Goal: Task Accomplishment & Management: Complete application form

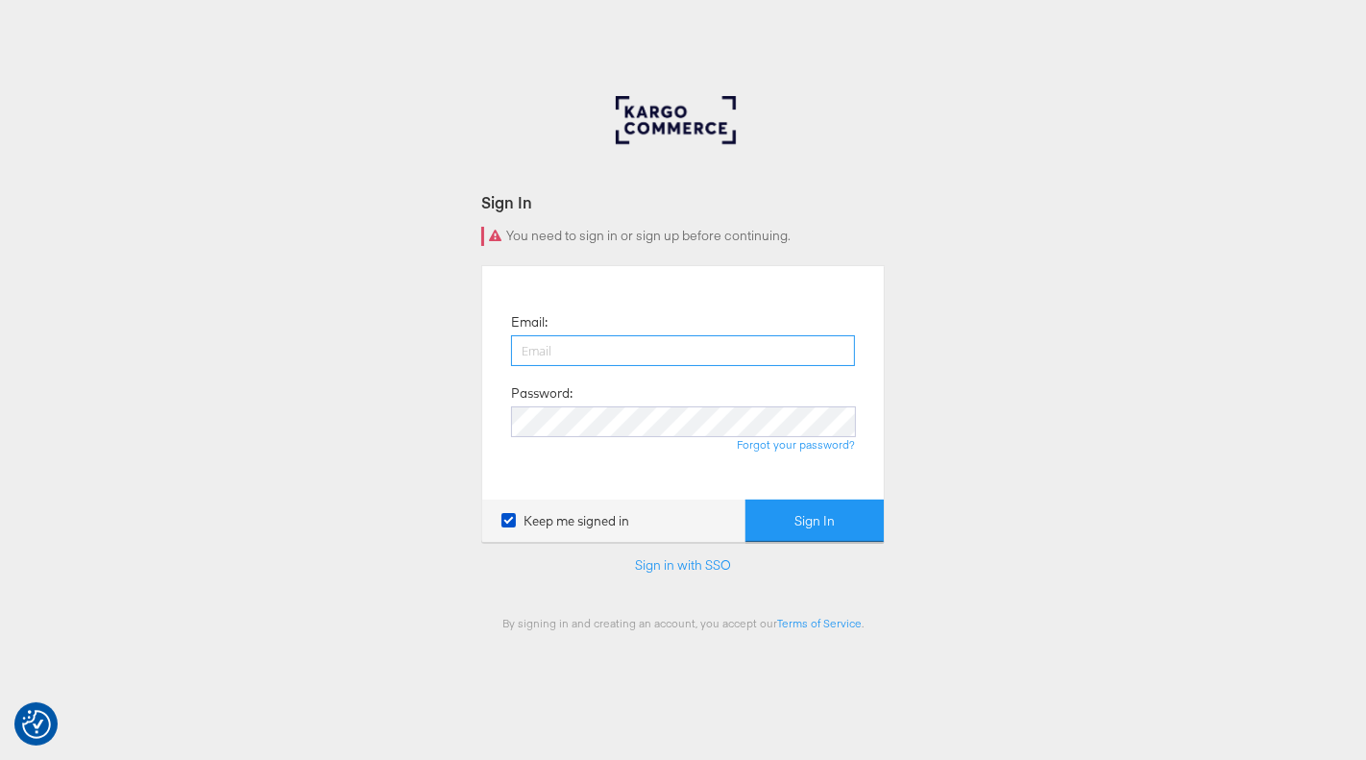
click at [598, 345] on input "email" at bounding box center [683, 350] width 344 height 31
type input "[PERSON_NAME][EMAIL_ADDRESS][PERSON_NAME][DOMAIN_NAME]"
click at [745, 499] on button "Sign In" at bounding box center [814, 520] width 138 height 43
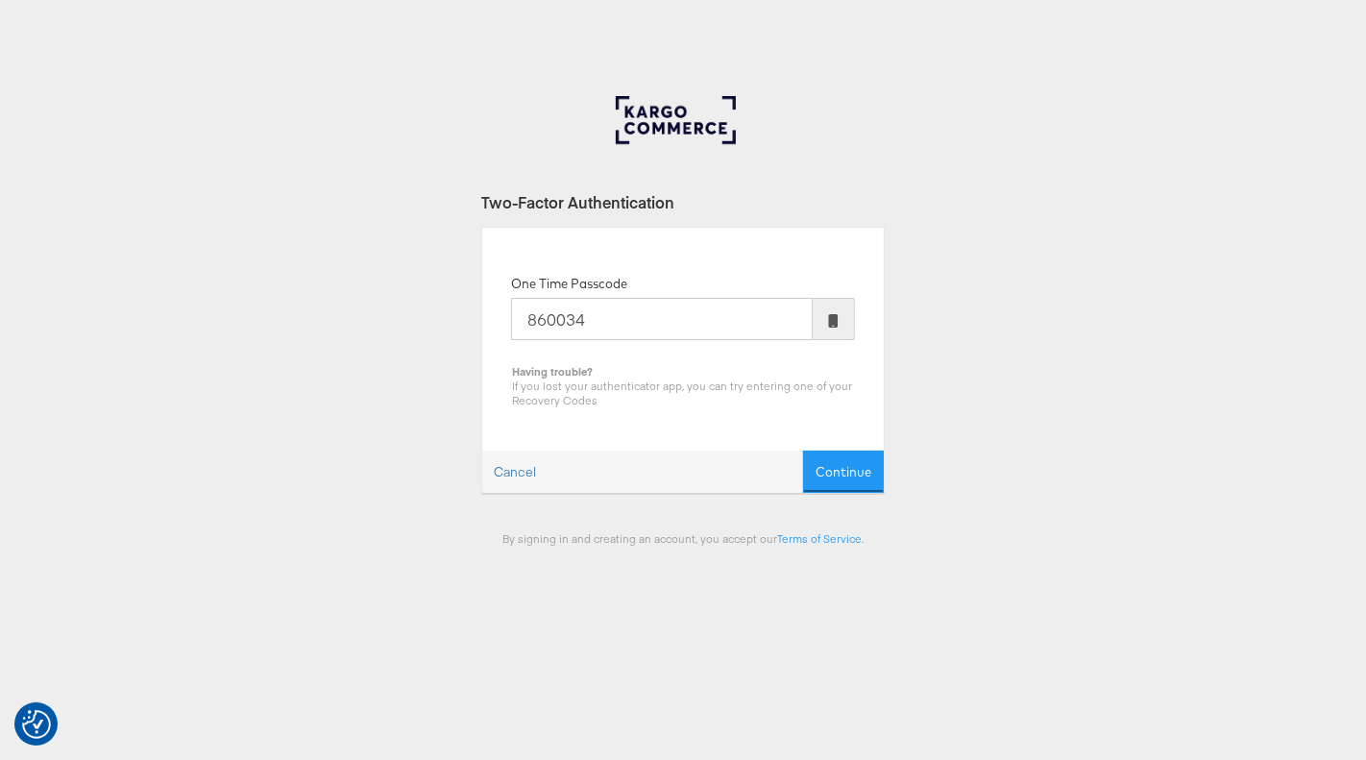
type input "860034"
click at [803, 450] on button "Continue" at bounding box center [843, 471] width 81 height 43
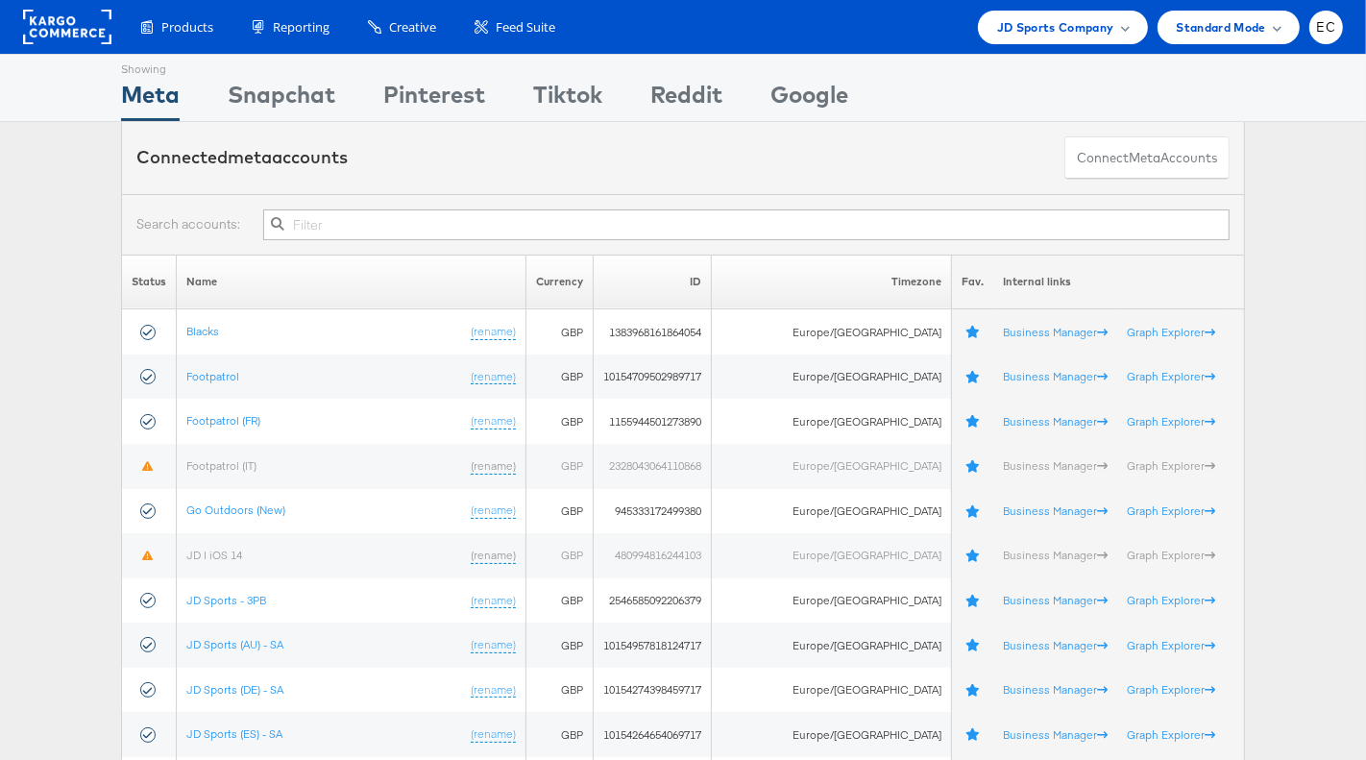
click at [476, 225] on input "text" at bounding box center [746, 224] width 966 height 31
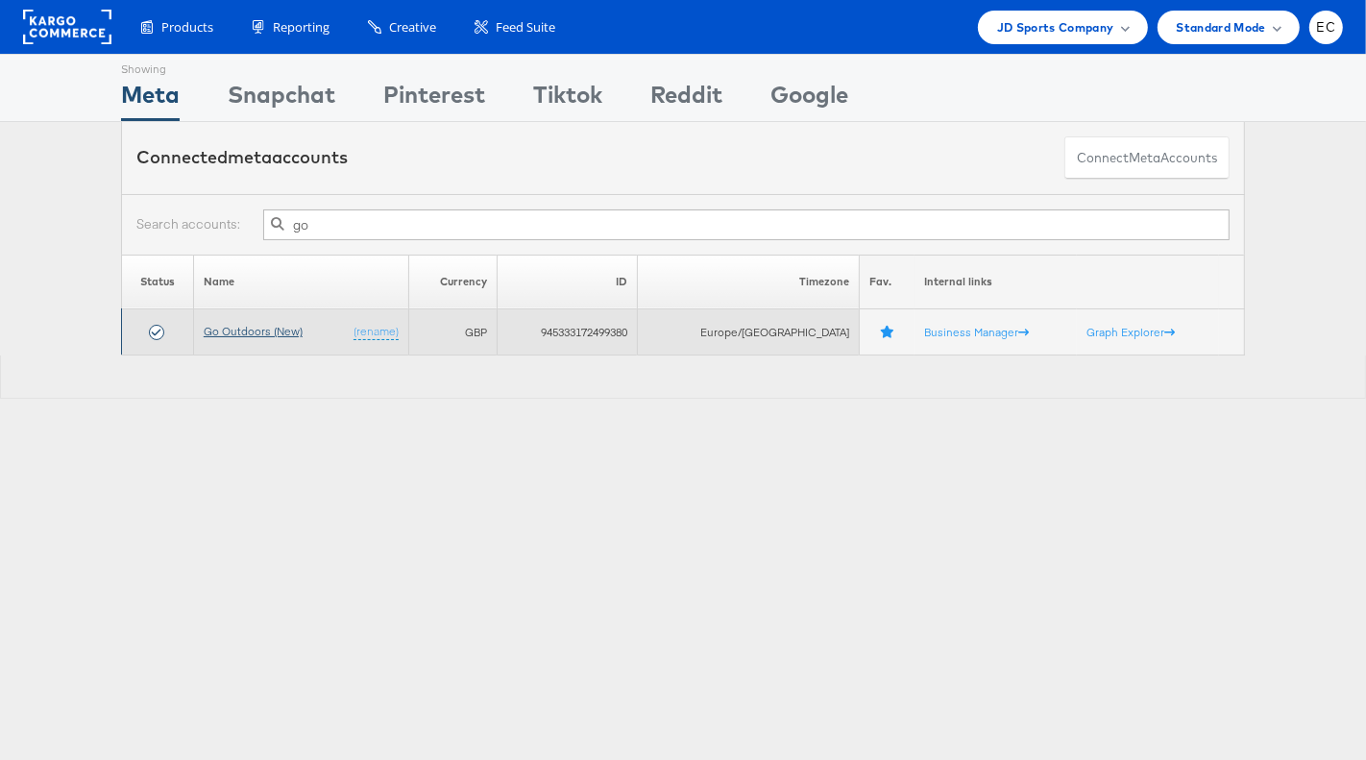
type input "go"
click at [280, 326] on link "Go Outdoors (New)" at bounding box center [253, 331] width 99 height 14
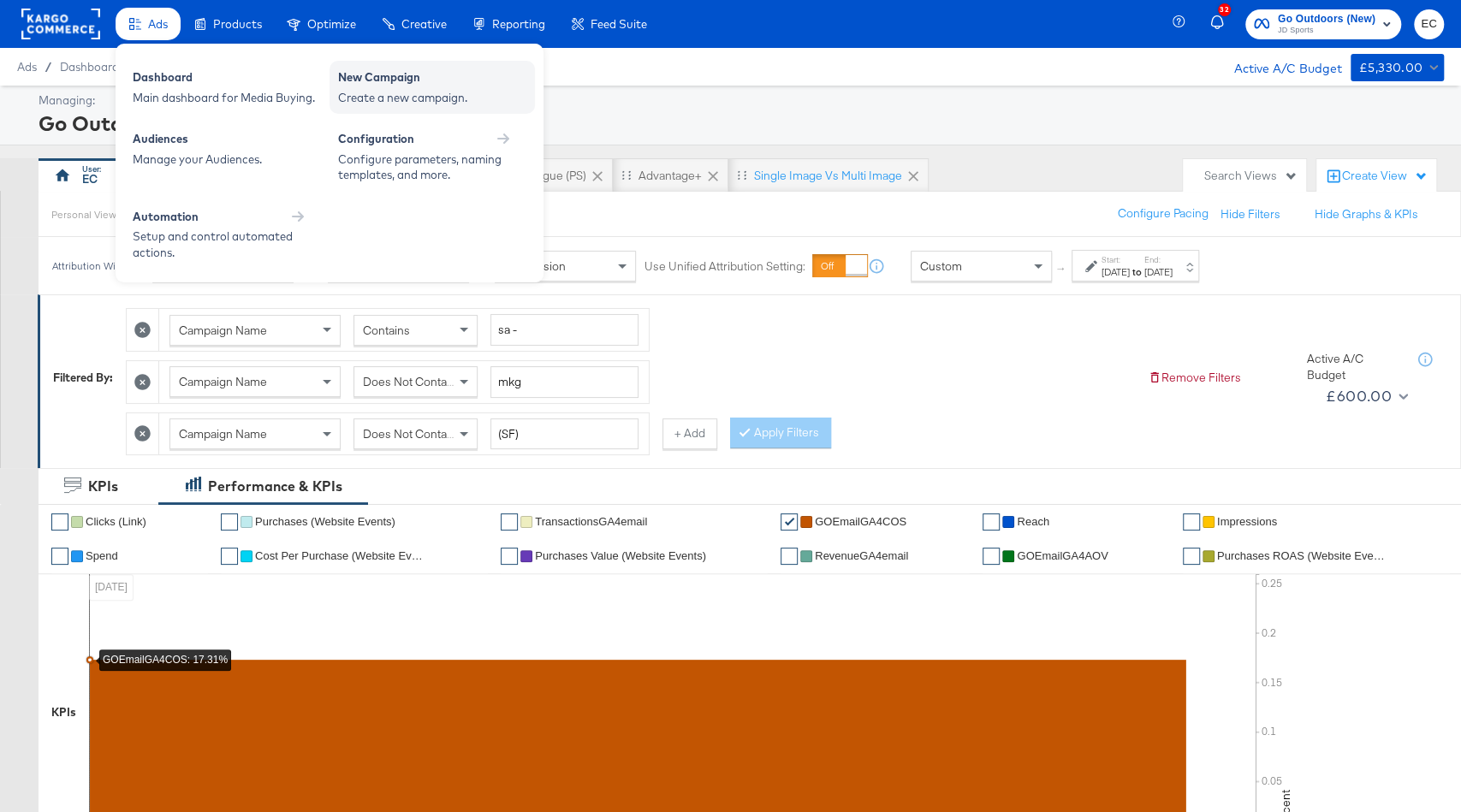
click at [406, 94] on div "Create a new campaign." at bounding box center [431, 98] width 188 height 16
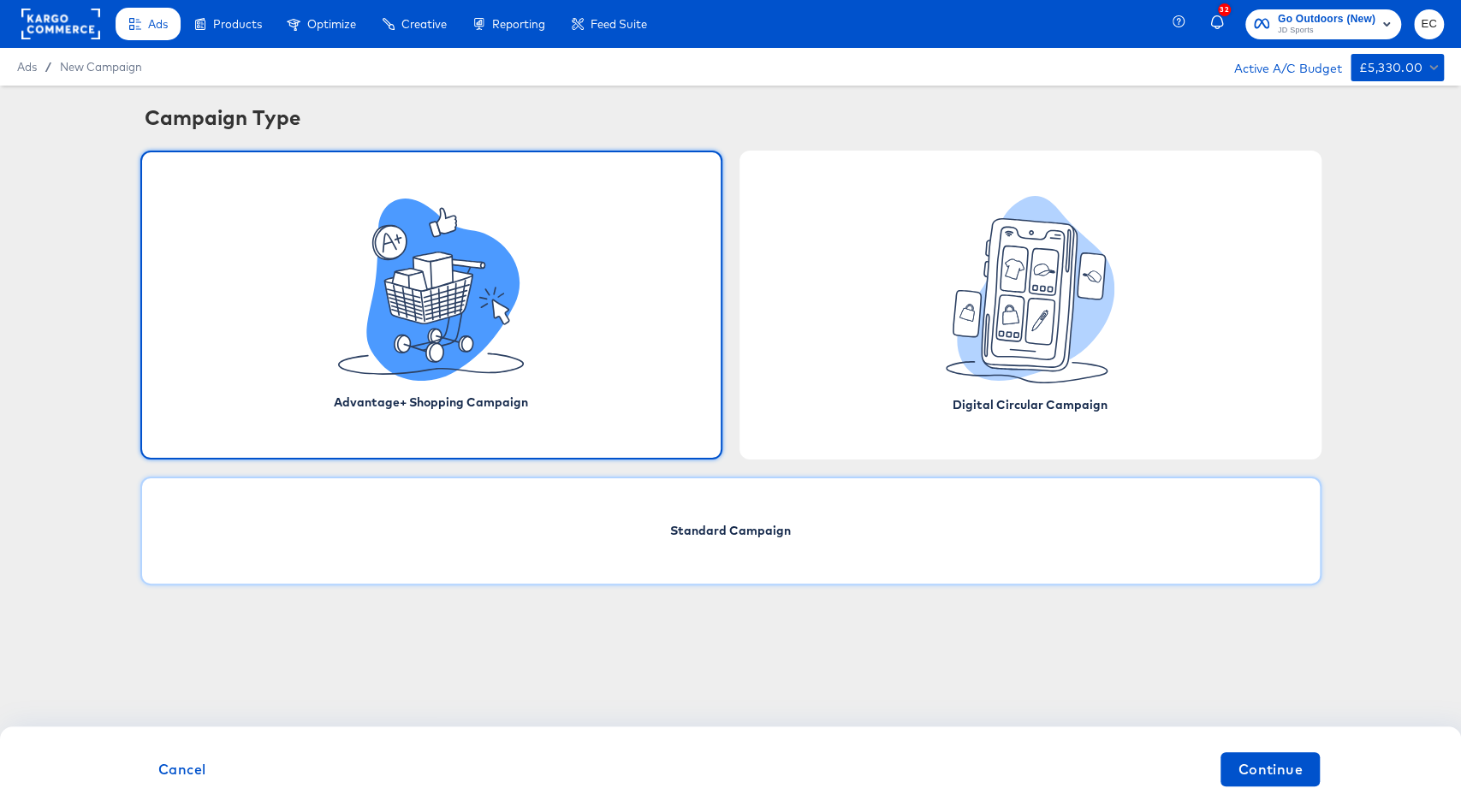
click at [670, 507] on div "Standard Campaign" at bounding box center [731, 531] width 1181 height 109
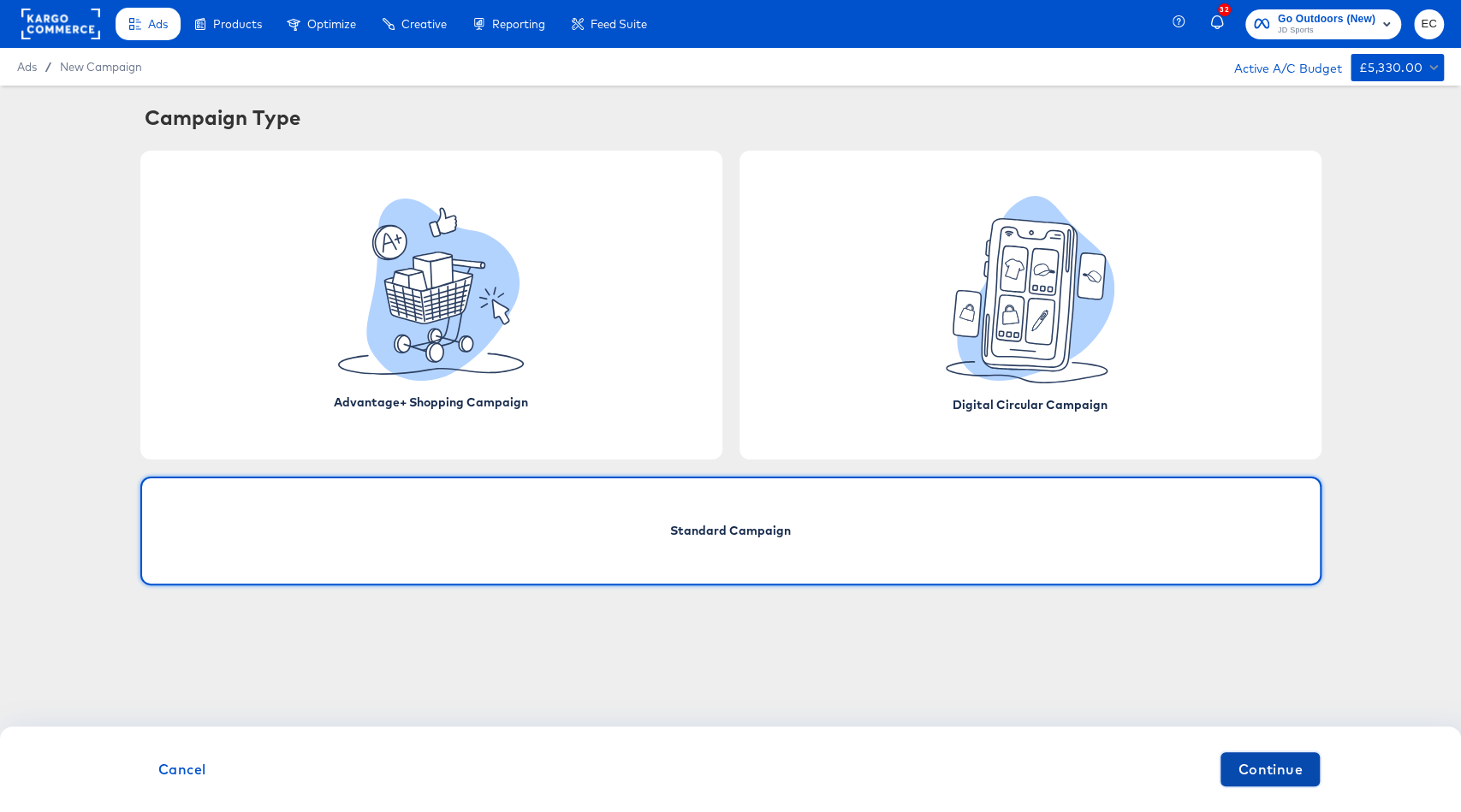
click at [1280, 763] on span "Continue" at bounding box center [1270, 769] width 65 height 24
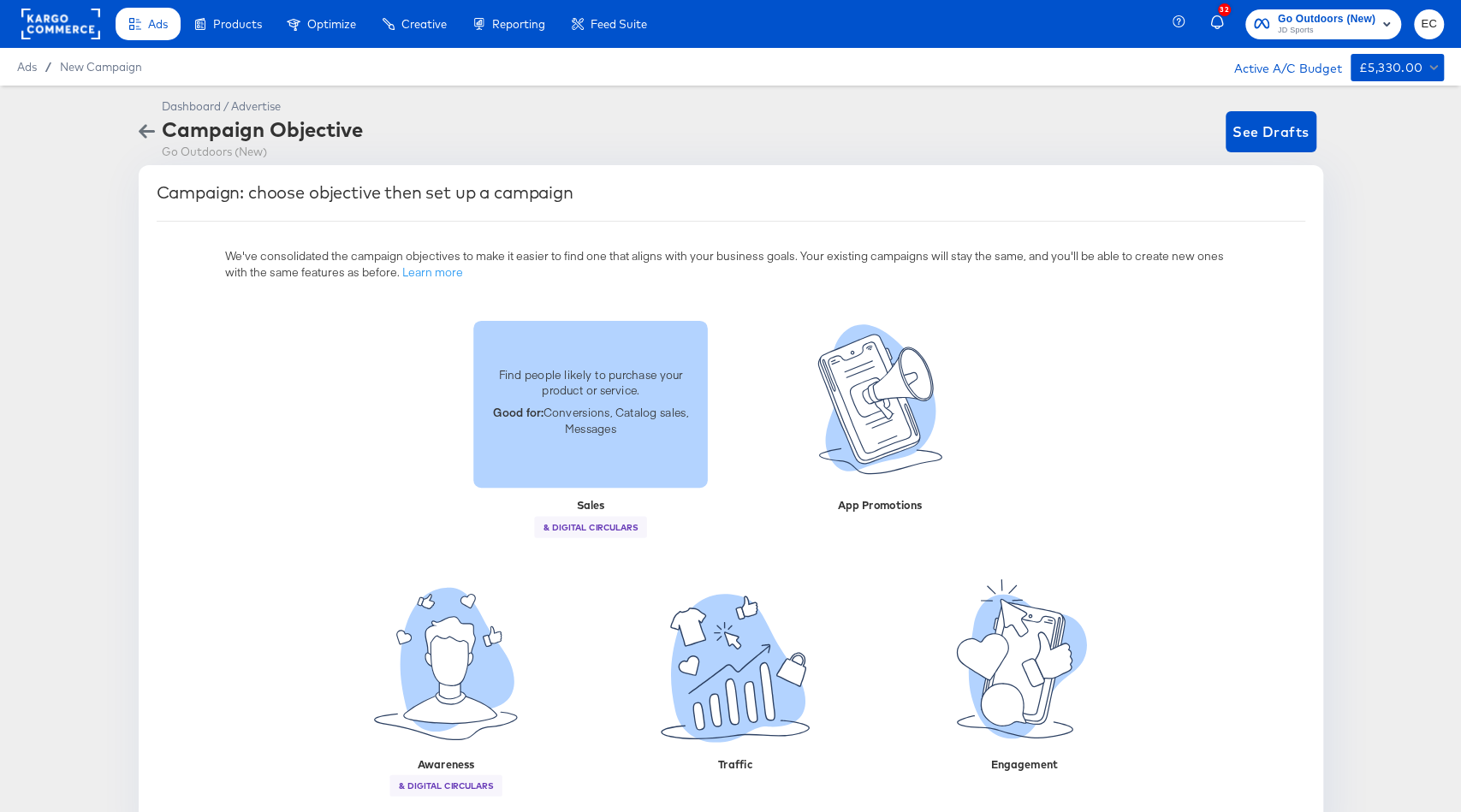
click at [611, 400] on div "Find people likely to purchase your product or service. Good for: Conversions, …" at bounding box center [590, 404] width 234 height 97
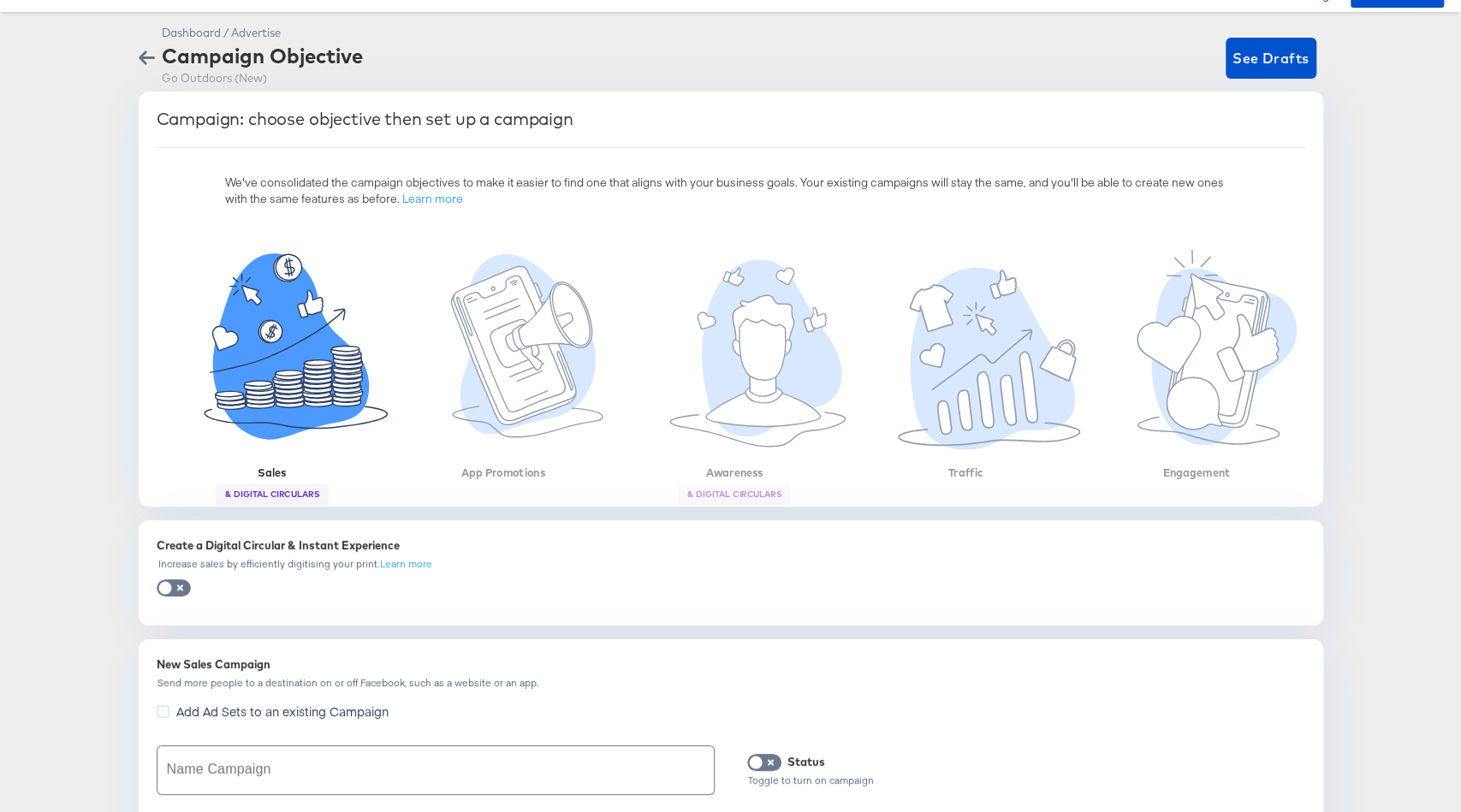
scroll to position [179, 0]
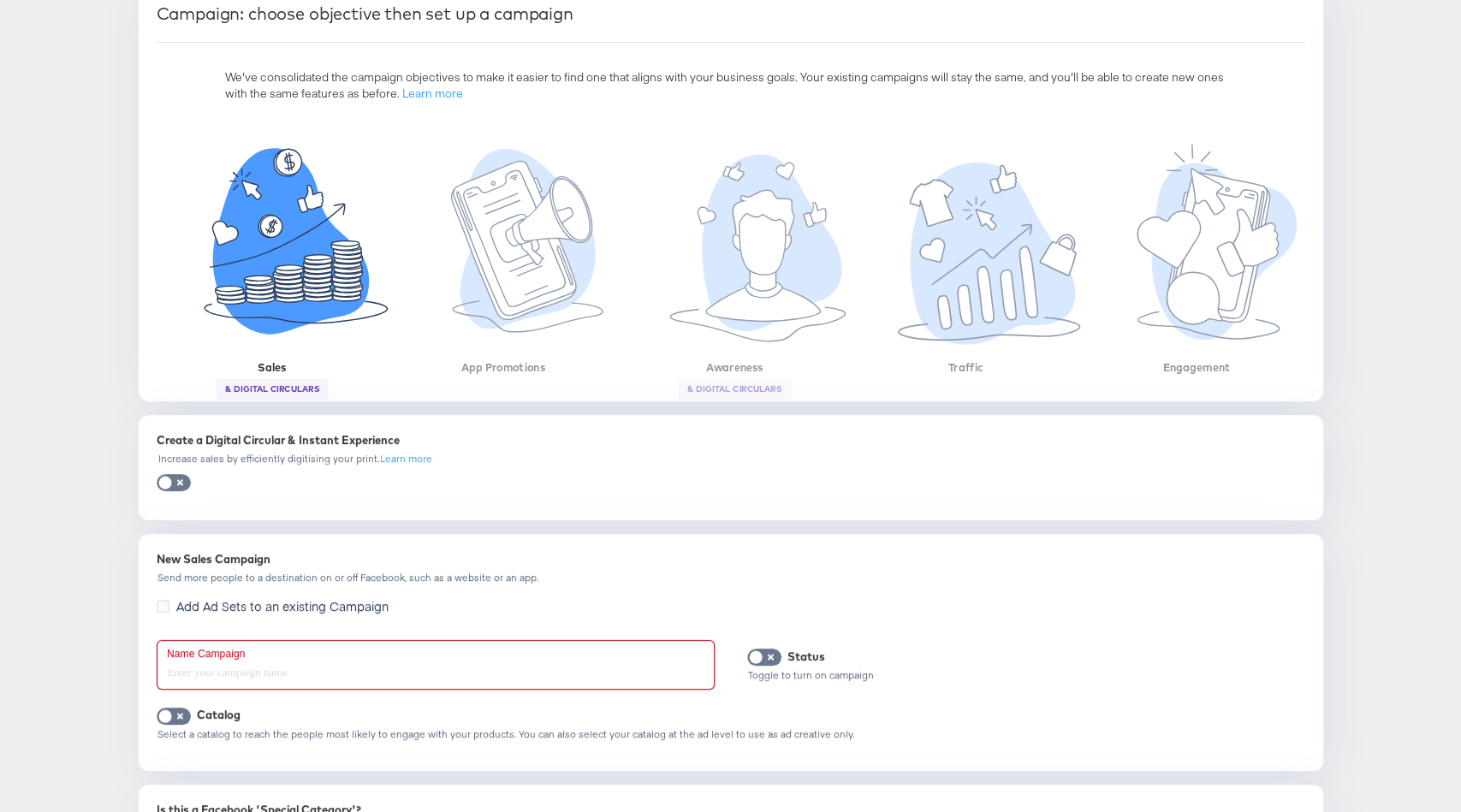
click at [292, 667] on input "text" at bounding box center [436, 665] width 556 height 48
paste input "Conversion"
paste input "Speedo"
type input "SA - Conversion - Speedo - (SF)"
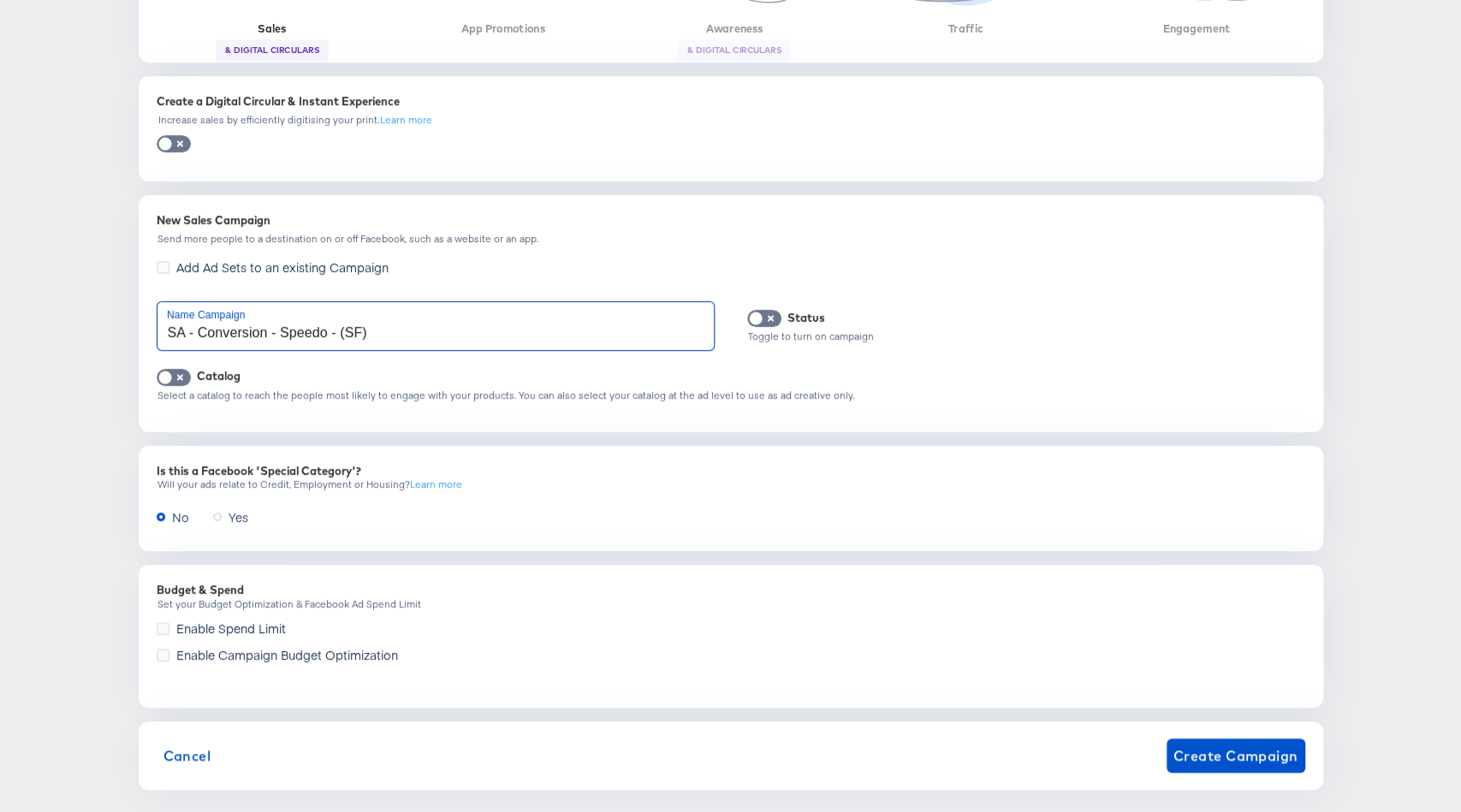
scroll to position [537, 0]
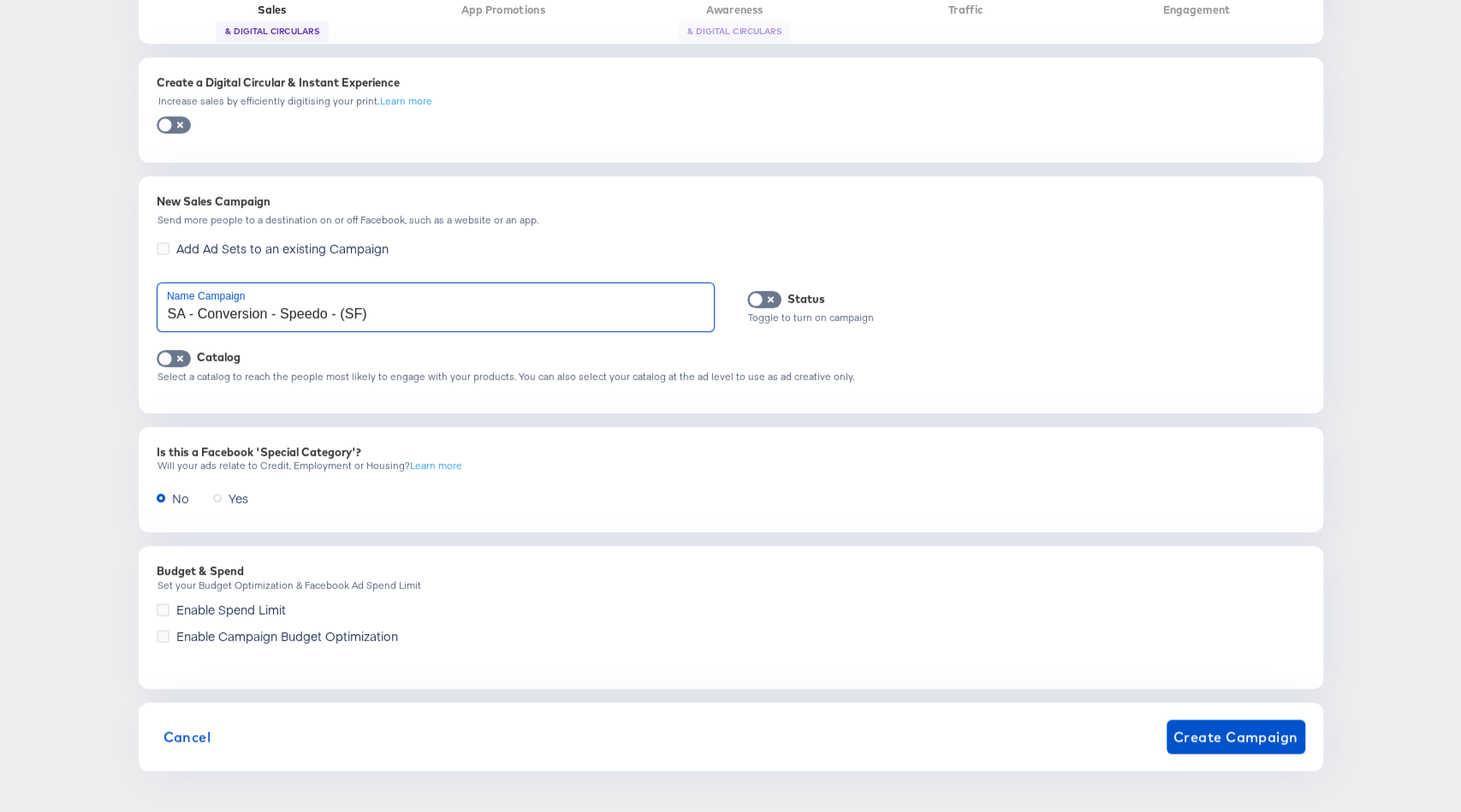
click at [320, 632] on span "Enable Campaign Budget Optimization" at bounding box center [287, 636] width 222 height 17
click at [0, 0] on input "Enable Campaign Budget Optimization" at bounding box center [0, 0] width 0 height 0
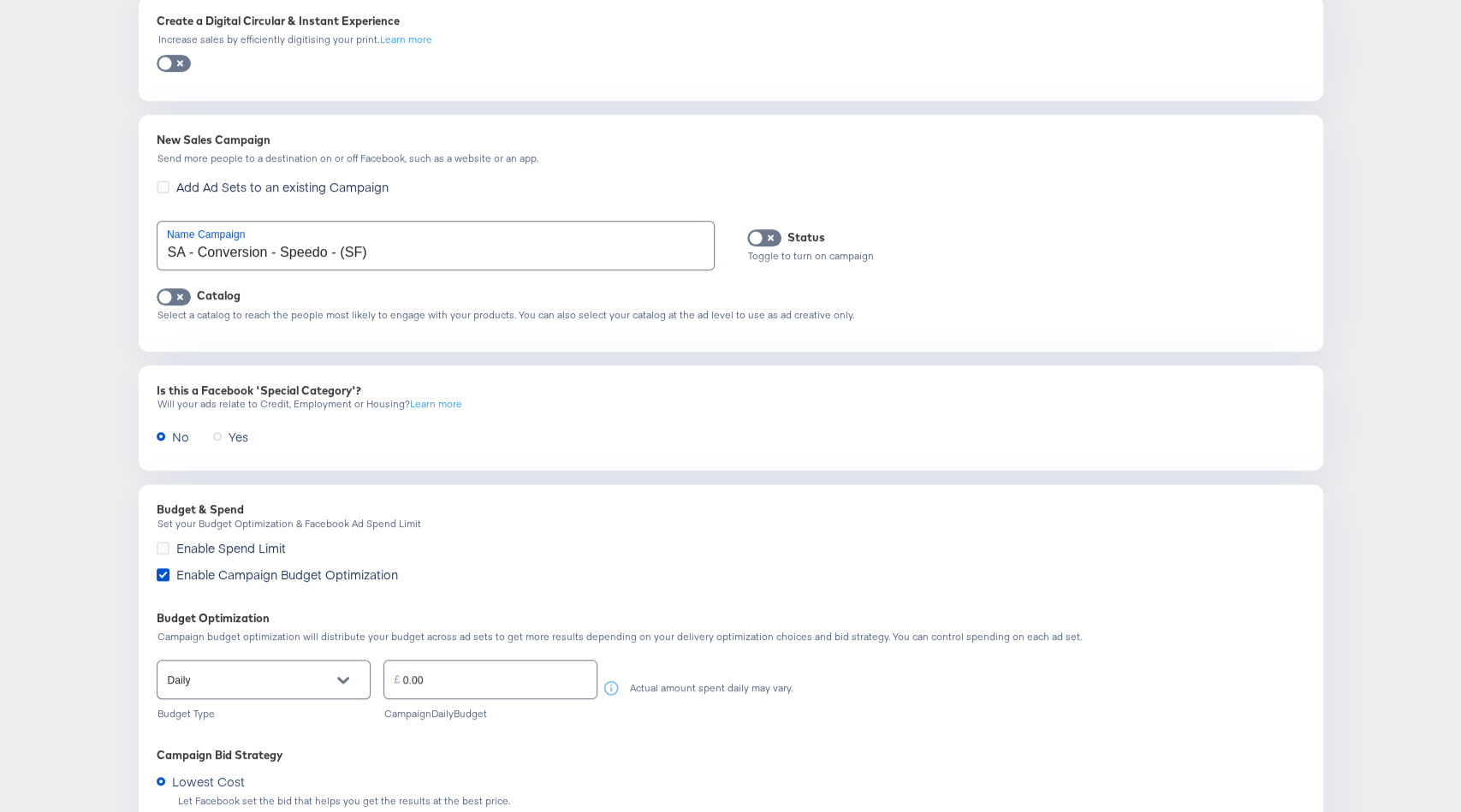
scroll to position [695, 0]
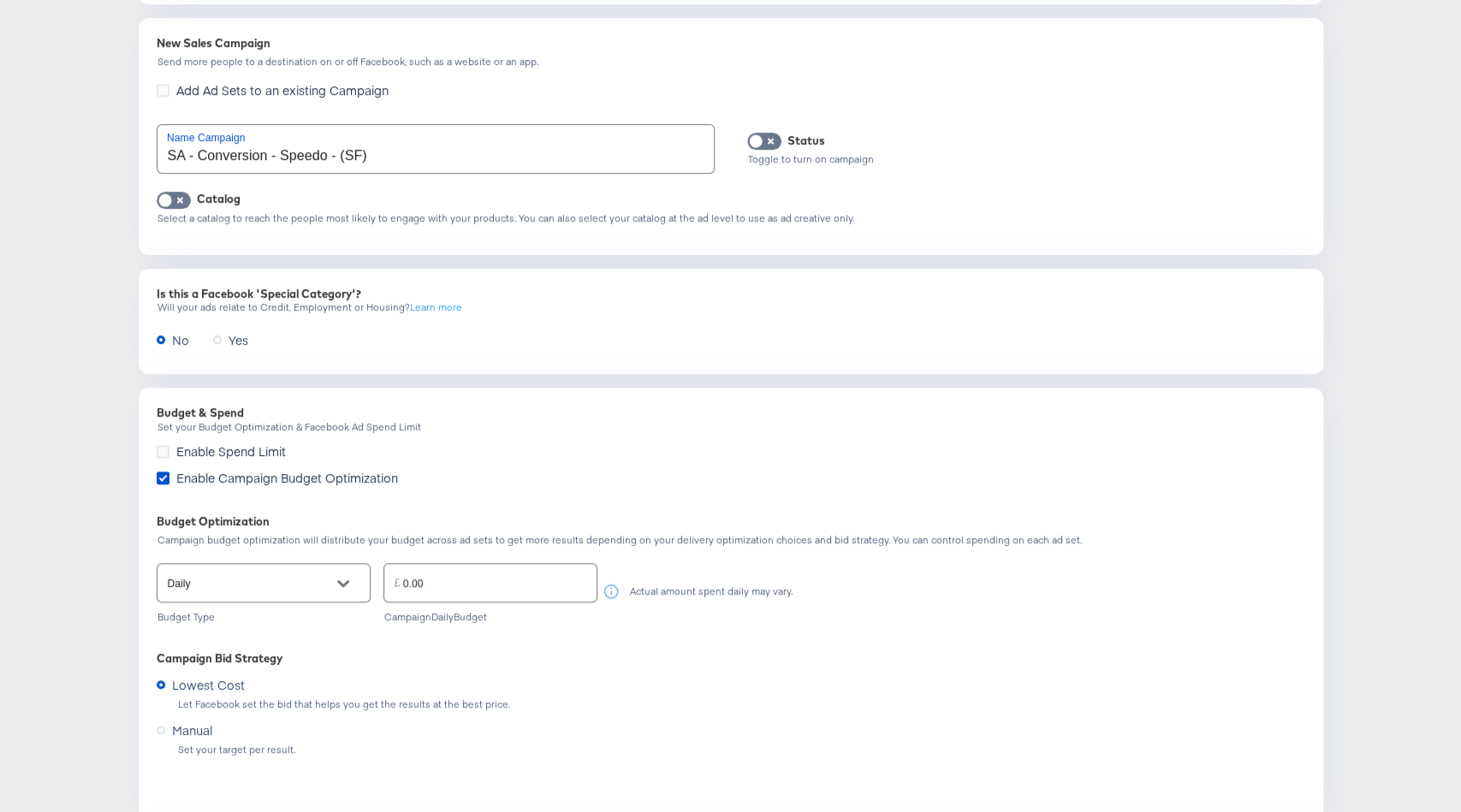
click at [308, 600] on div "Daily" at bounding box center [264, 582] width 214 height 45
click at [303, 588] on input "Daily" at bounding box center [250, 583] width 172 height 20
click at [292, 645] on li "Lifetime" at bounding box center [263, 652] width 213 height 28
type input "Lifetime"
click at [465, 573] on input "0.00" at bounding box center [499, 575] width 193 height 37
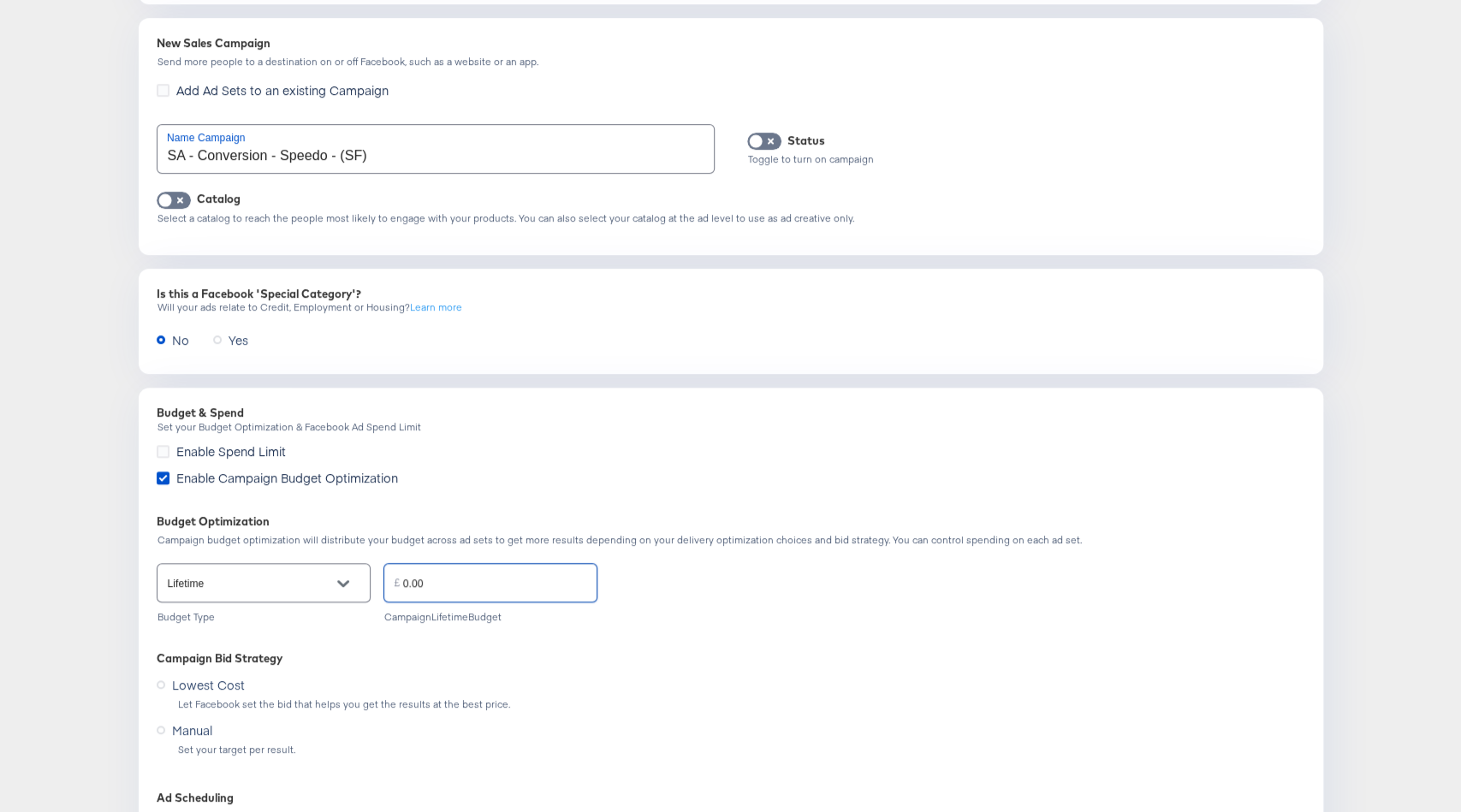
click at [465, 573] on input "0.00" at bounding box center [499, 575] width 193 height 37
paste input "48"
type input "4800.00"
click at [776, 614] on div "Lifetime Budget Type £ 4800.00 Campaign Lifetime Budget" at bounding box center [731, 591] width 1149 height 62
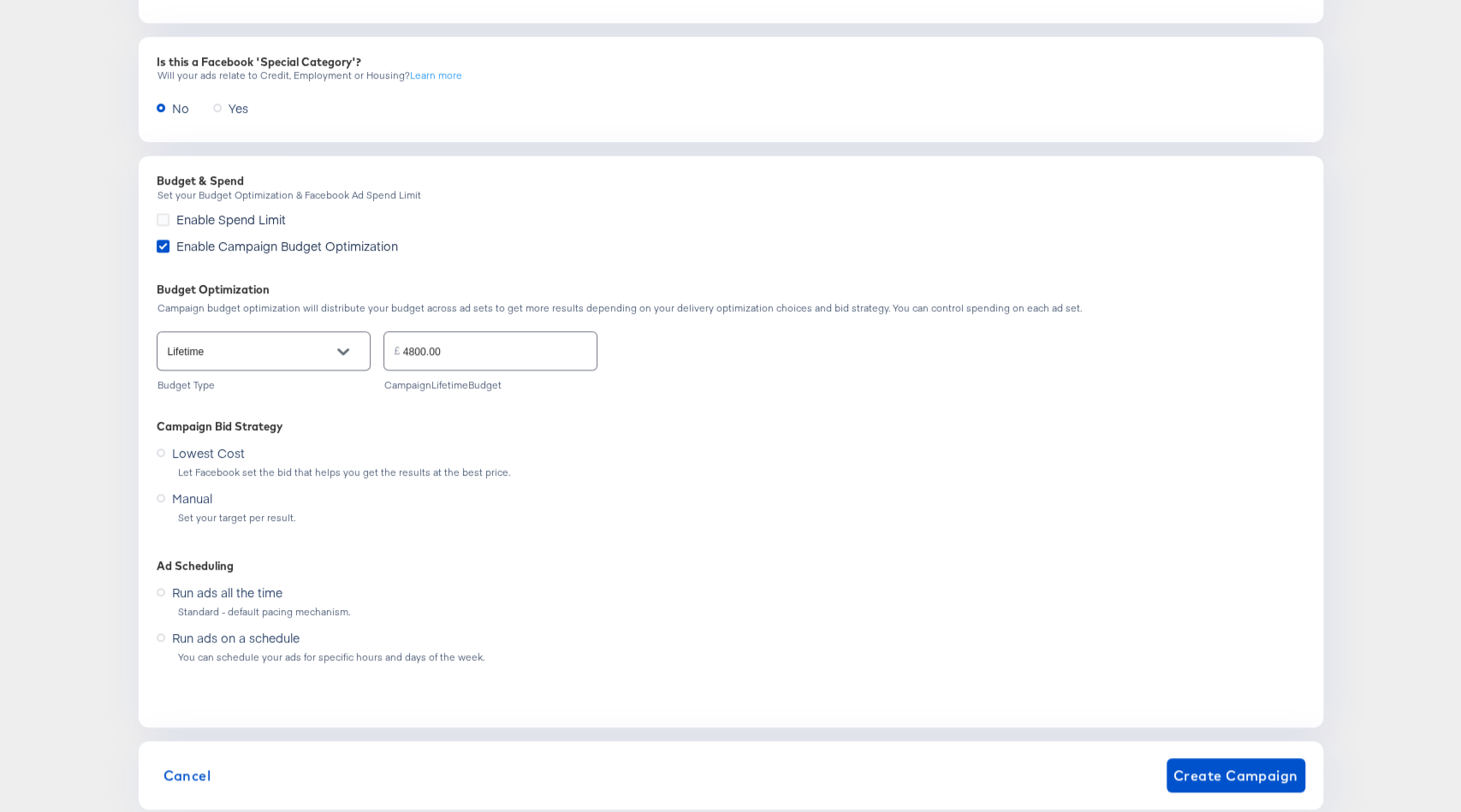
scroll to position [965, 0]
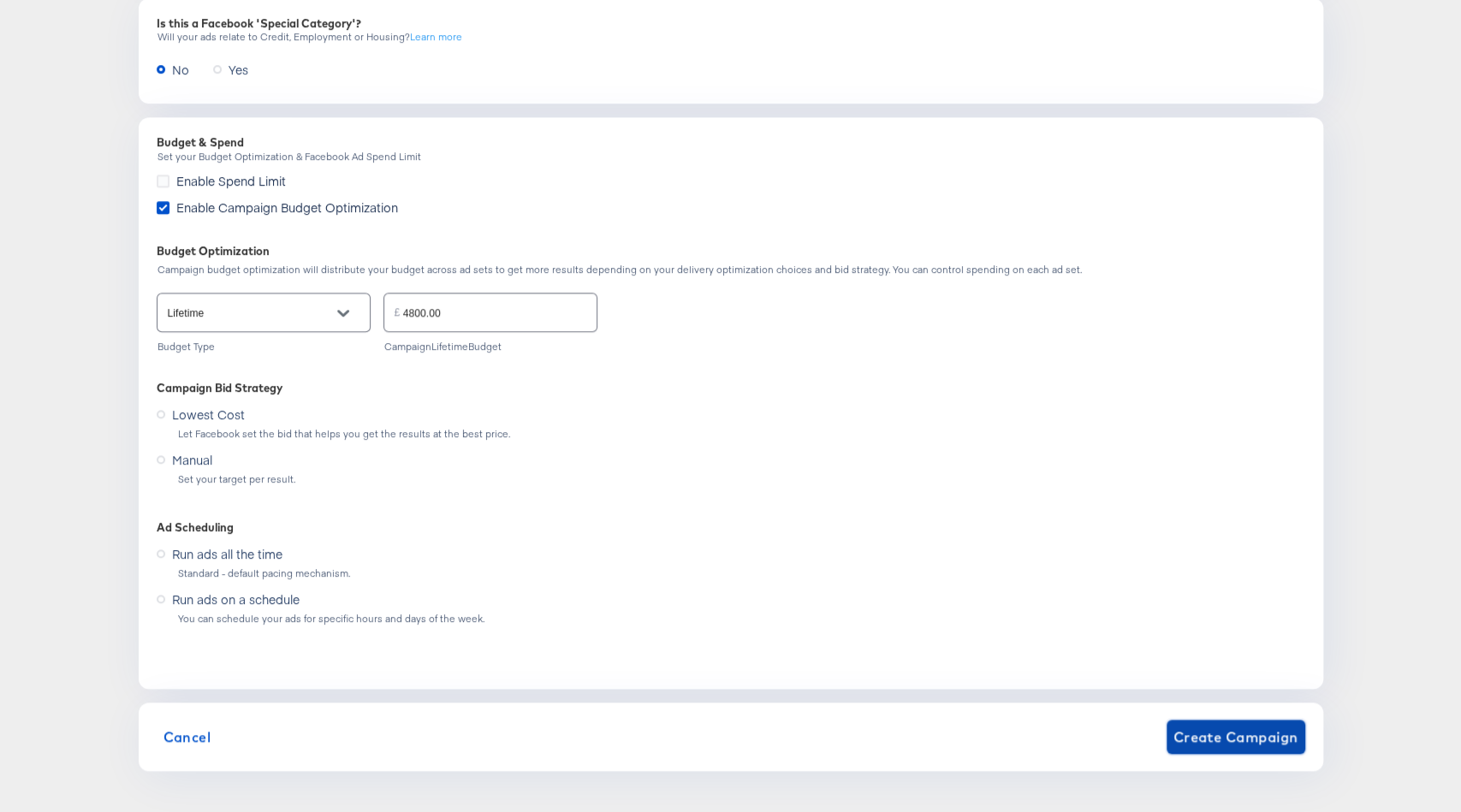
click at [1224, 742] on span "Create Campaign" at bounding box center [1236, 736] width 125 height 24
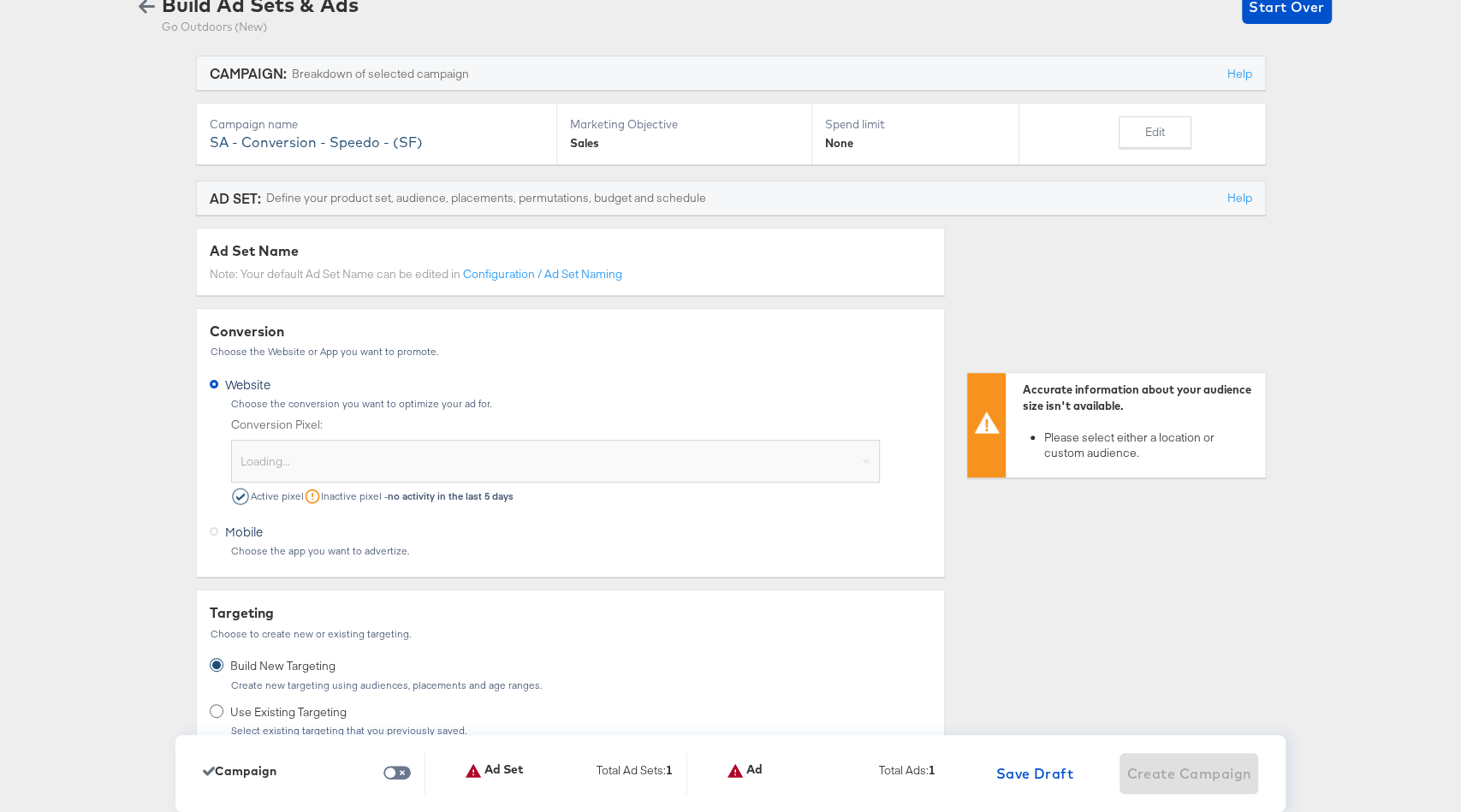
scroll to position [127, 0]
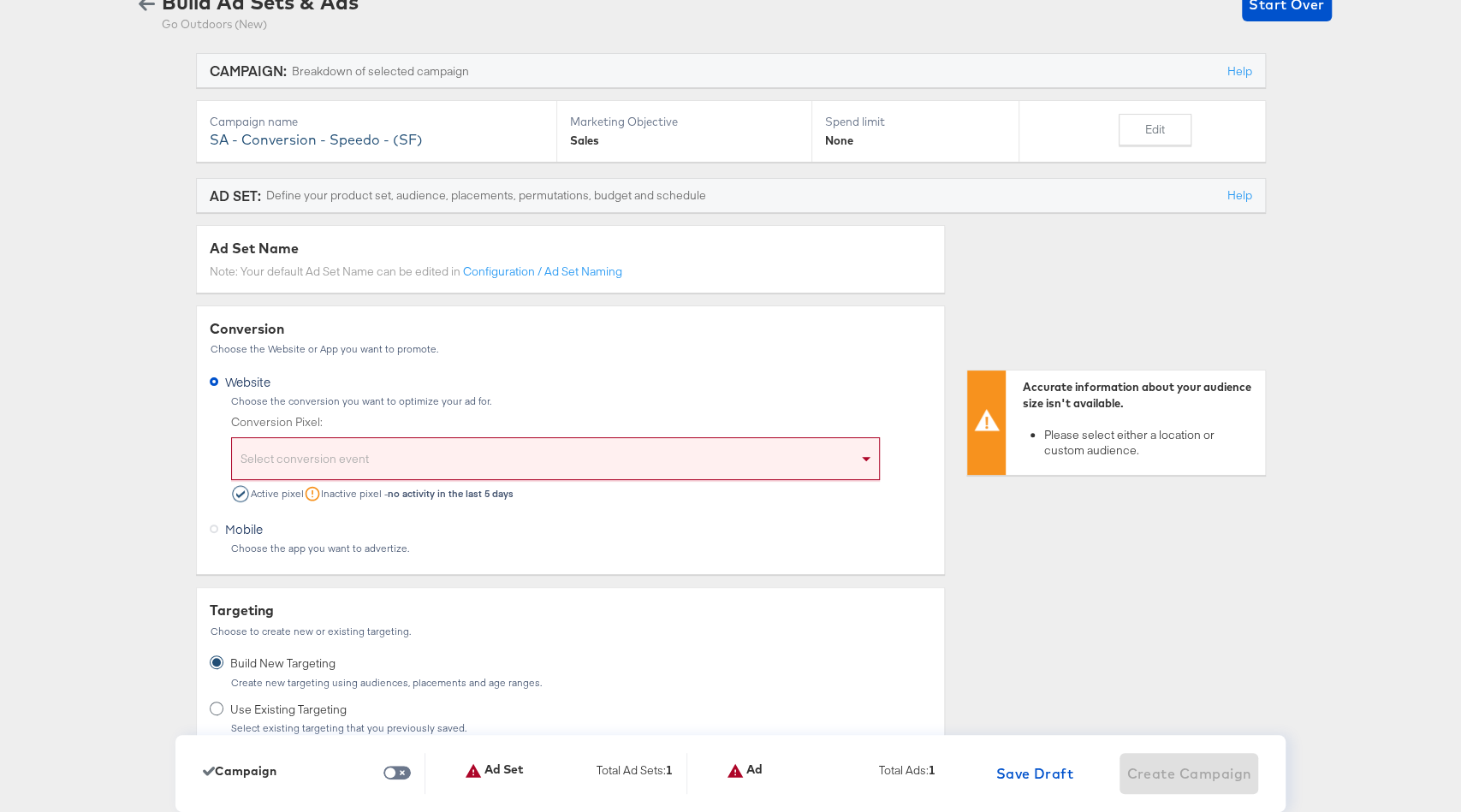
click at [483, 449] on div "Select conversion event" at bounding box center [555, 461] width 648 height 35
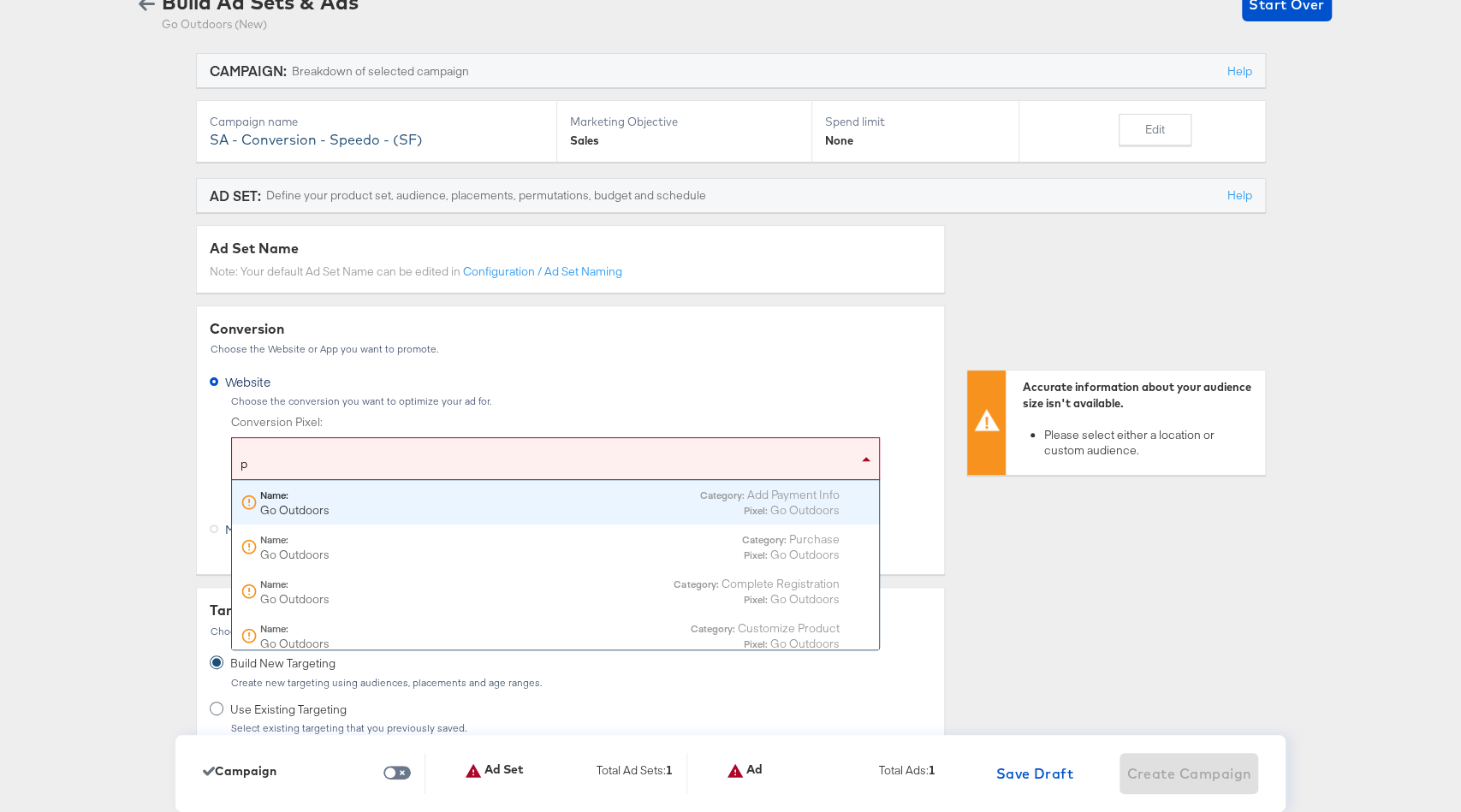
type input "pu"
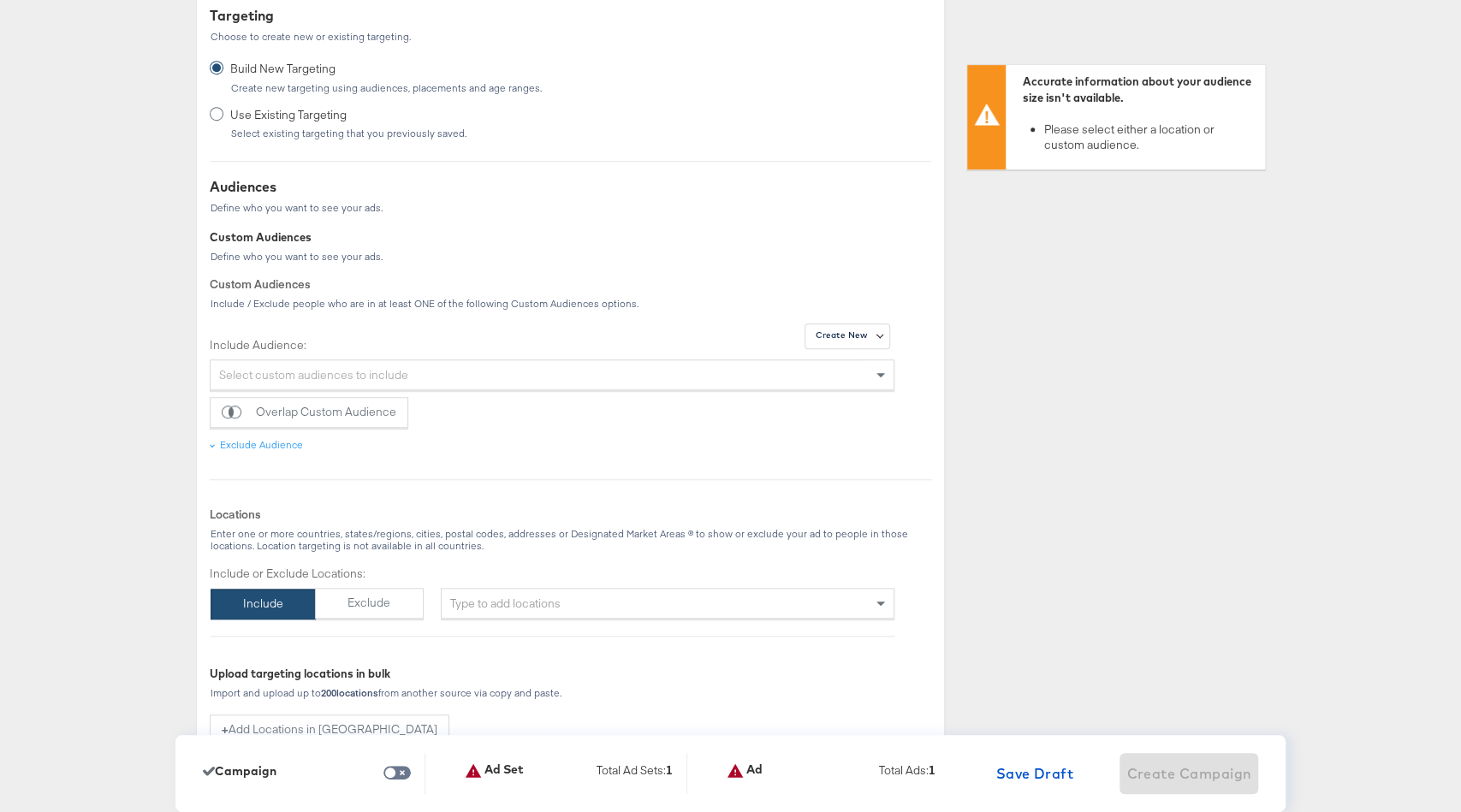
scroll to position [760, 0]
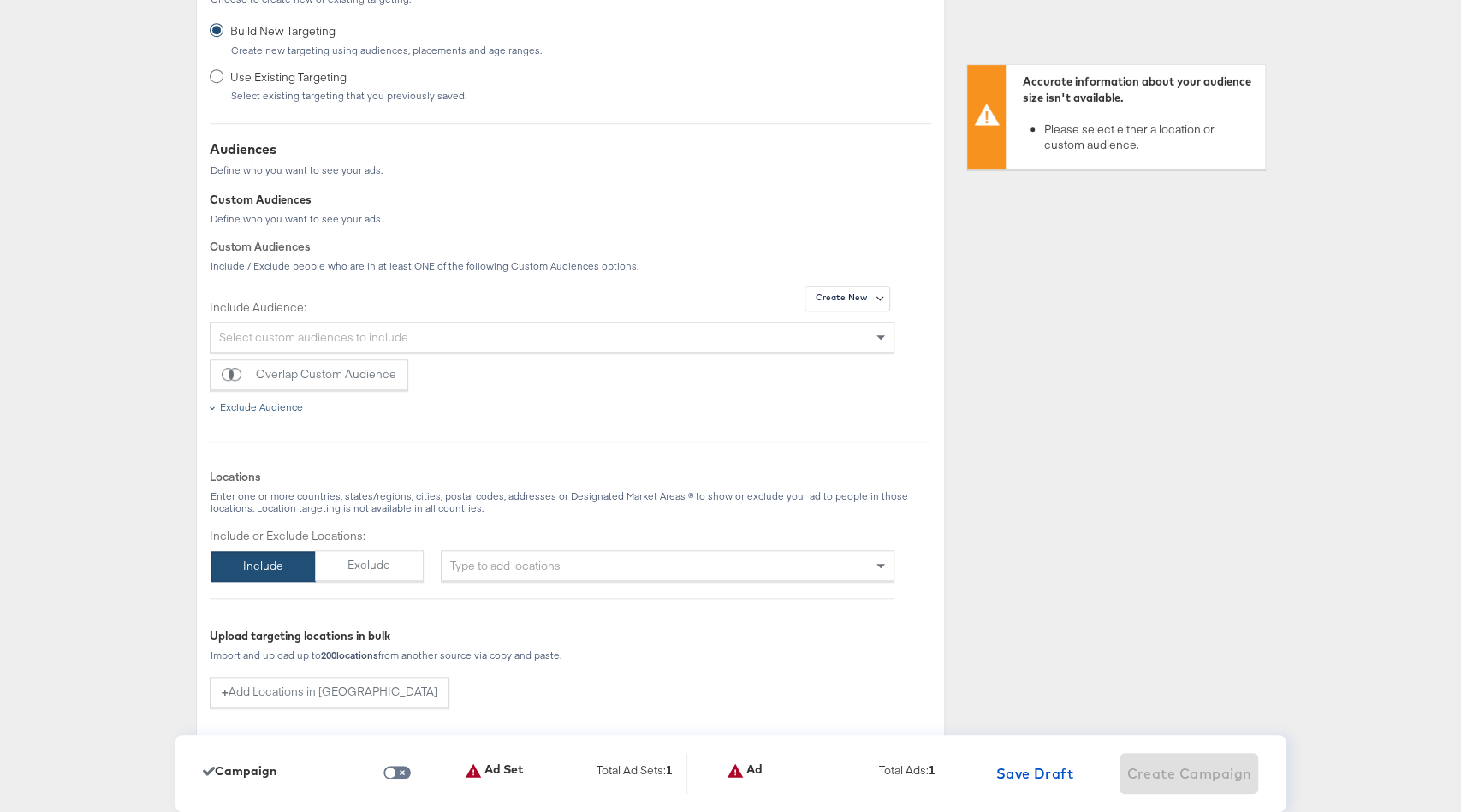
click at [285, 408] on div "Exclude Audience" at bounding box center [261, 406] width 83 height 13
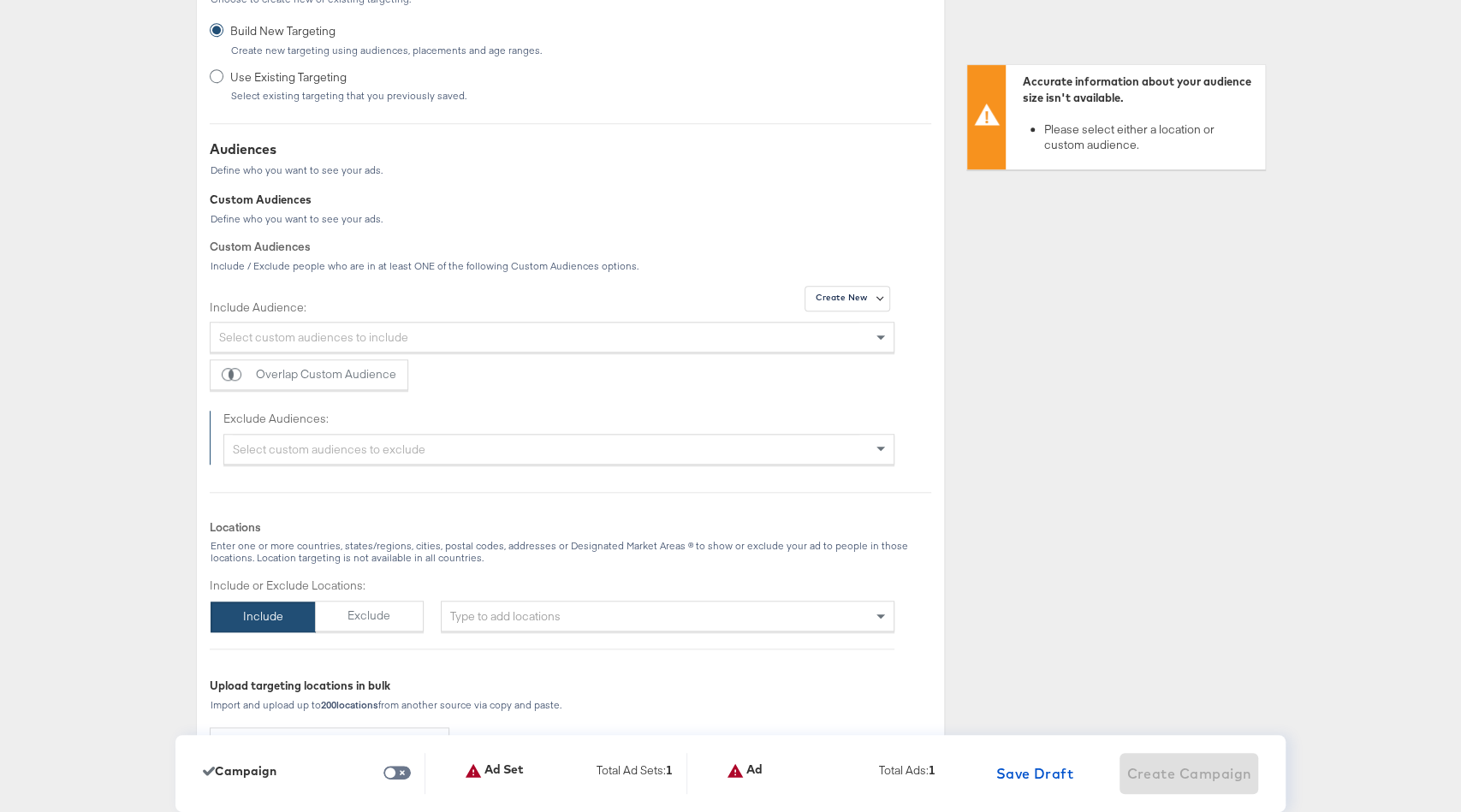
click at [332, 439] on div "Select custom audiences to exclude" at bounding box center [560, 449] width 670 height 29
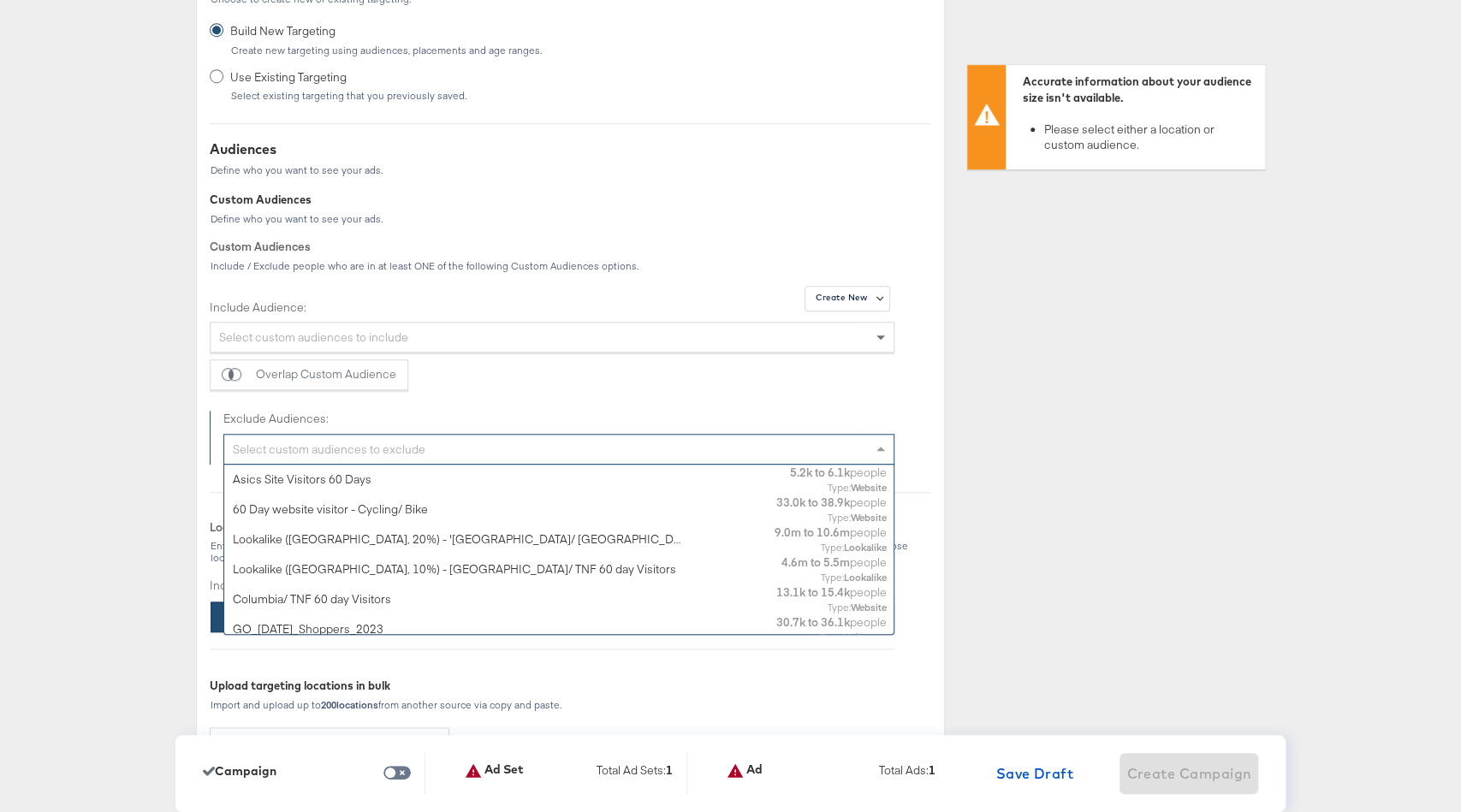
scroll to position [169, 671]
click at [337, 437] on div "Select custom audiences to exclude" at bounding box center [560, 449] width 670 height 29
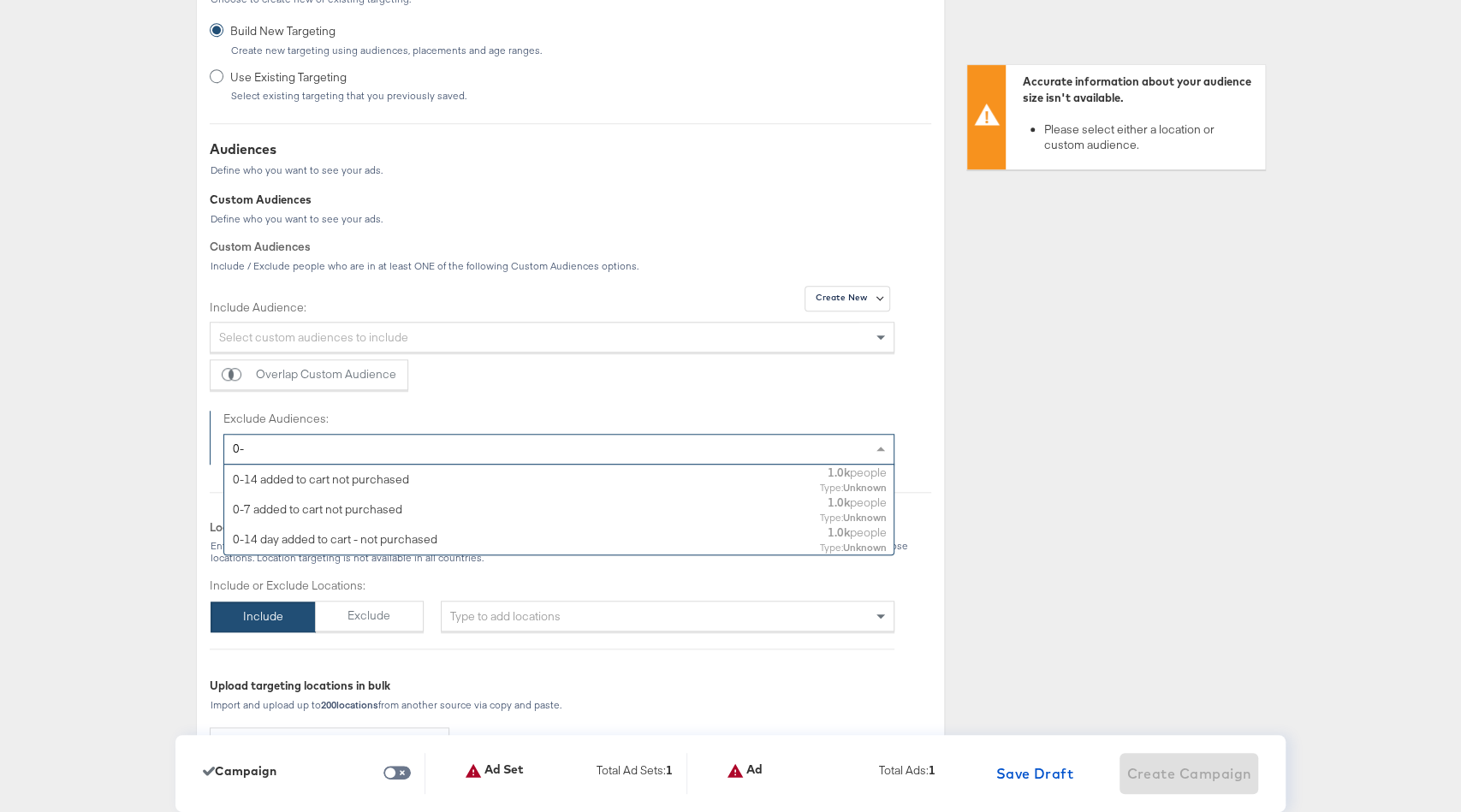
scroll to position [0, 0]
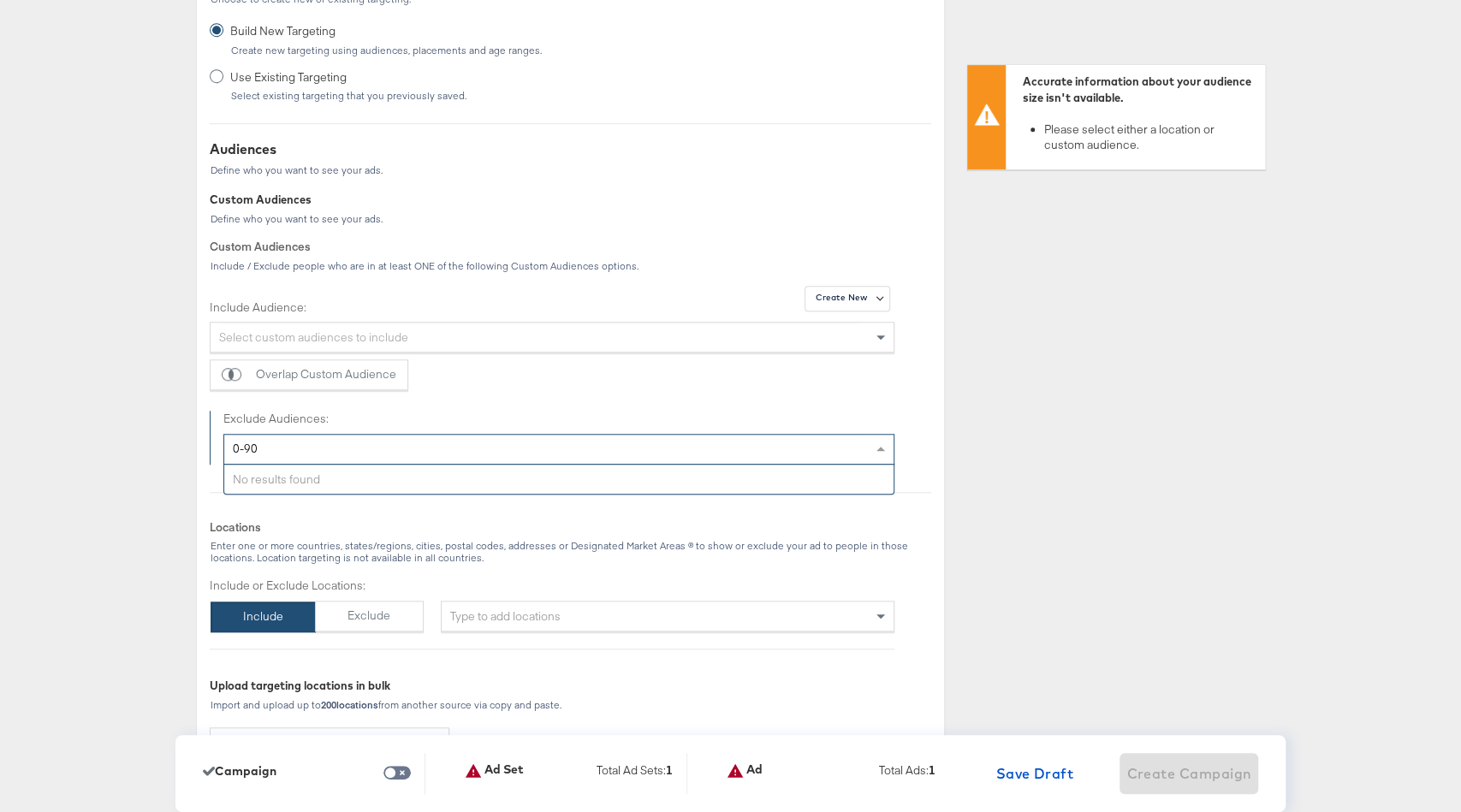
type input "0-90"
drag, startPoint x: 324, startPoint y: 447, endPoint x: 163, endPoint y: 447, distance: 161.0
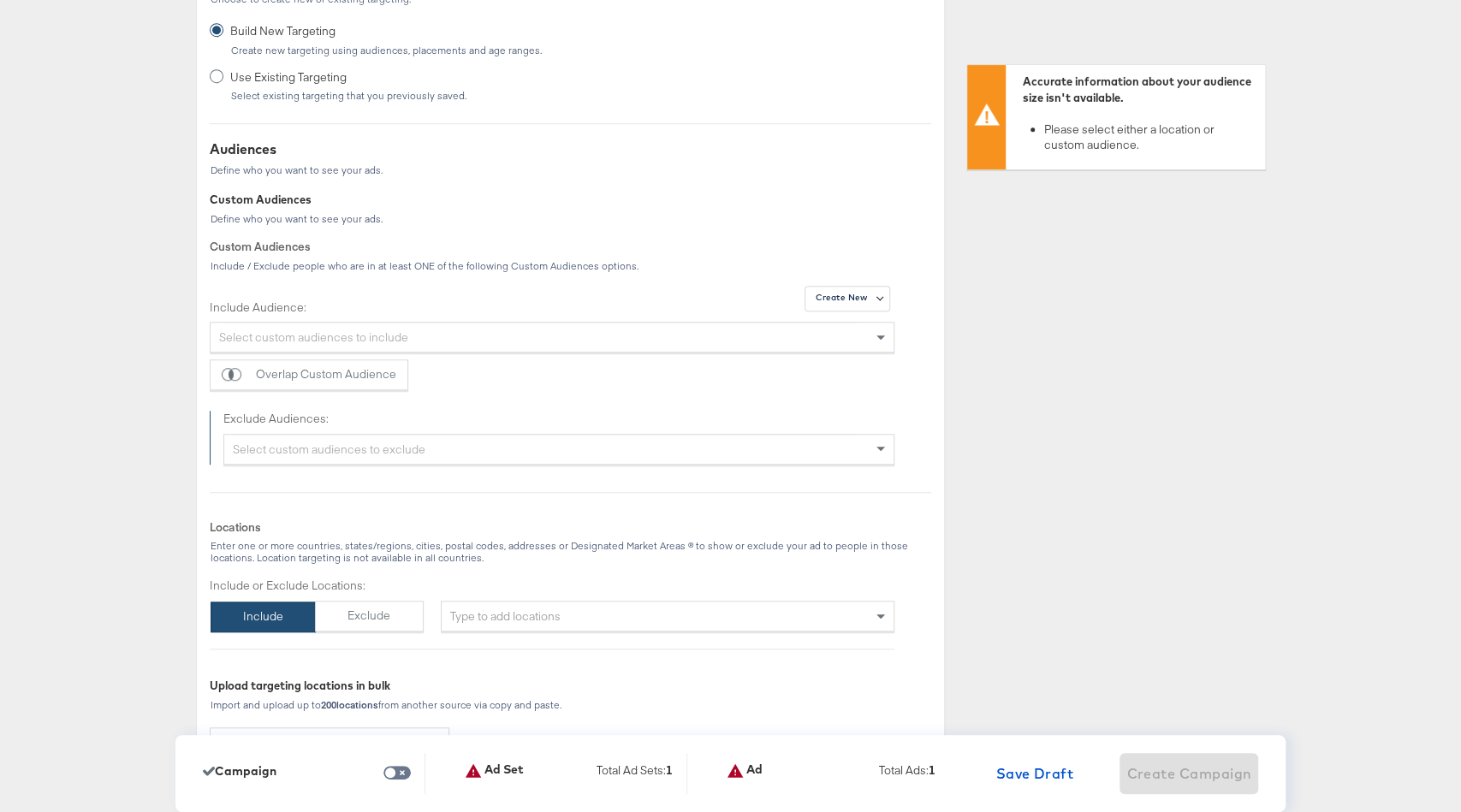
click at [291, 422] on label "Exclude Audiences:" at bounding box center [560, 419] width 672 height 16
click at [266, 449] on div "Select custom audiences to exclude" at bounding box center [560, 449] width 670 height 29
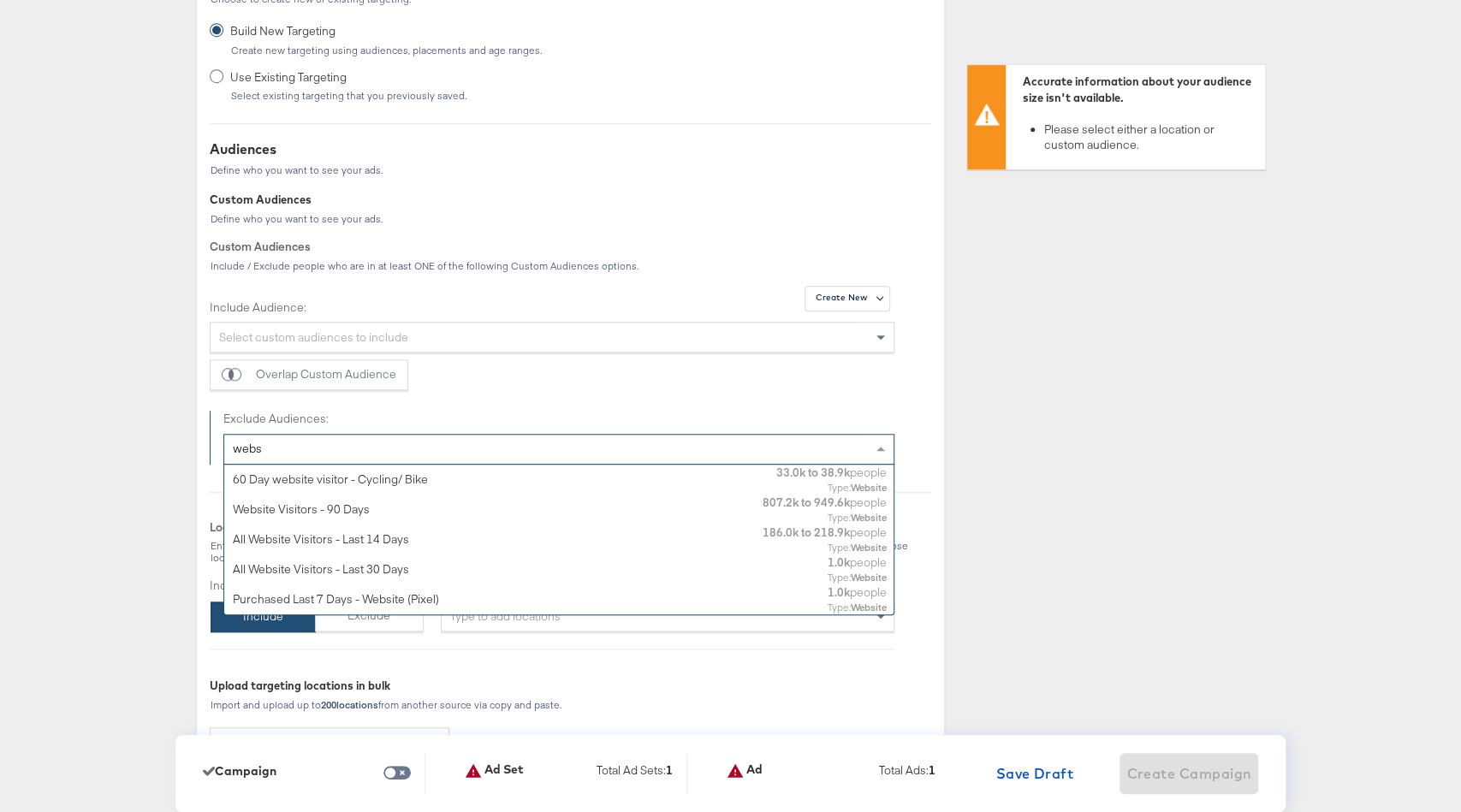
type input "websi"
click at [431, 512] on div "Website Visitors - 90 Days" at bounding box center [459, 510] width 454 height 16
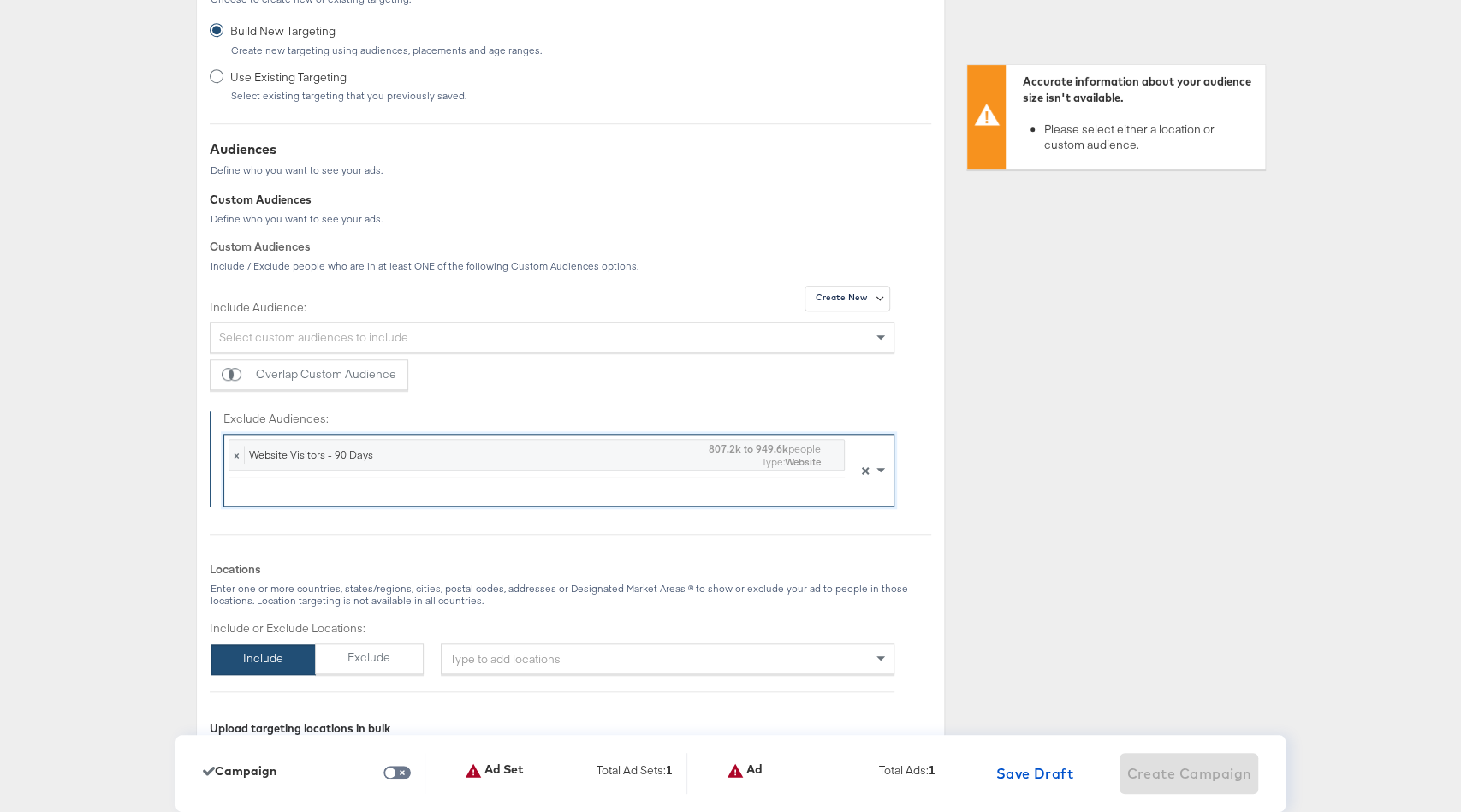
click at [551, 371] on div "Overlap Custom Audience" at bounding box center [552, 374] width 685 height 31
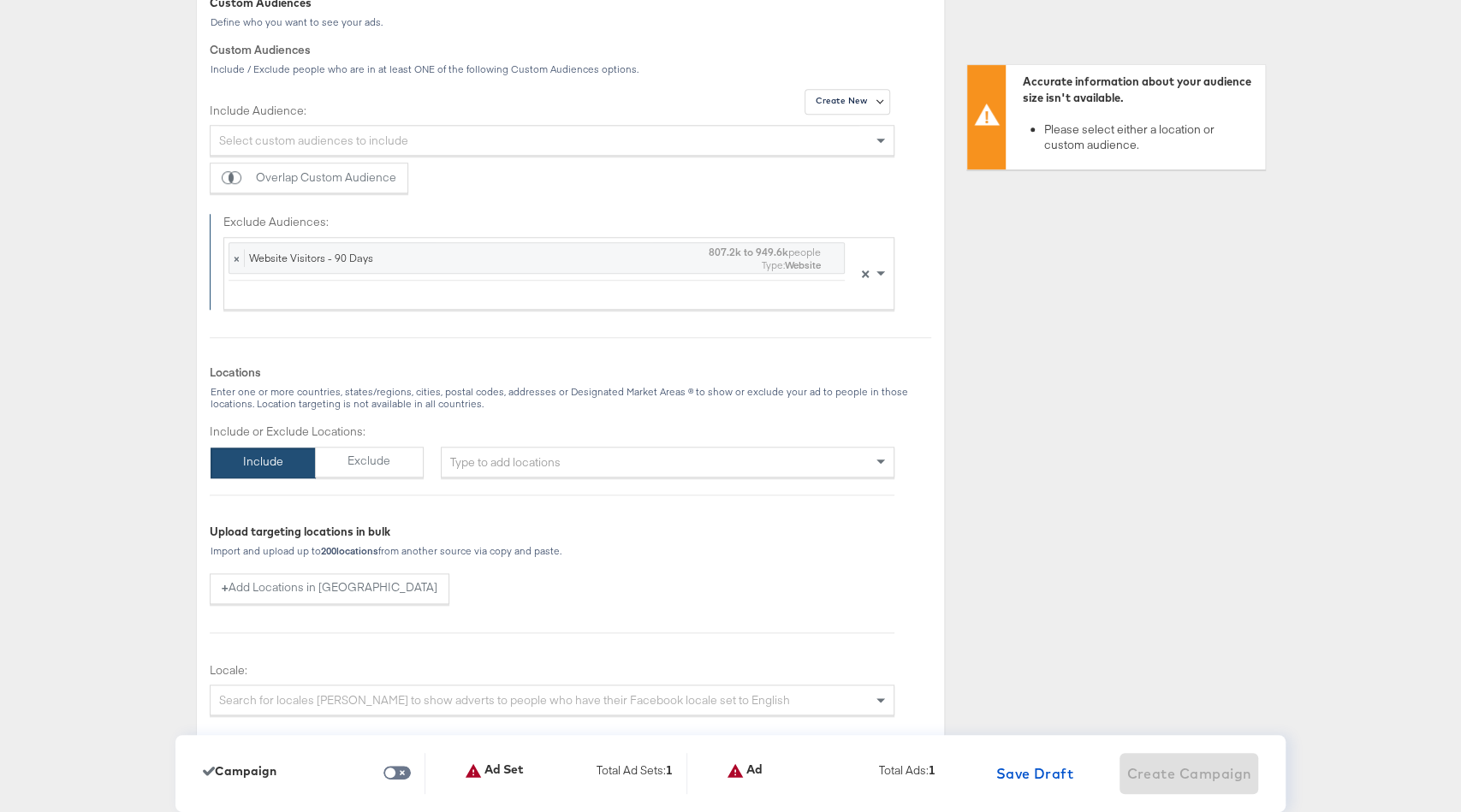
scroll to position [1038, 0]
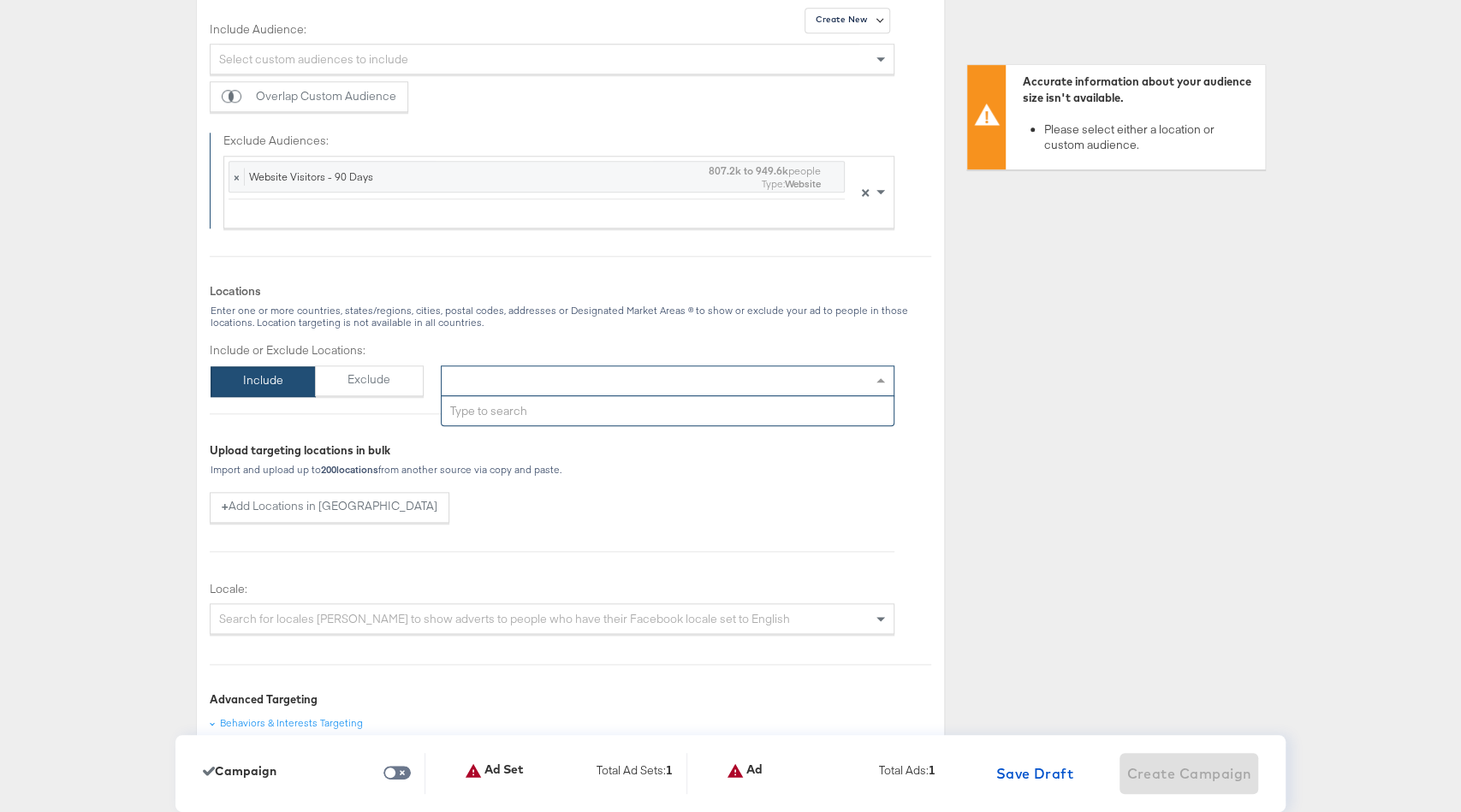
click at [551, 375] on div "Type to add locations" at bounding box center [669, 381] width 455 height 31
type input "united"
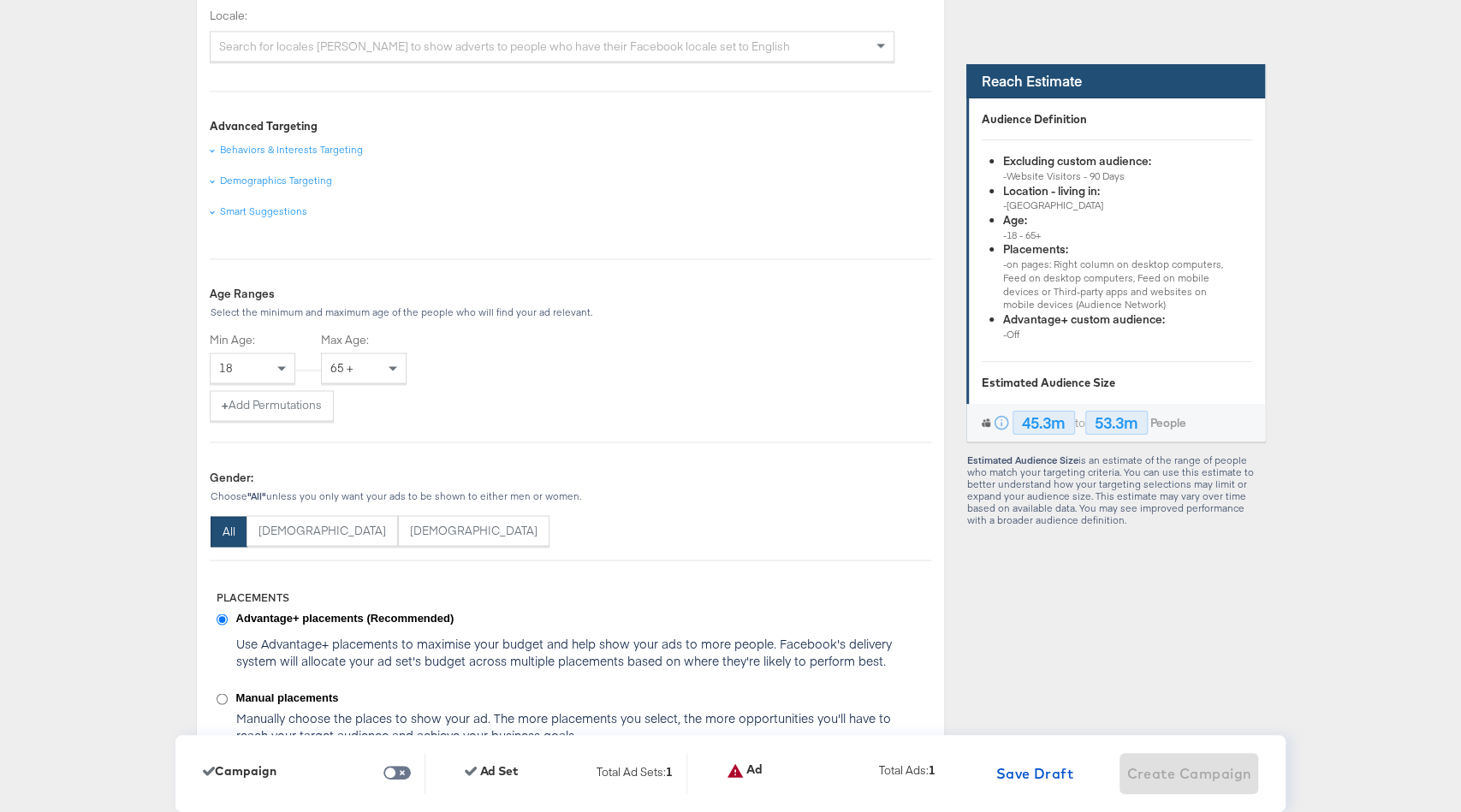
scroll to position [1778, 0]
click at [364, 358] on div "65 +" at bounding box center [364, 365] width 84 height 29
click at [598, 357] on div "18 60" at bounding box center [570, 365] width 722 height 31
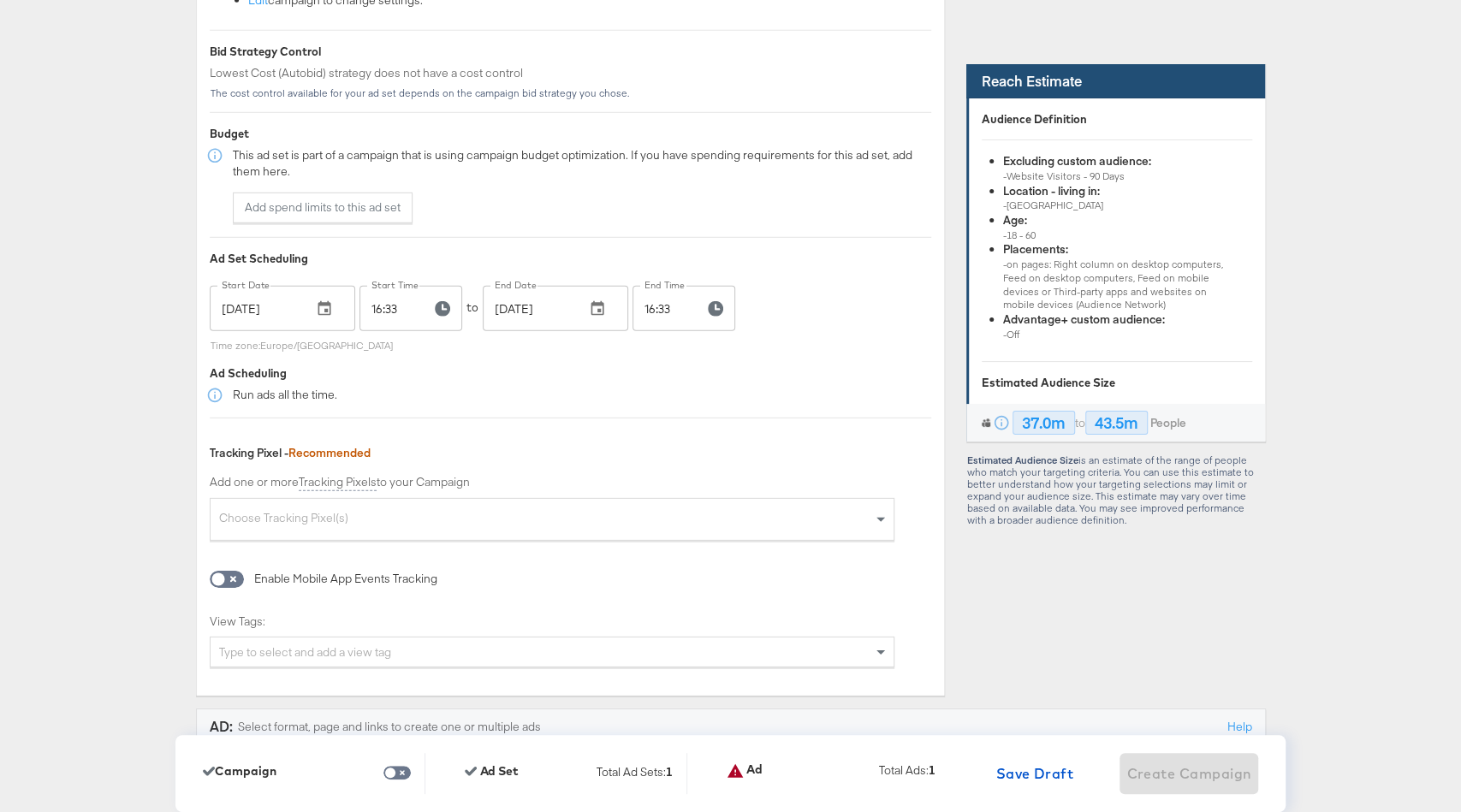
scroll to position [3301, 0]
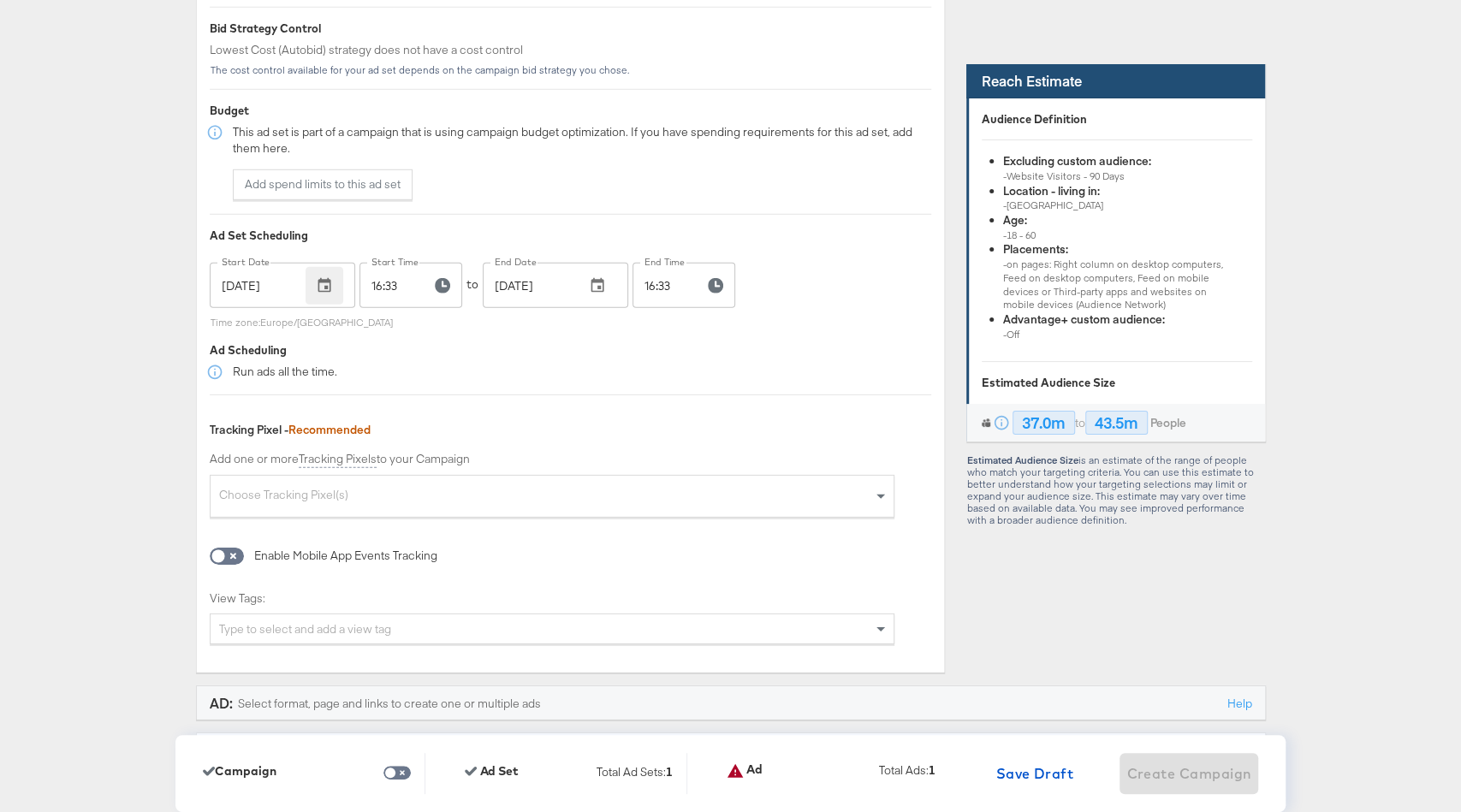
click at [320, 288] on icon "button" at bounding box center [324, 285] width 17 height 17
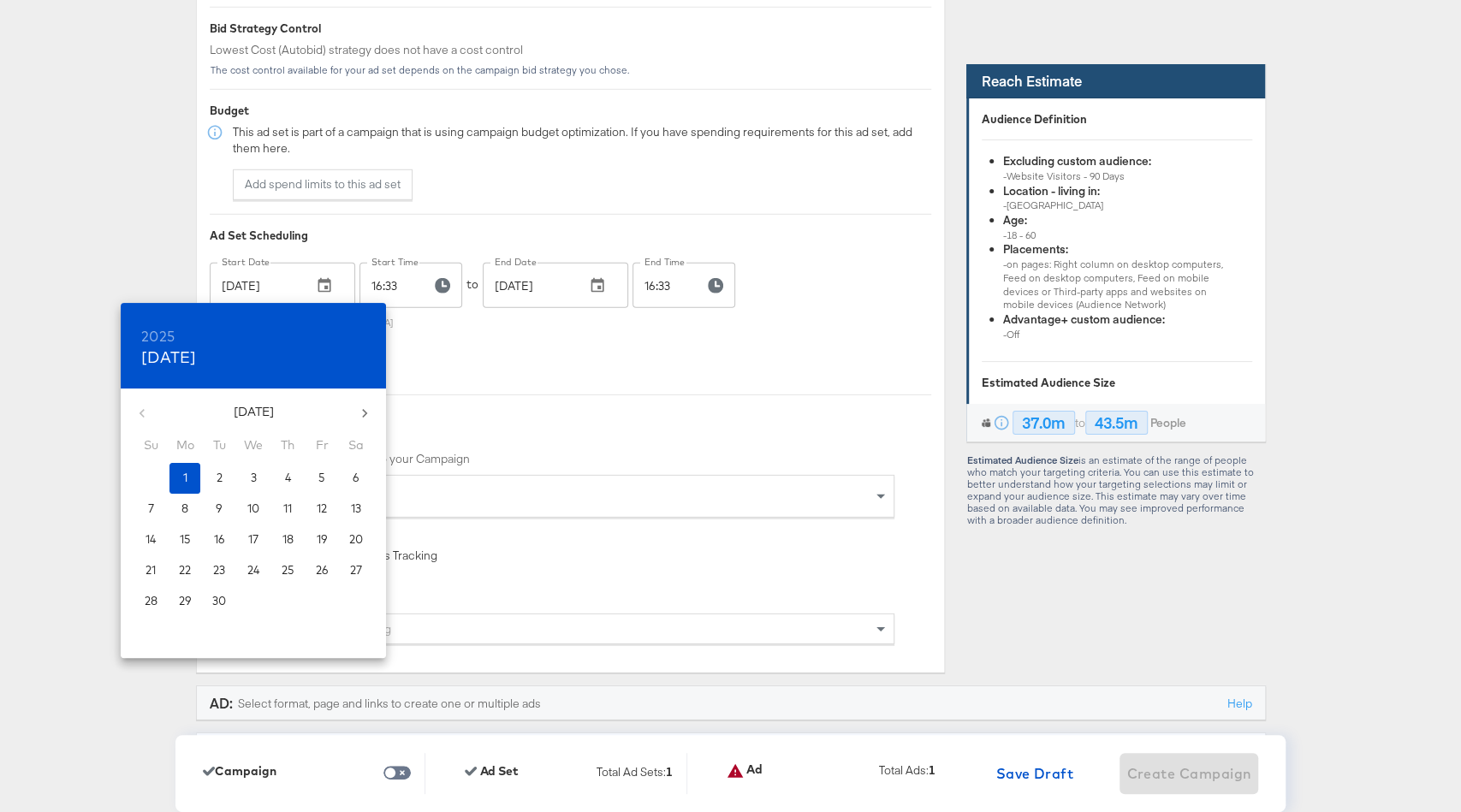
click at [536, 398] on div at bounding box center [730, 406] width 1461 height 812
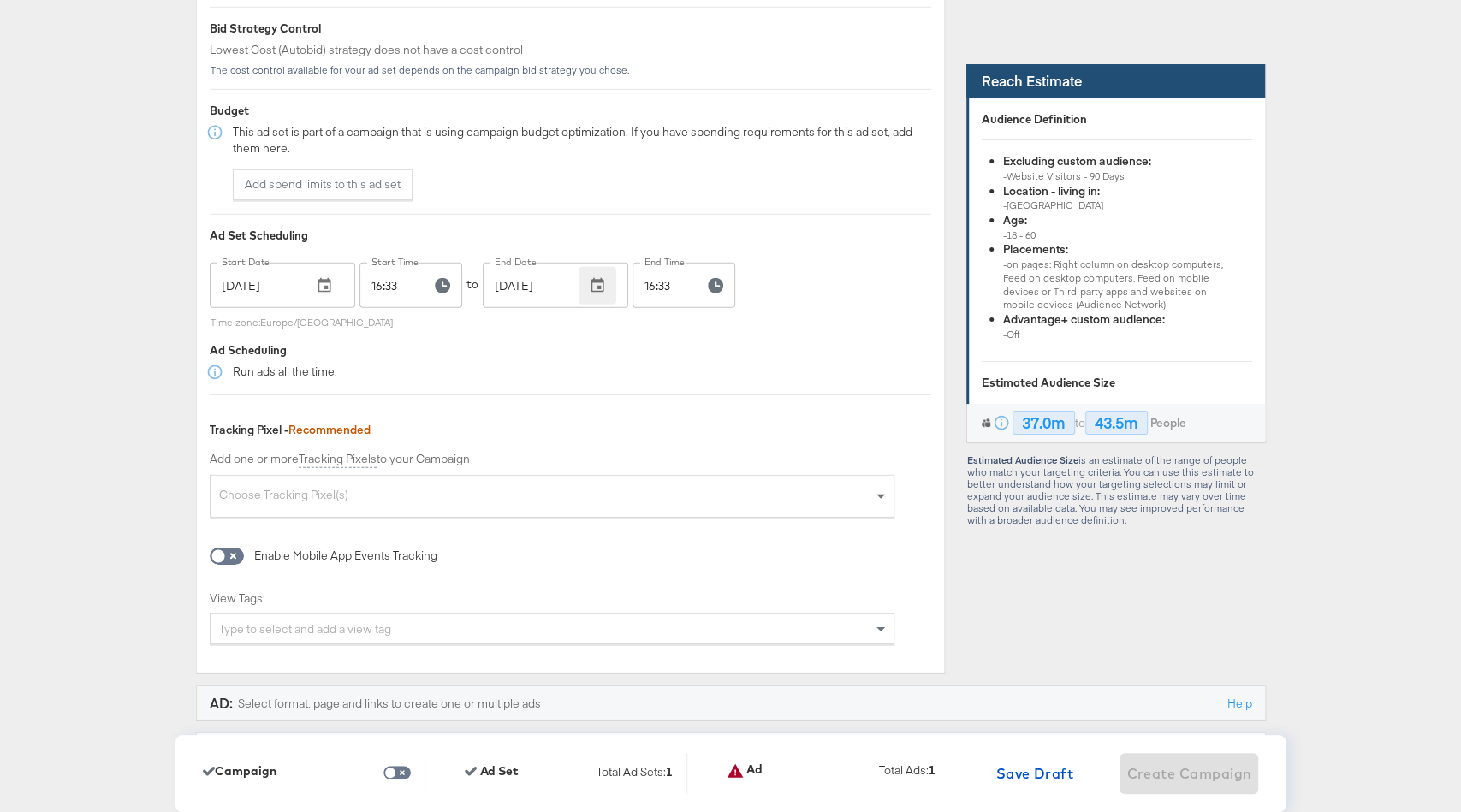
click at [595, 283] on icon "button" at bounding box center [597, 285] width 17 height 17
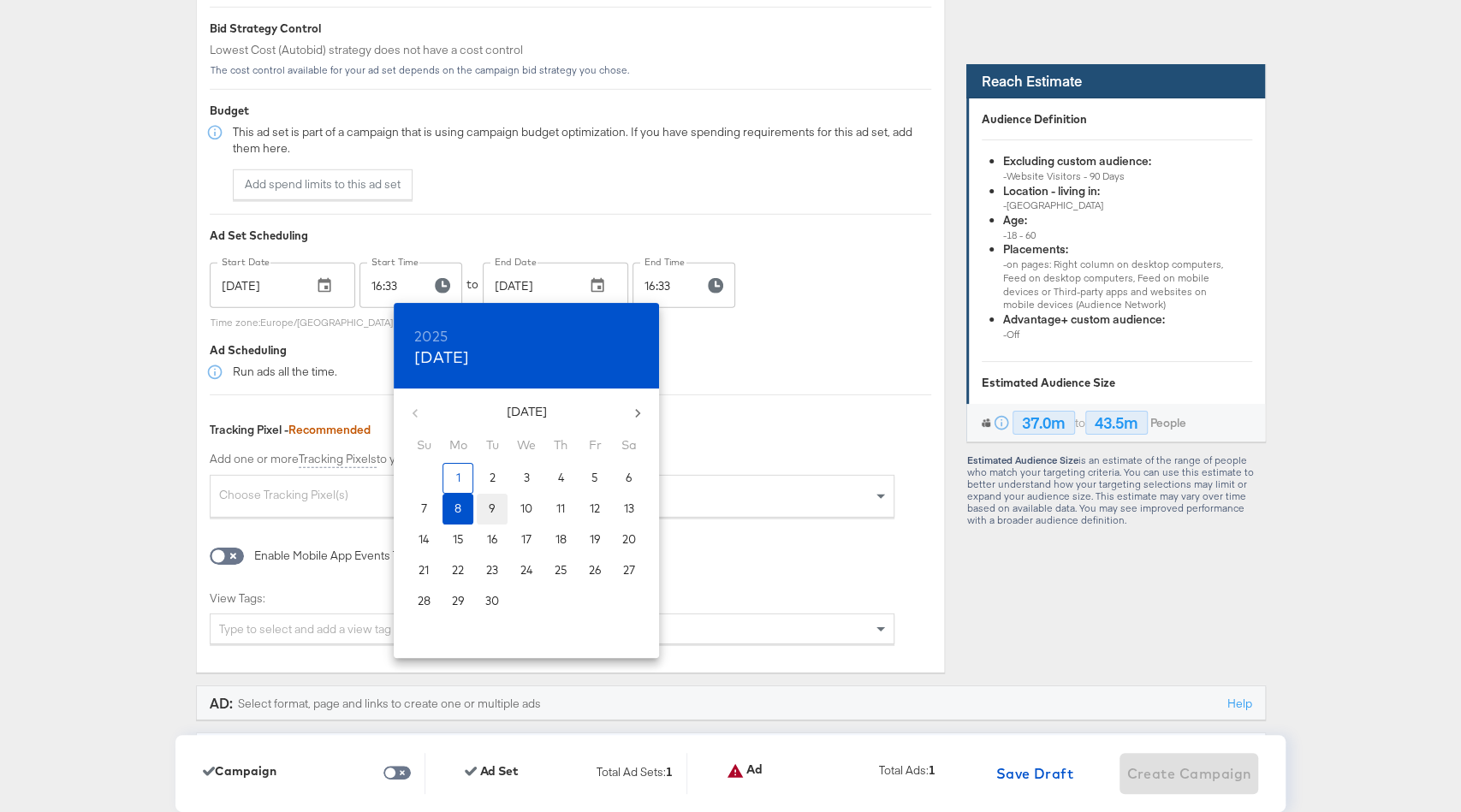
click at [497, 502] on span "9" at bounding box center [492, 509] width 31 height 16
type input "Sep 09, 2025"
click at [794, 322] on div at bounding box center [730, 406] width 1461 height 812
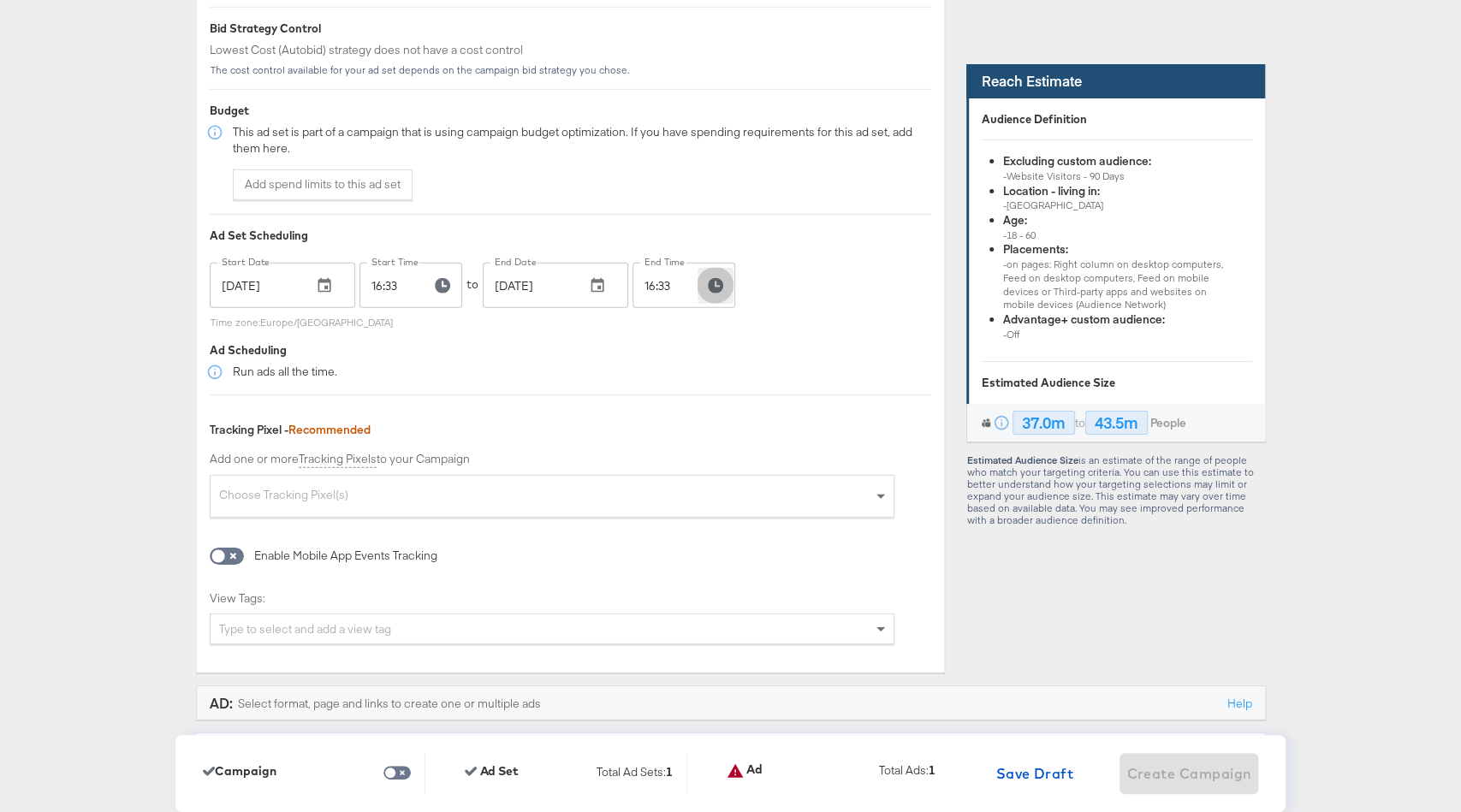
click at [714, 284] on icon "button" at bounding box center [715, 285] width 15 height 15
click at [644, 489] on span "23" at bounding box center [641, 488] width 37 height 24
click at [726, 484] on span "59" at bounding box center [726, 488] width 37 height 24
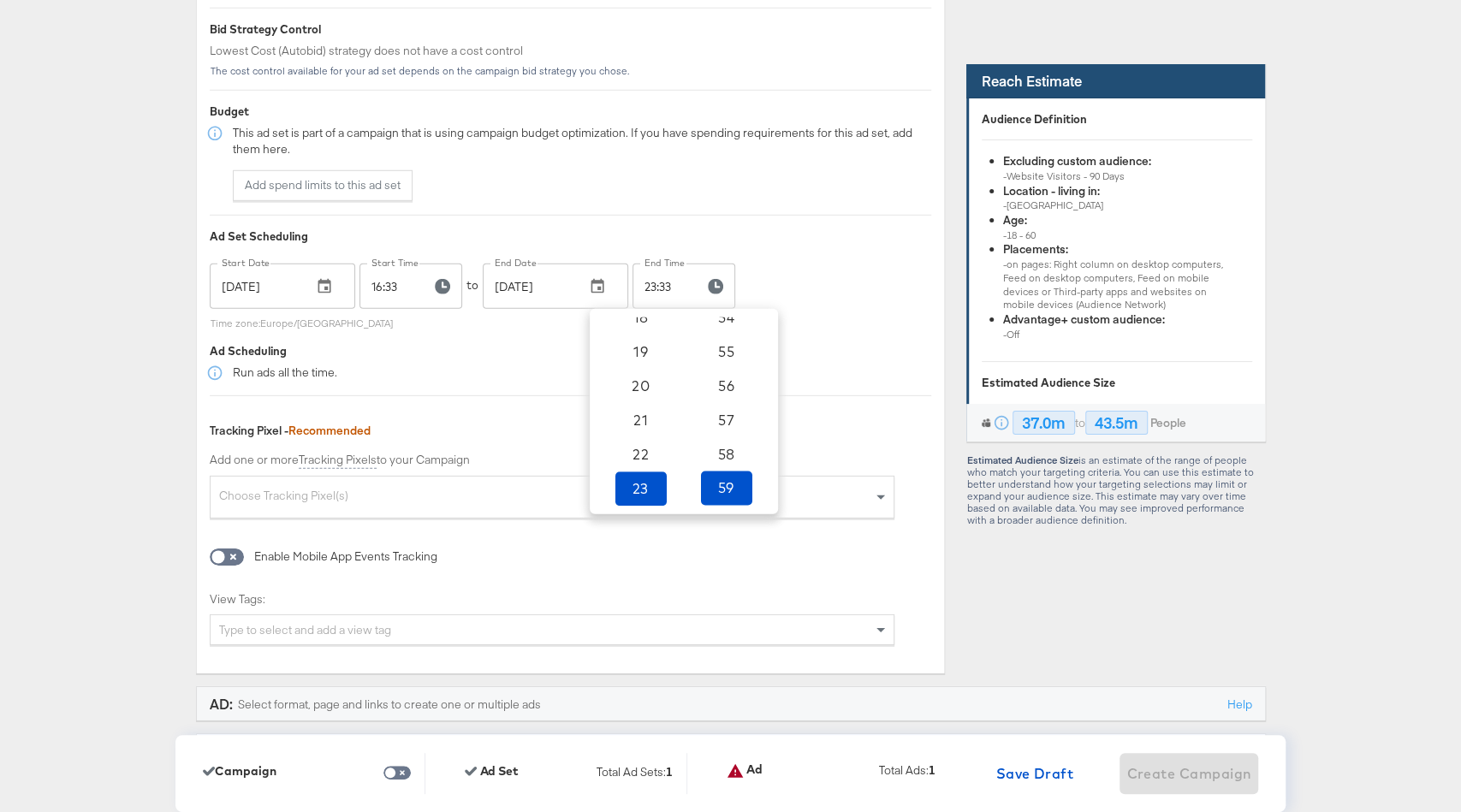
type input "23:59"
click at [811, 292] on div "Start Date Sep 01, 2025 Start Date Start Time 16:33 Start Time to End Date Sep …" at bounding box center [570, 296] width 722 height 65
click at [488, 487] on div "Choose Tracking Pixel(s)" at bounding box center [552, 499] width 684 height 37
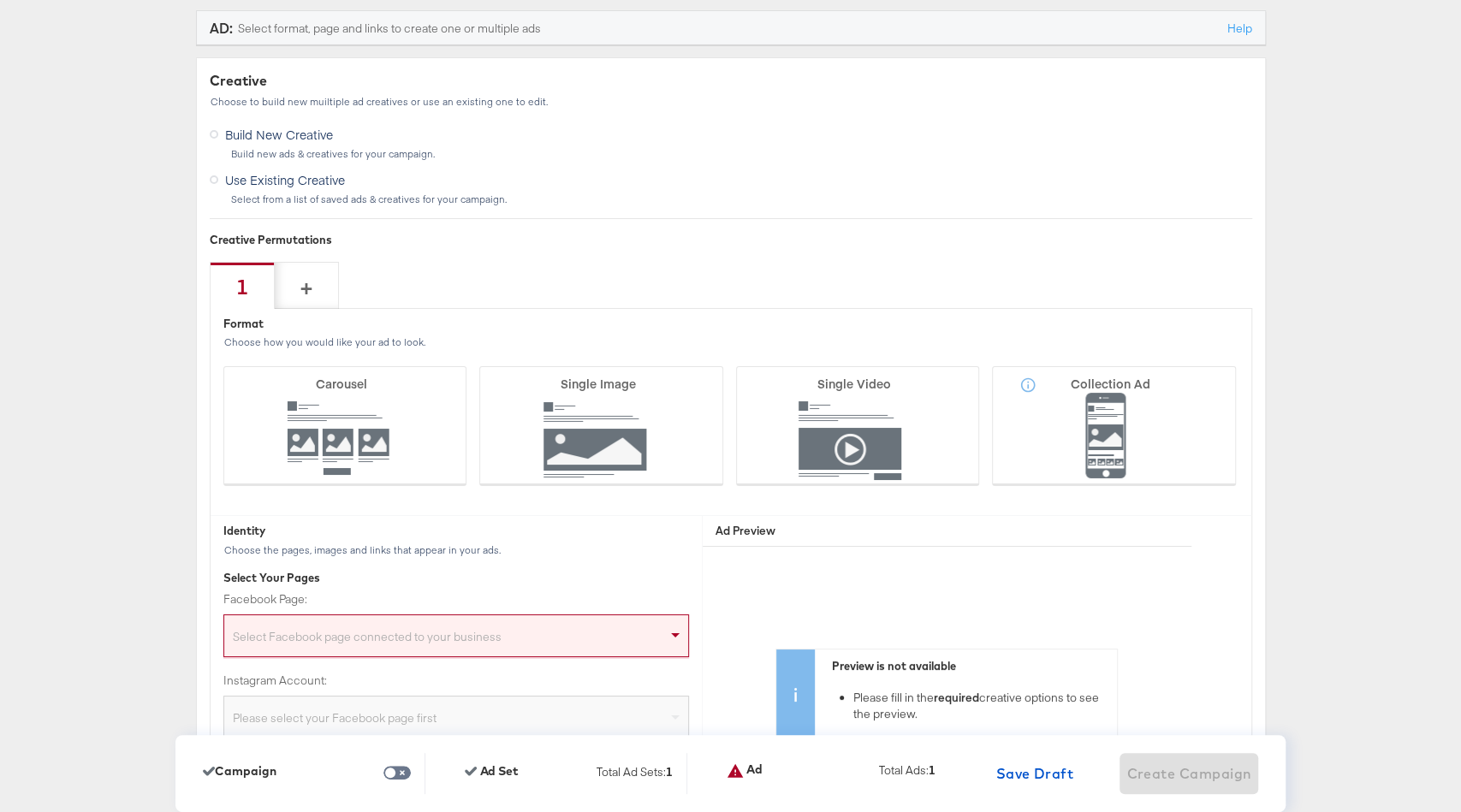
scroll to position [4080, 0]
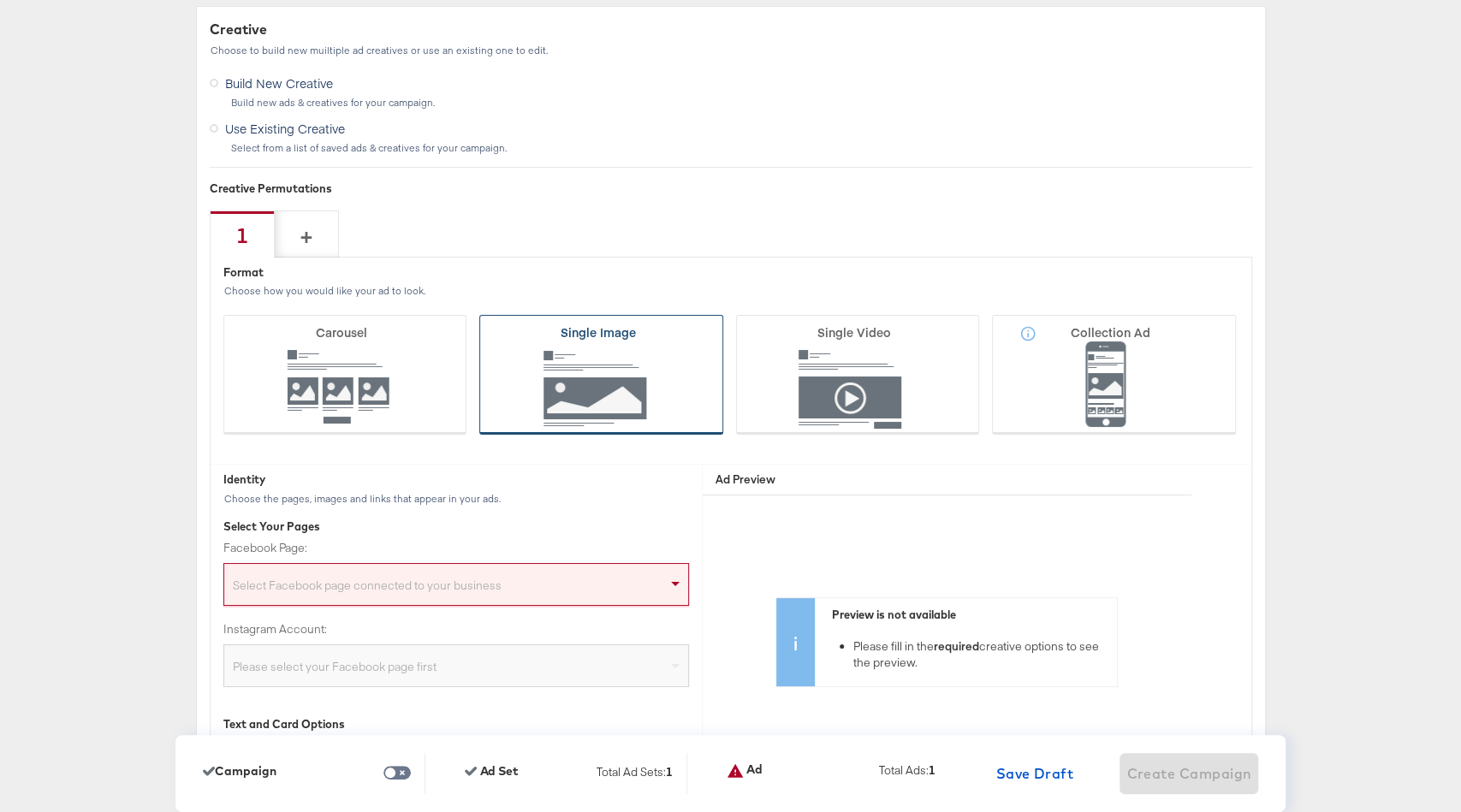
click at [609, 355] on icon at bounding box center [602, 374] width 244 height 119
click at [0, 0] on input "Single Image" at bounding box center [0, 0] width 0 height 0
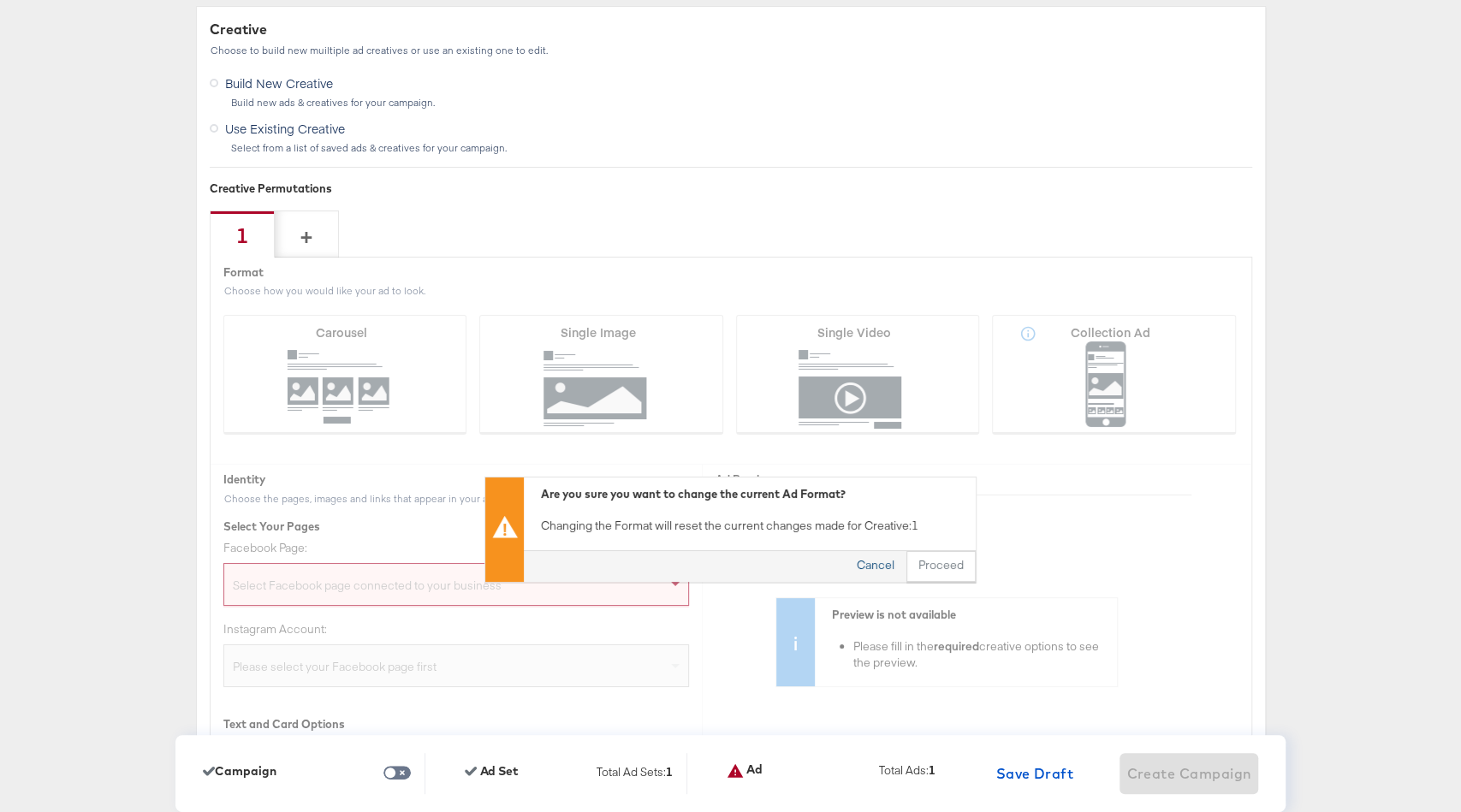
click at [871, 560] on button "Cancel" at bounding box center [875, 567] width 62 height 31
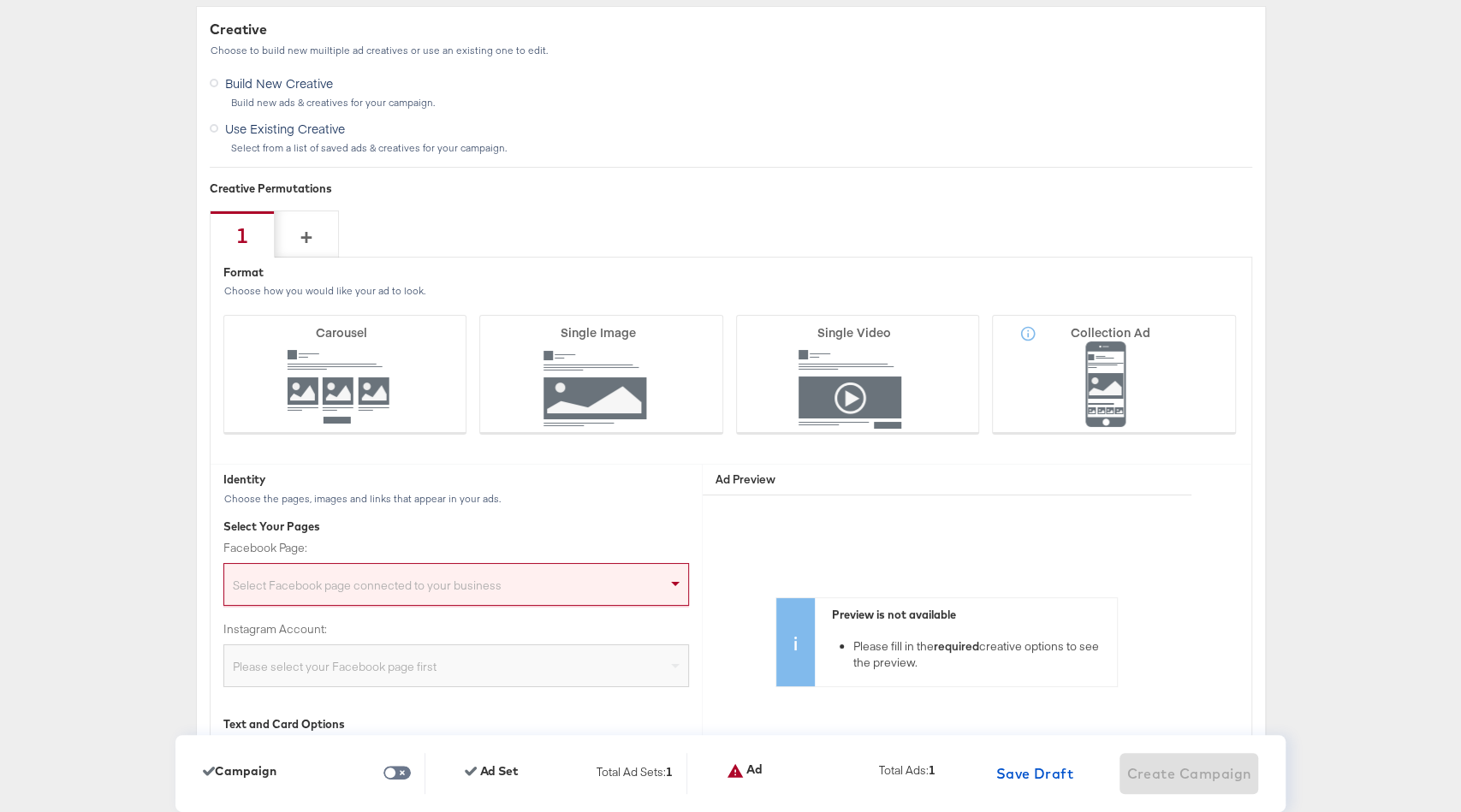
scroll to position [4151, 0]
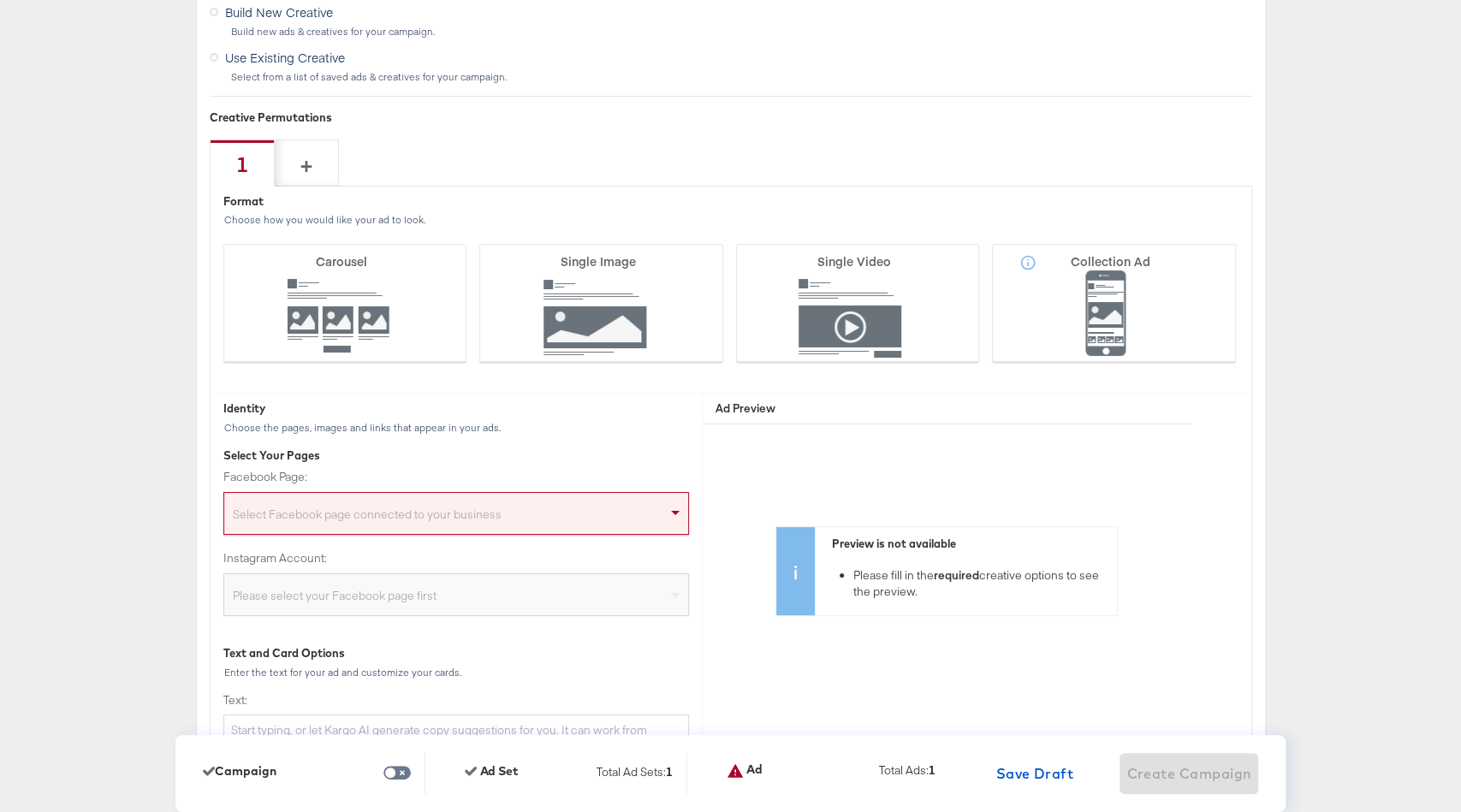
click at [483, 519] on div "Select Facebook page connected to your business" at bounding box center [456, 517] width 464 height 34
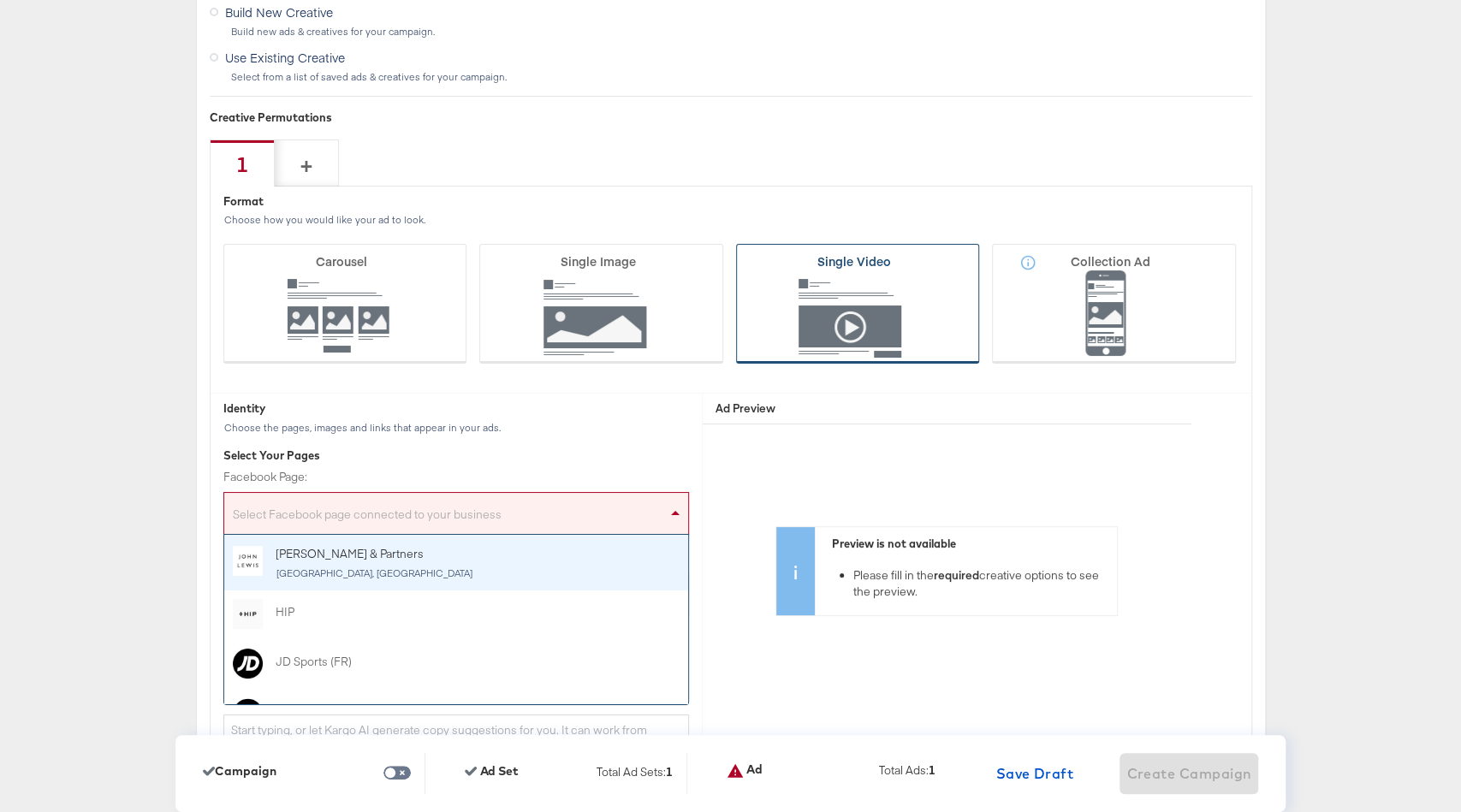
click at [851, 293] on icon at bounding box center [858, 304] width 244 height 119
click at [0, 0] on input "Single Video" at bounding box center [0, 0] width 0 height 0
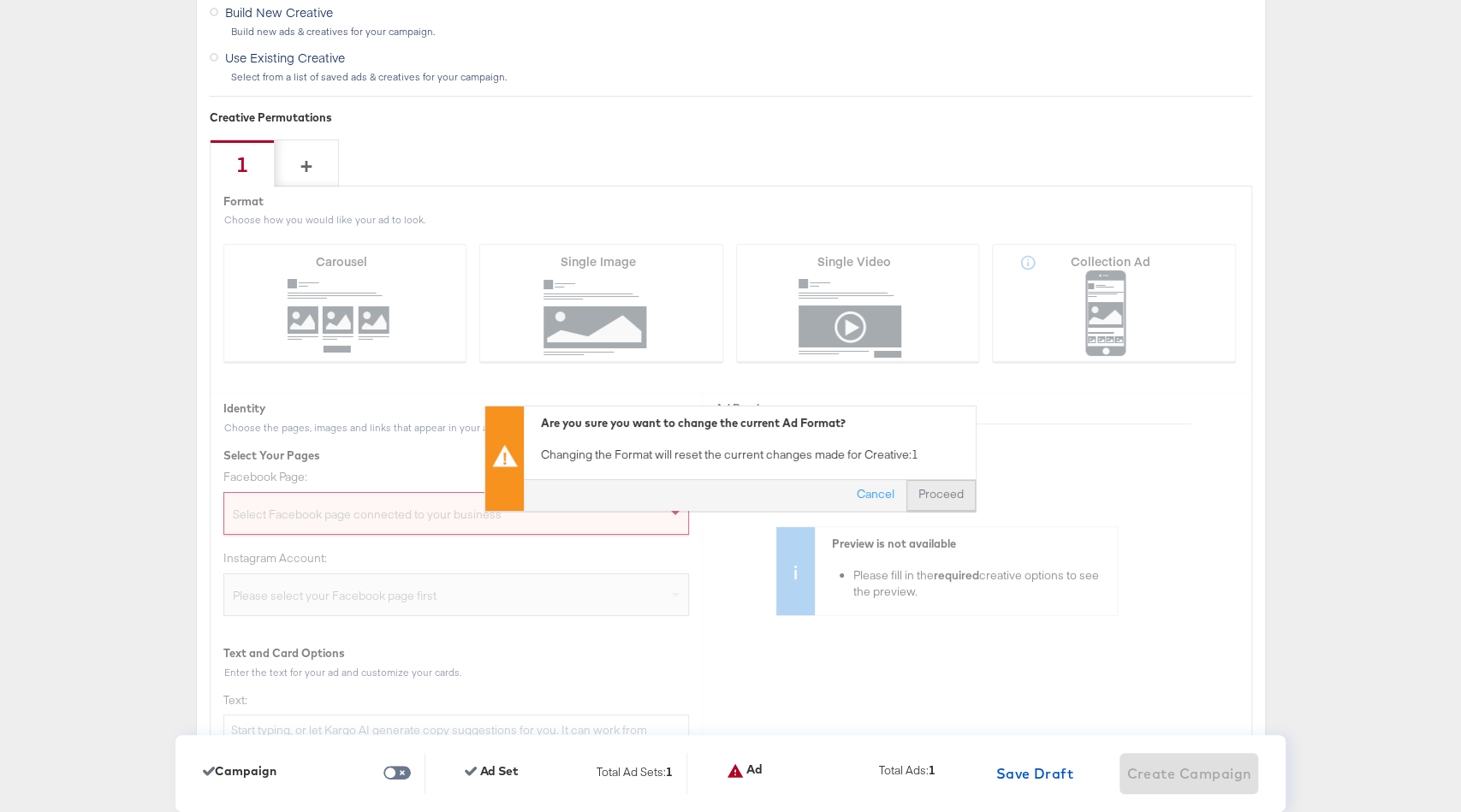
click at [930, 480] on button "Proceed" at bounding box center [941, 496] width 70 height 31
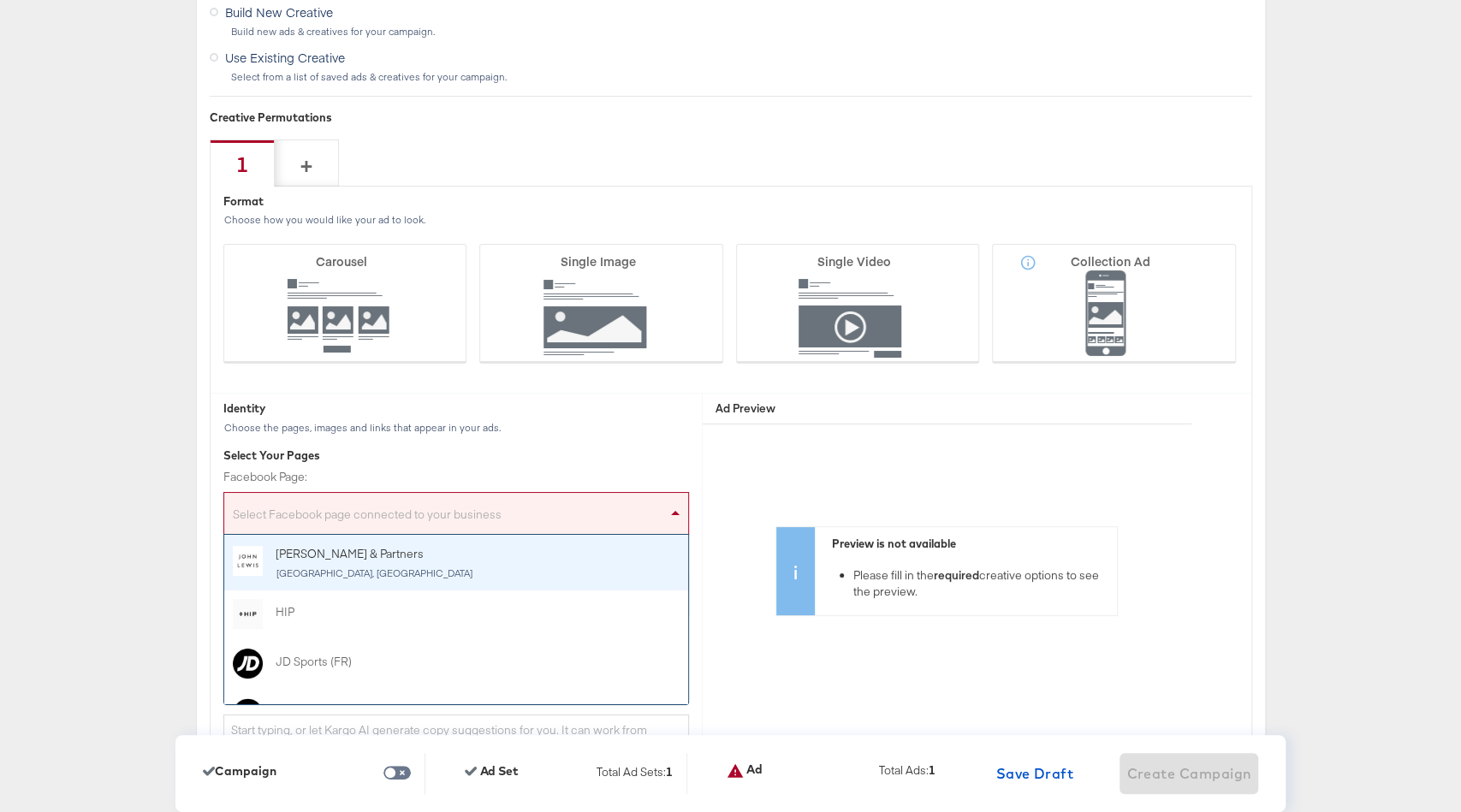
click at [499, 502] on div "Select Facebook page connected to your business" at bounding box center [456, 517] width 464 height 34
type input "go"
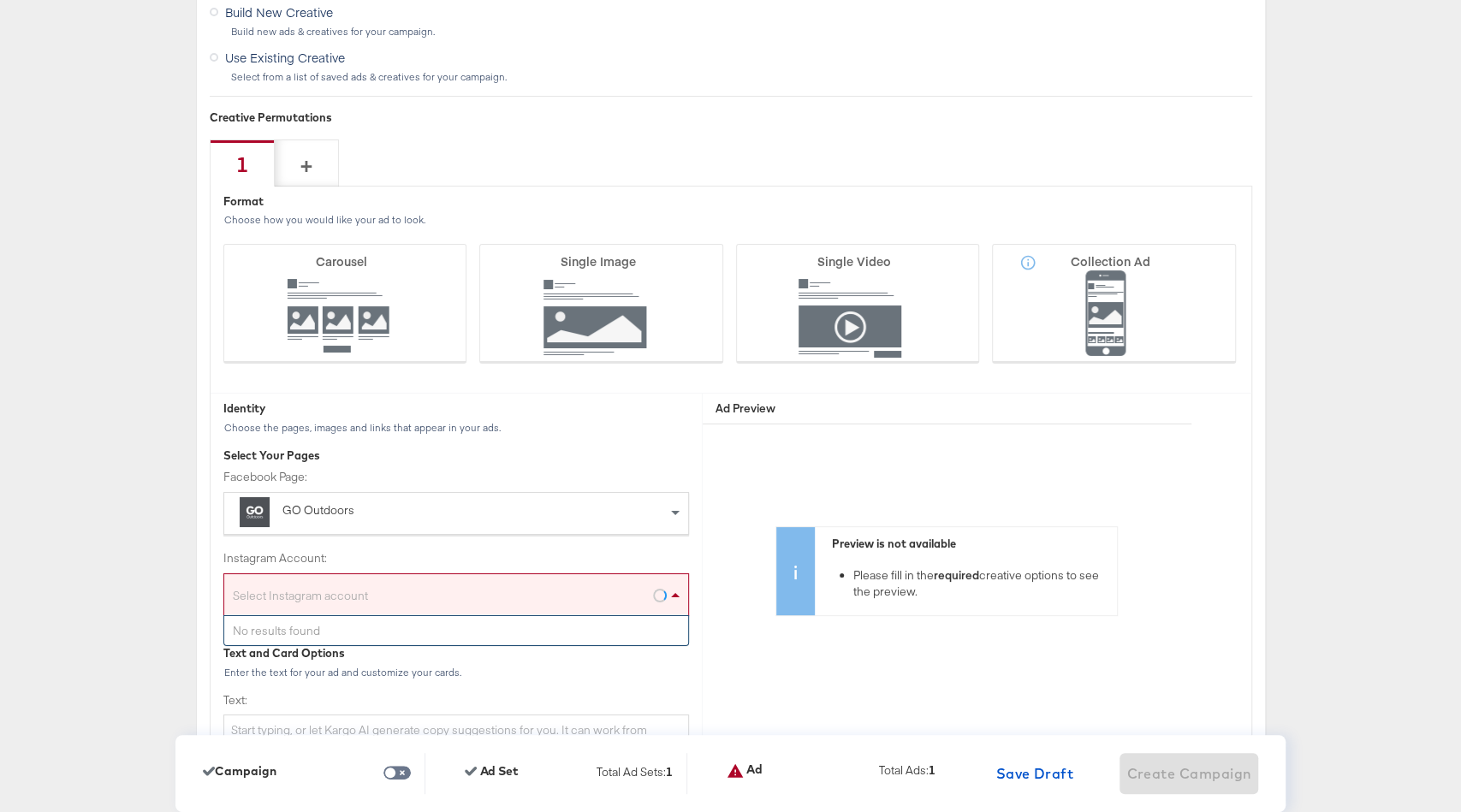
click at [467, 600] on div "Select Instagram account" at bounding box center [456, 598] width 464 height 34
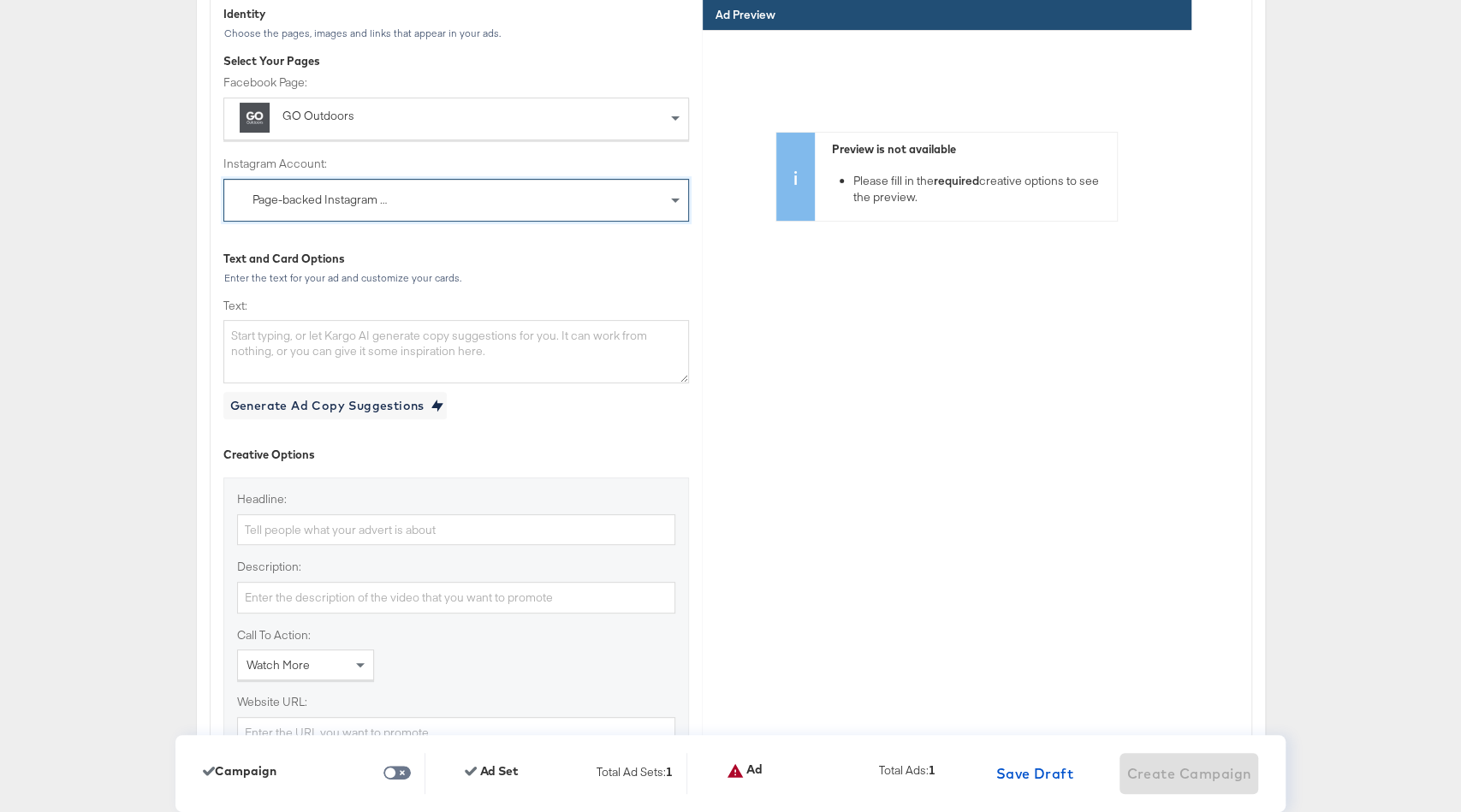
scroll to position [4624, 0]
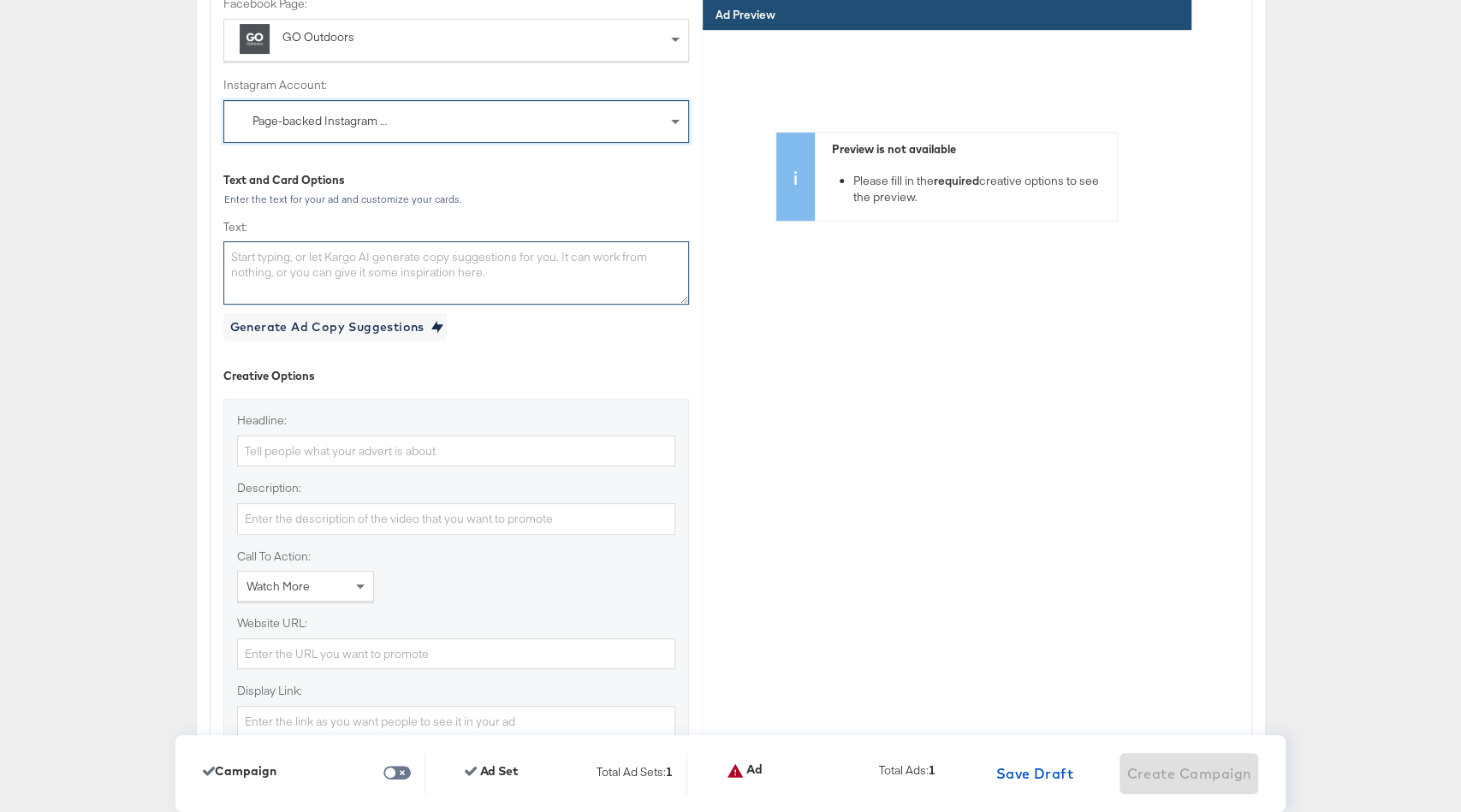
click at [406, 266] on textarea "Text:" at bounding box center [456, 273] width 465 height 63
paste textarea "Whatever your swim goals we have just what you need. Explore our range of swimg…"
type textarea "Whatever your swim goals we have just what you need. Explore our range of swimg…"
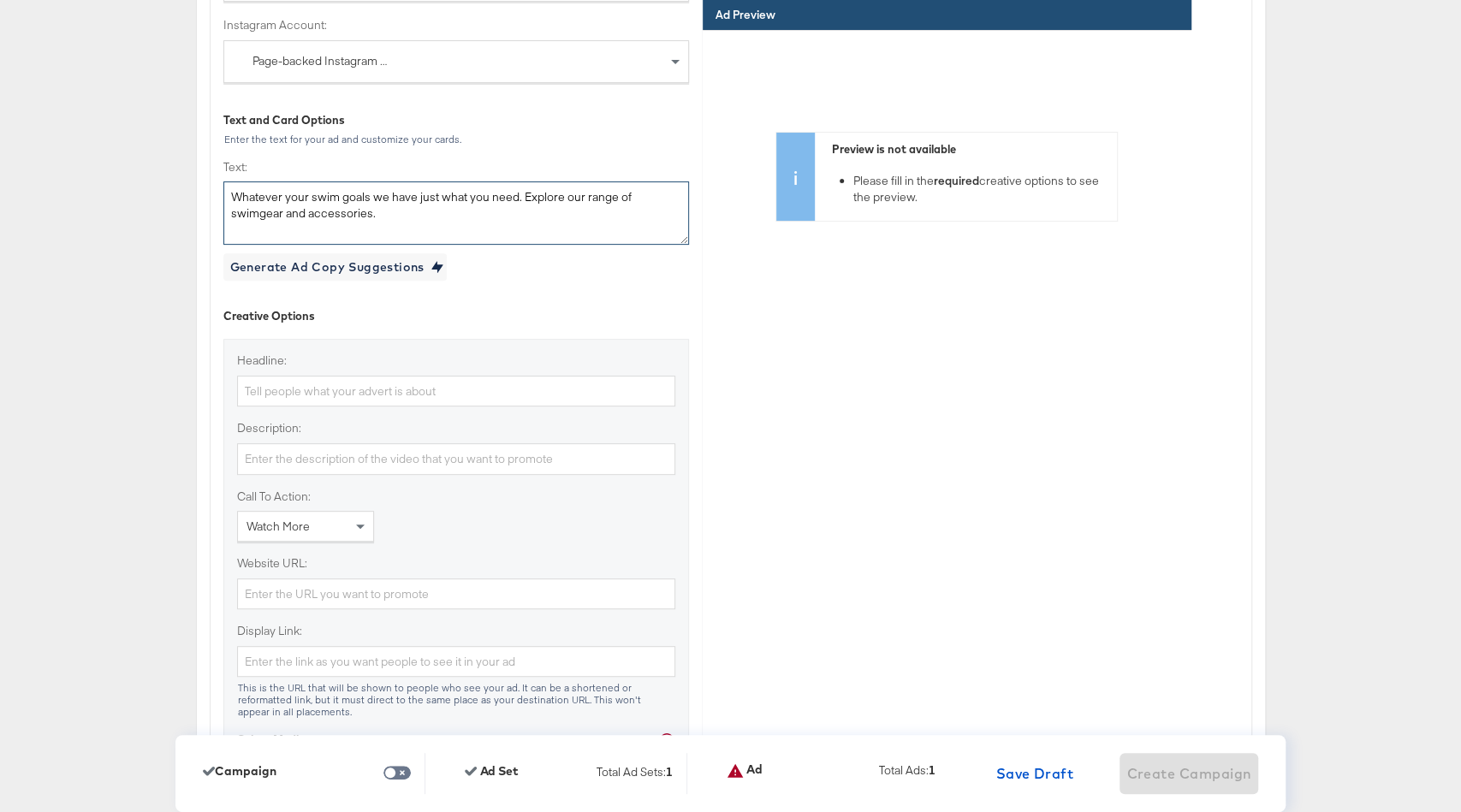
scroll to position [4688, 0]
click at [330, 508] on div "Watch More" at bounding box center [306, 522] width 135 height 29
type input "shop"
click at [291, 574] on input "Website URL:" at bounding box center [456, 590] width 439 height 32
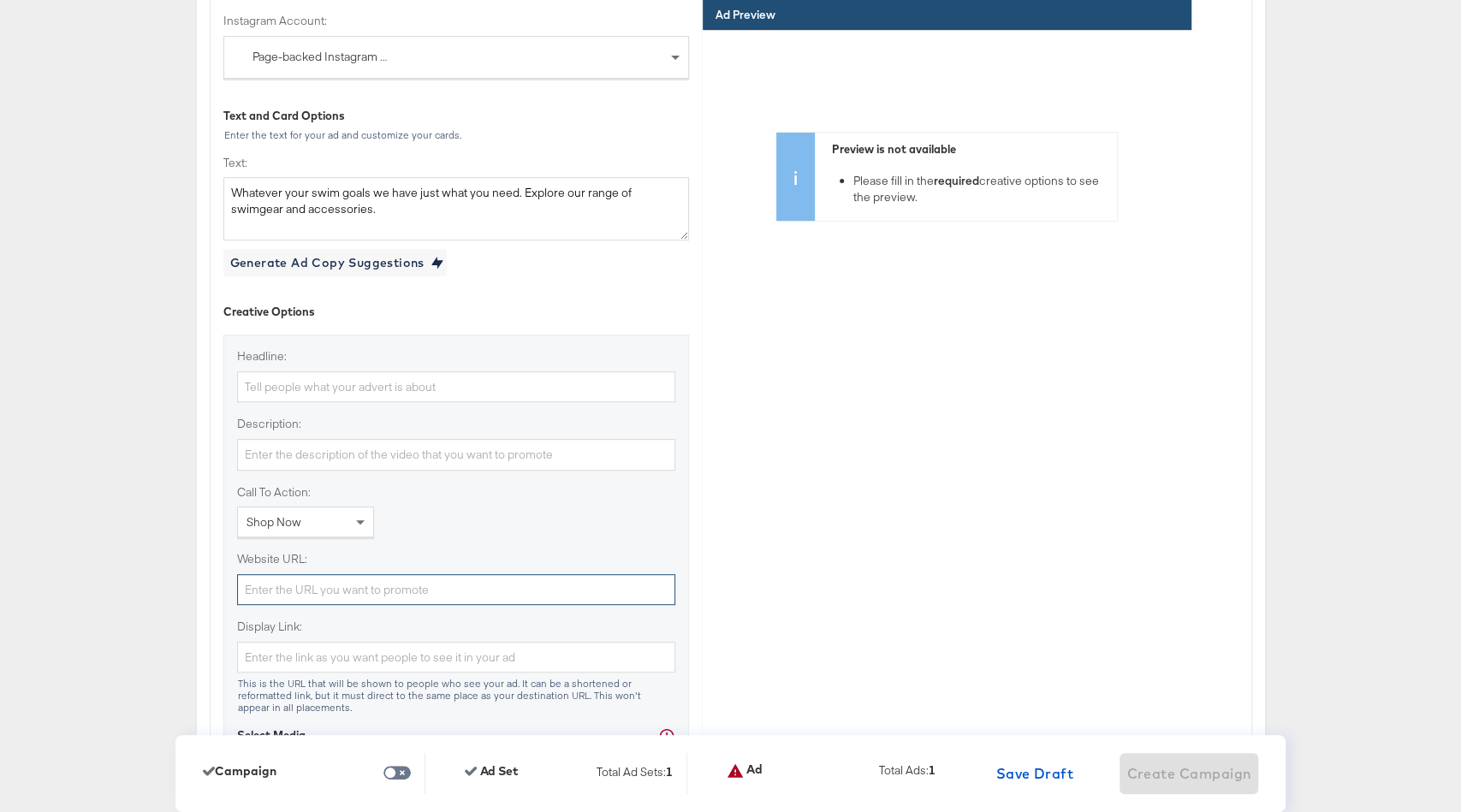
paste input "https://www.gooutdoors.co.uk/speedo"
type input "https://www.gooutdoors.co.uk/speedo"
click at [359, 372] on input "Headline:" at bounding box center [456, 388] width 439 height 32
paste input "Speedo"
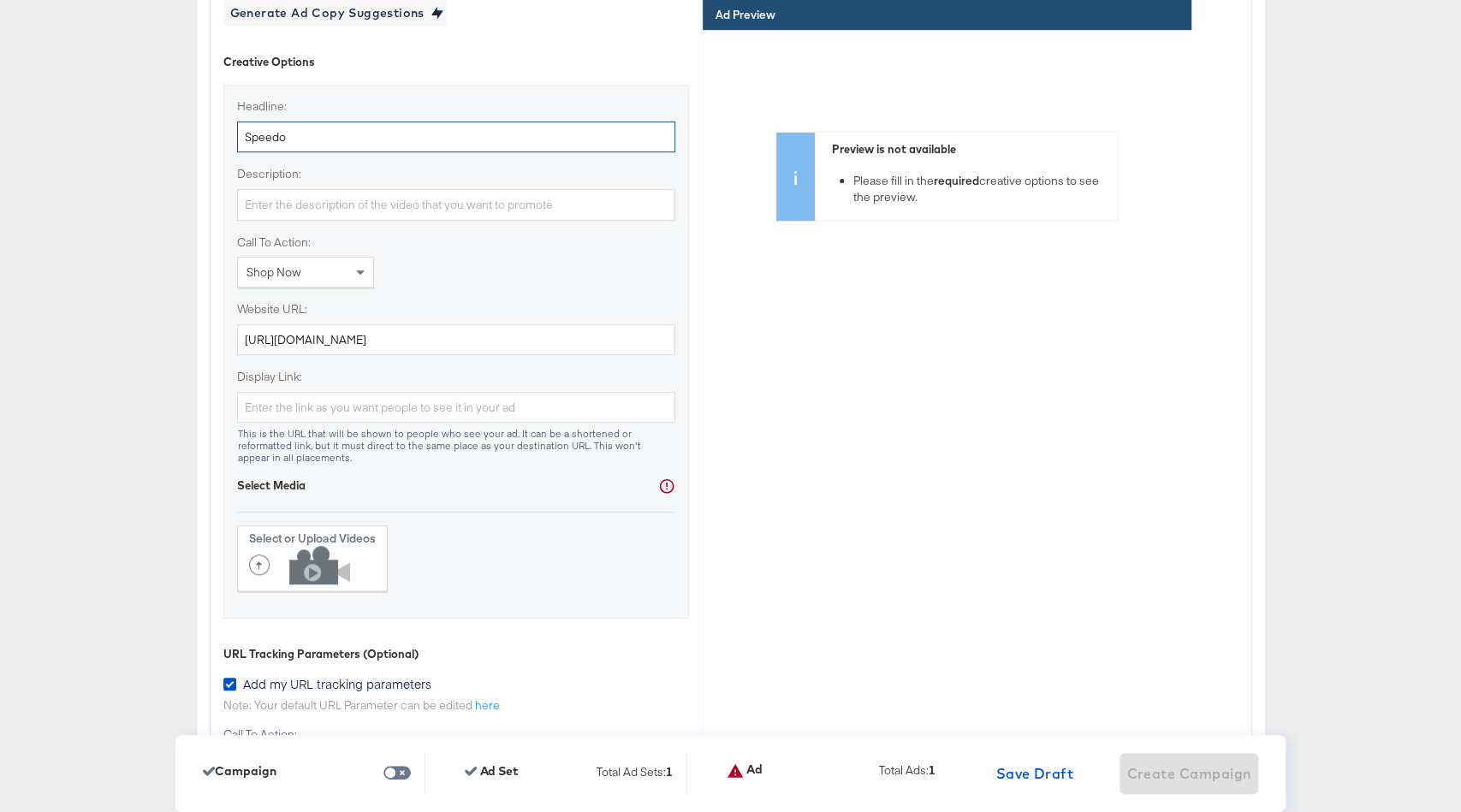
scroll to position [4940, 0]
type input "Speedo"
click at [324, 545] on icon at bounding box center [303, 564] width 110 height 38
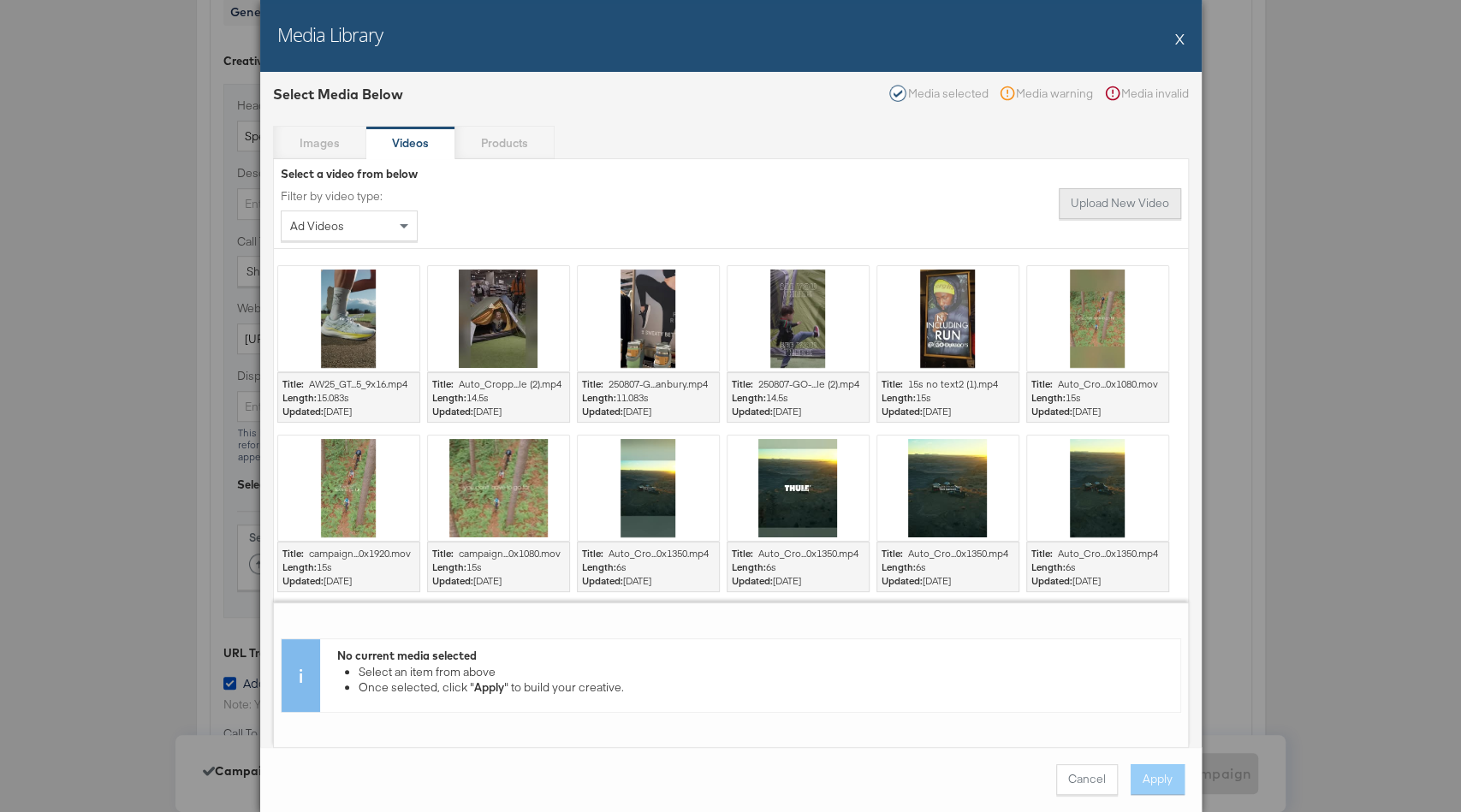
click at [1129, 207] on button "Upload New Video" at bounding box center [1120, 203] width 122 height 31
click at [1090, 211] on button "Upload New Video" at bounding box center [1120, 203] width 122 height 31
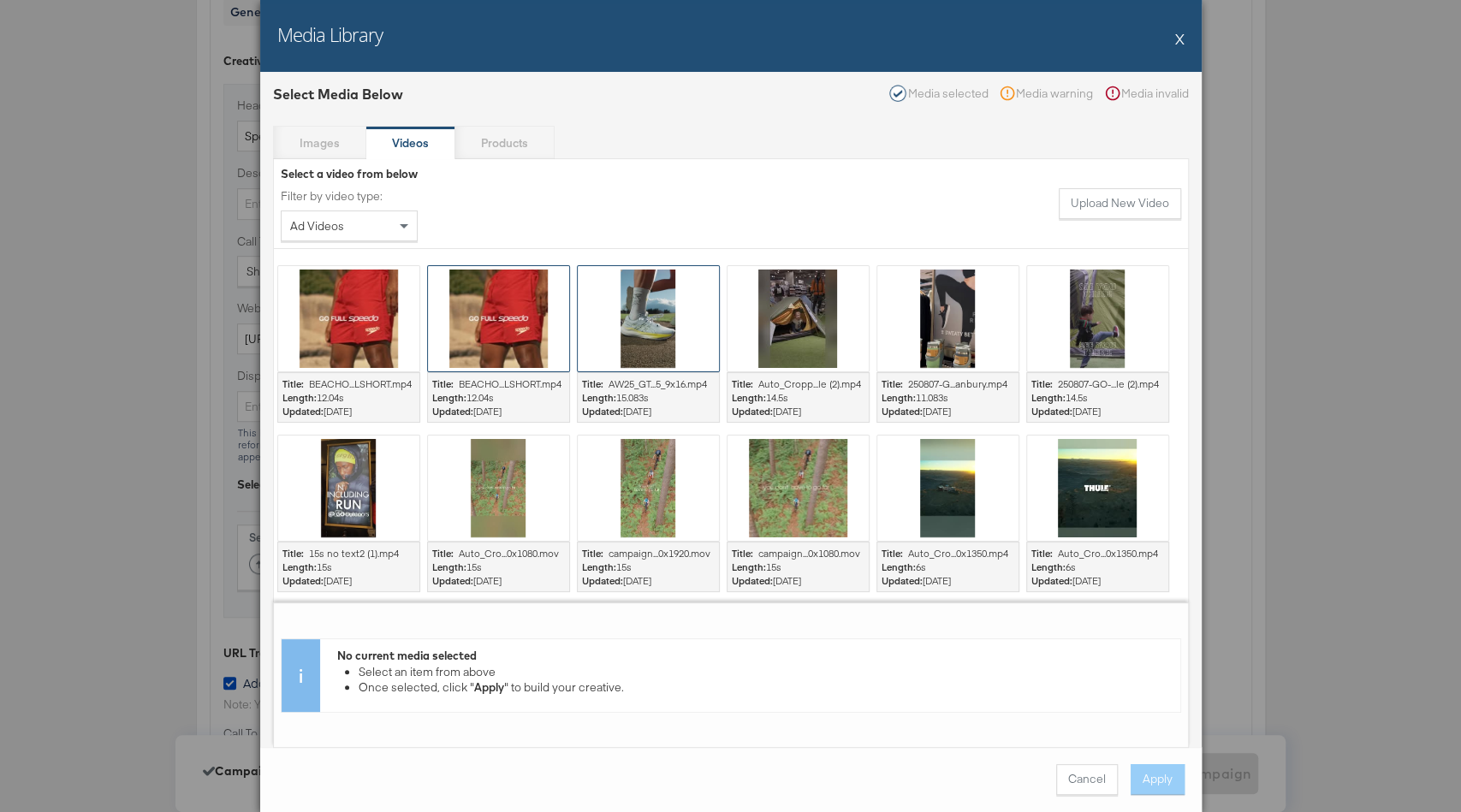
click at [529, 323] on div at bounding box center [498, 319] width 141 height 105
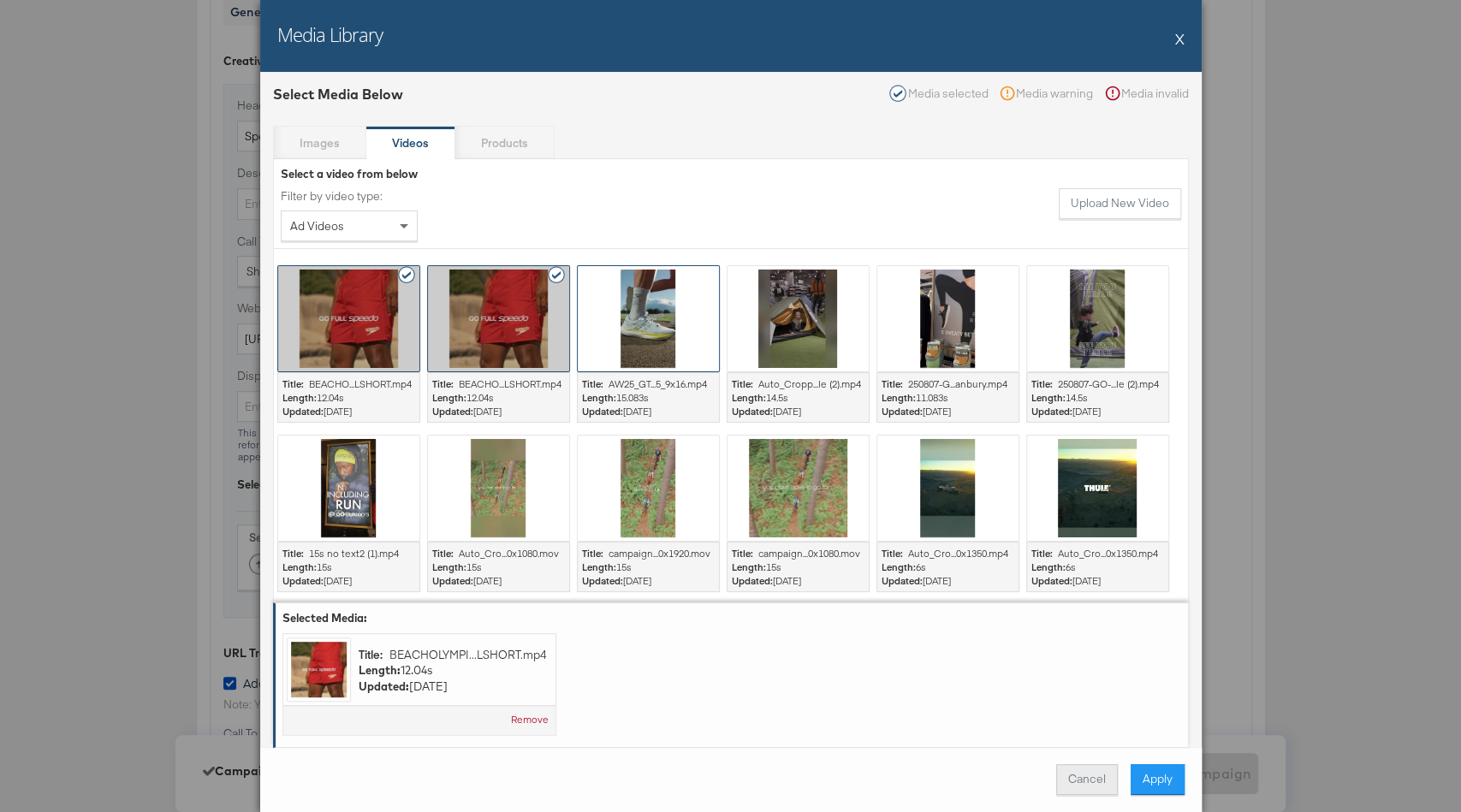
click at [1079, 780] on button "Cancel" at bounding box center [1087, 780] width 62 height 31
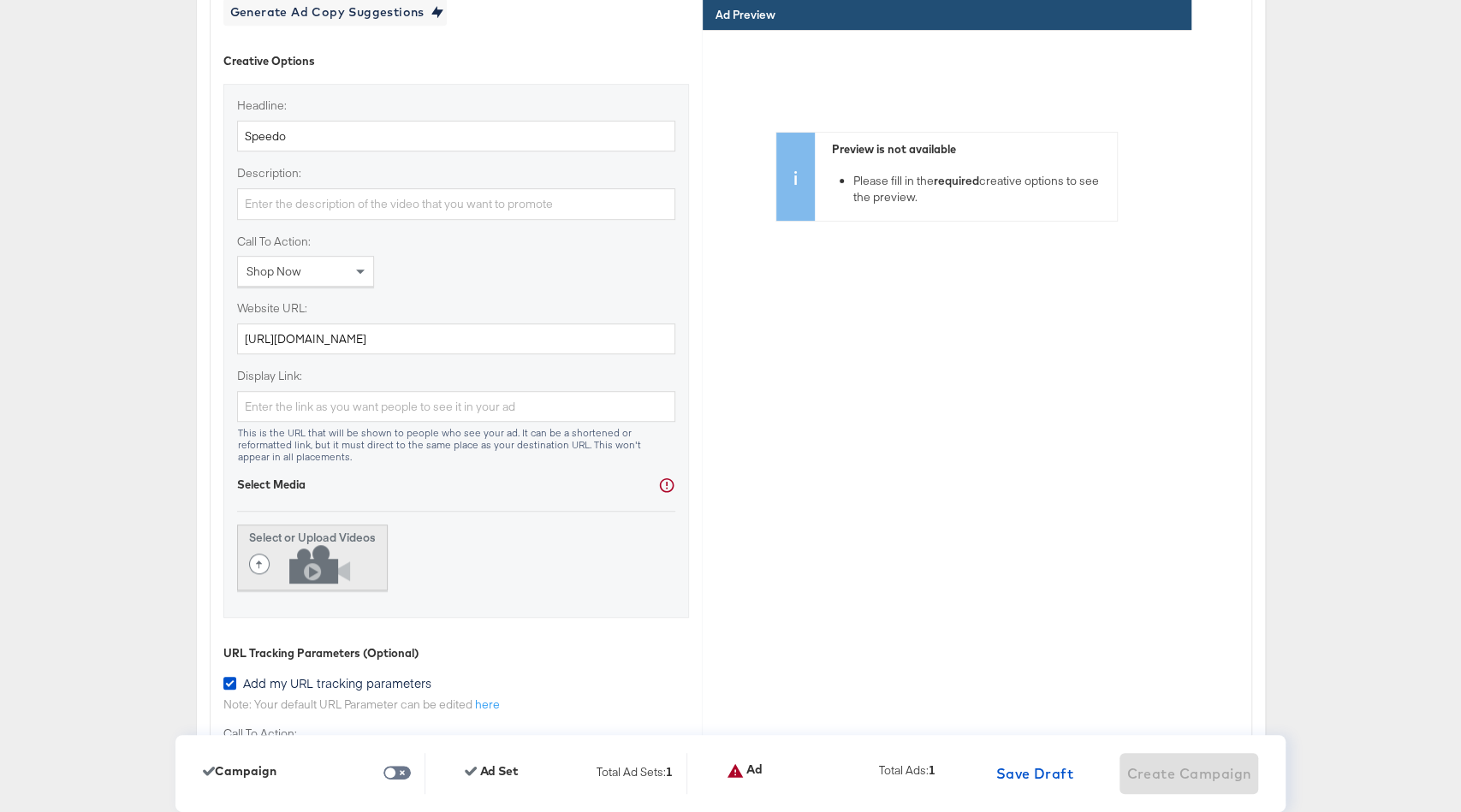
click at [308, 530] on strong "Select or Upload Videos" at bounding box center [312, 537] width 127 height 15
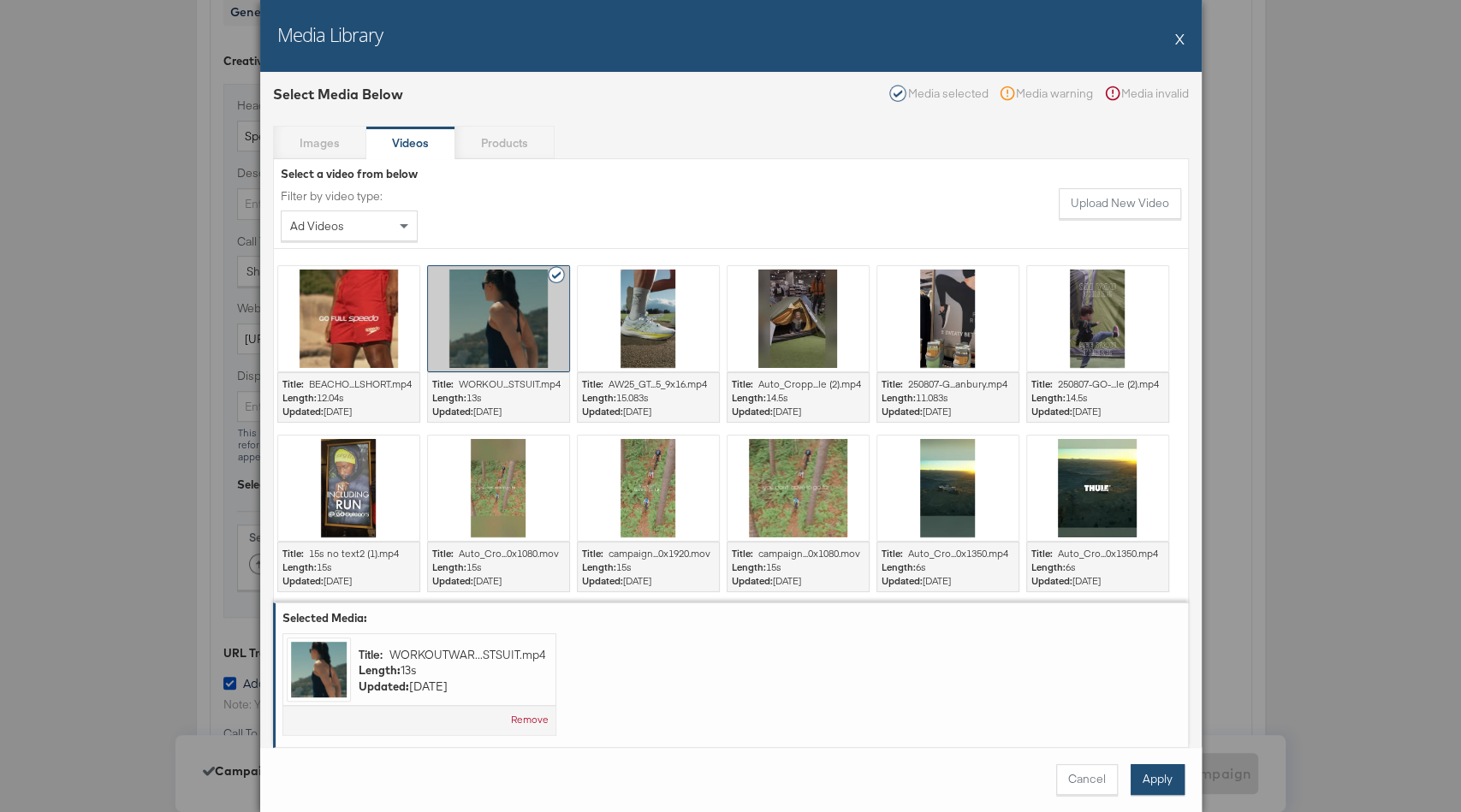
click at [1171, 775] on button "Apply" at bounding box center [1158, 780] width 54 height 31
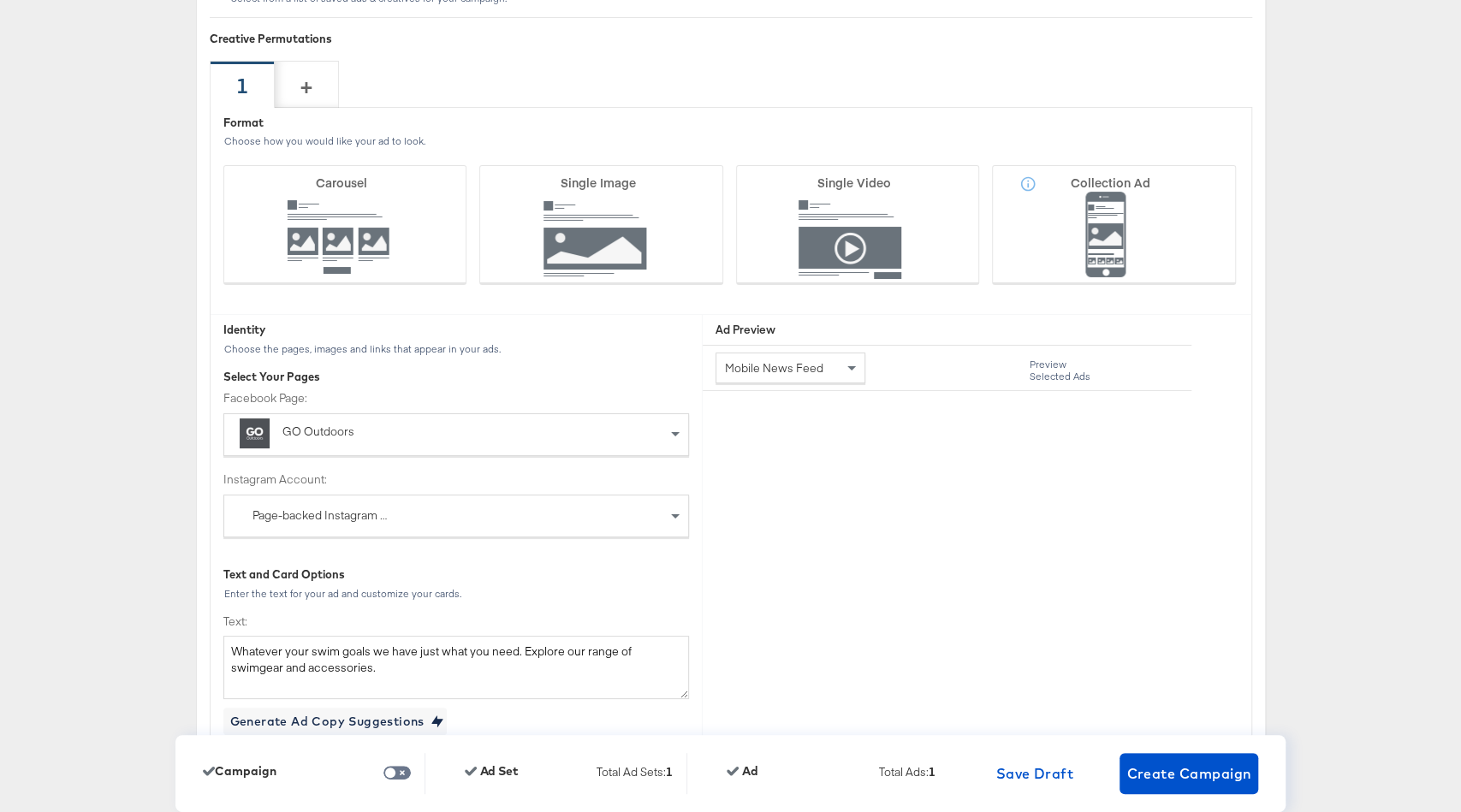
scroll to position [4219, 0]
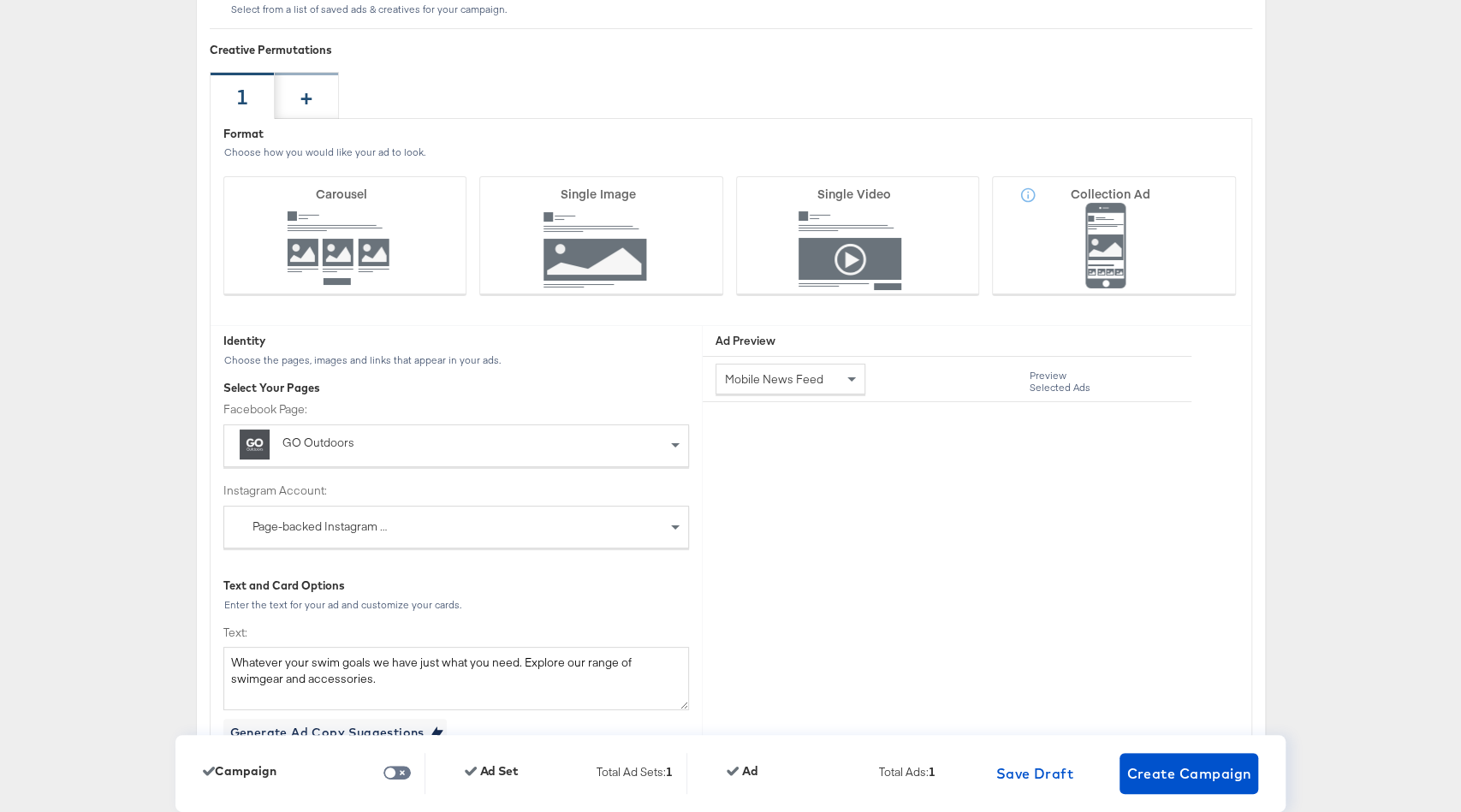
click at [317, 97] on div "+" at bounding box center [307, 95] width 64 height 47
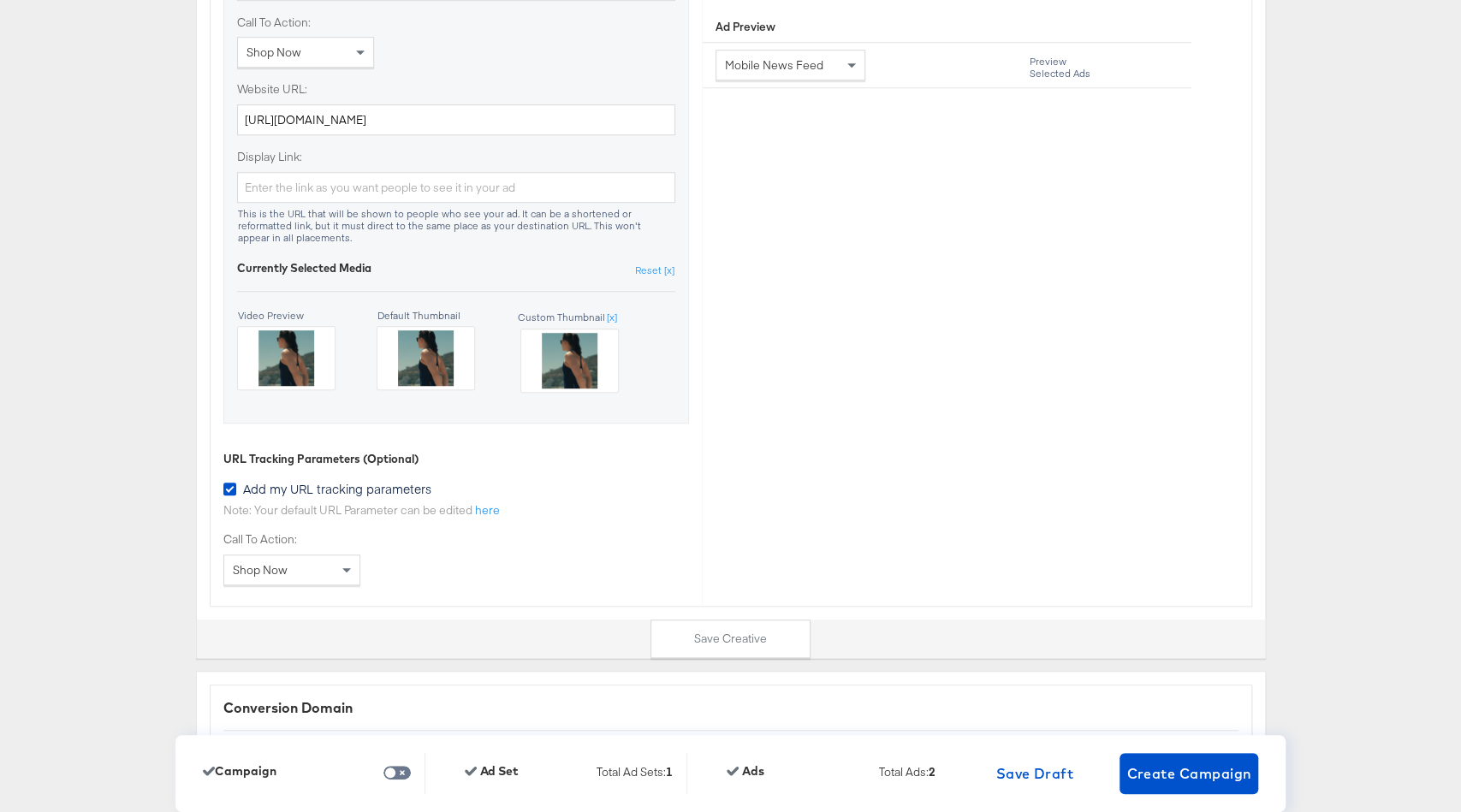
scroll to position [5179, 0]
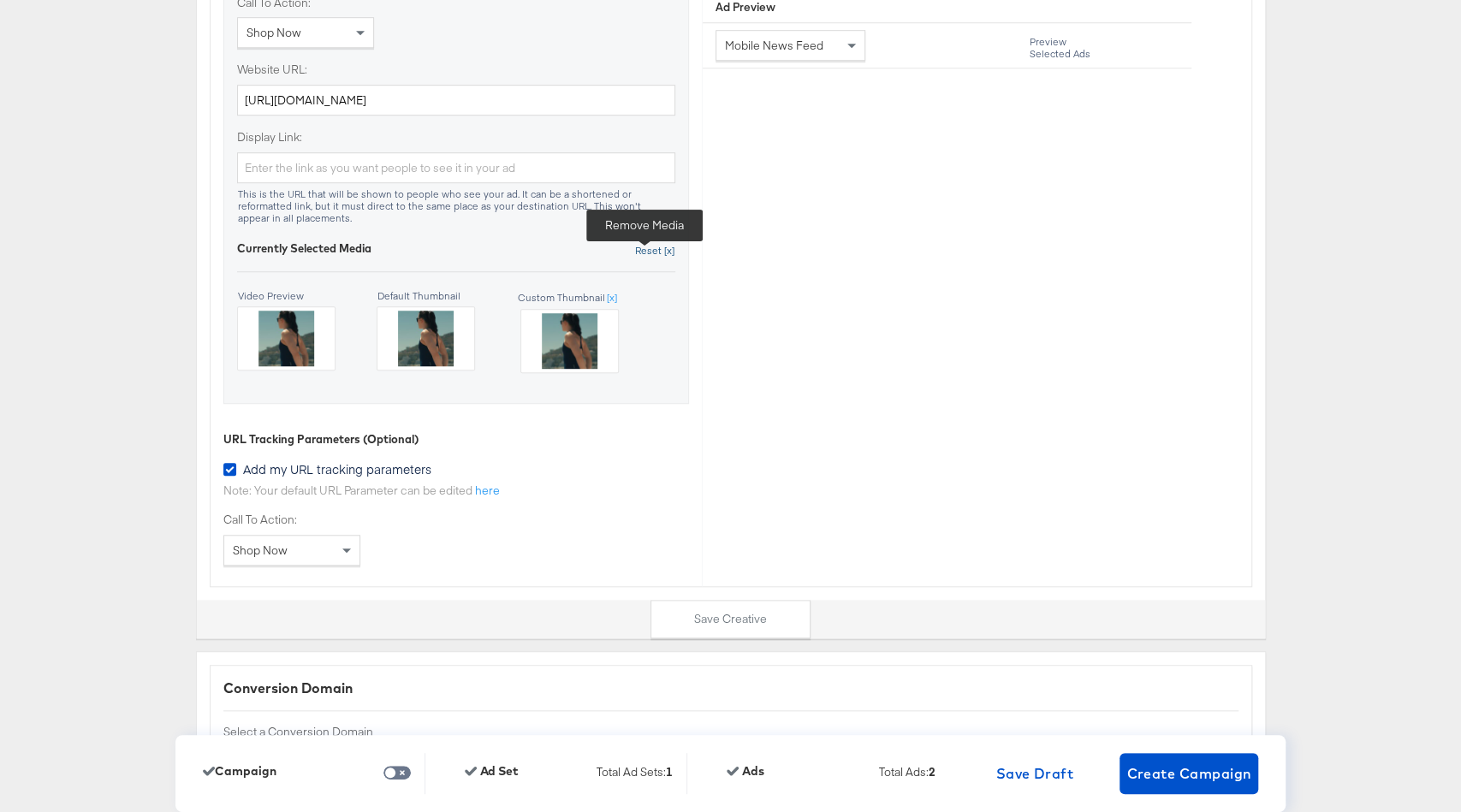
click at [644, 243] on button "Reset [x] Remove Media" at bounding box center [655, 250] width 41 height 15
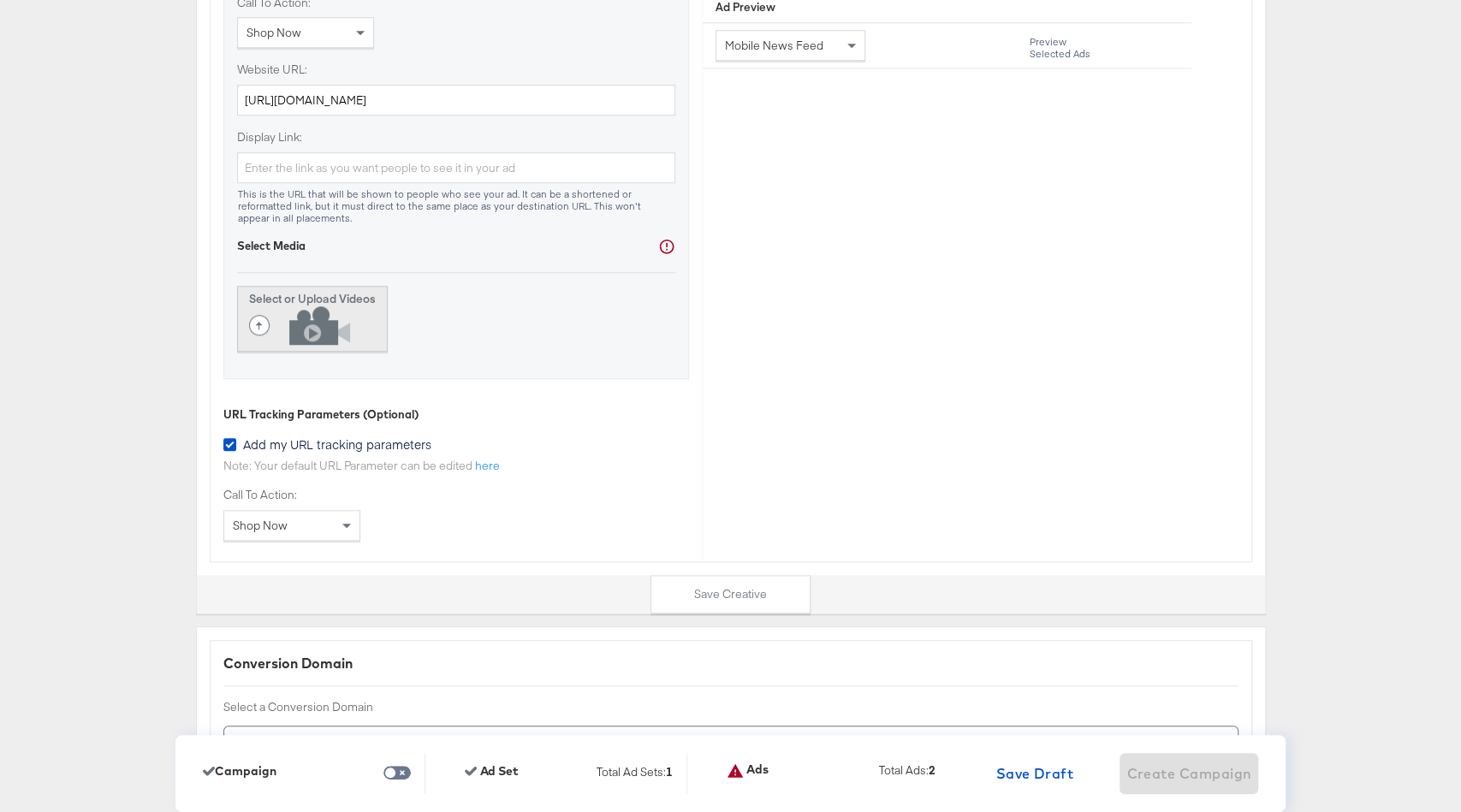
click at [323, 291] on strong "Select or Upload Videos" at bounding box center [312, 299] width 127 height 15
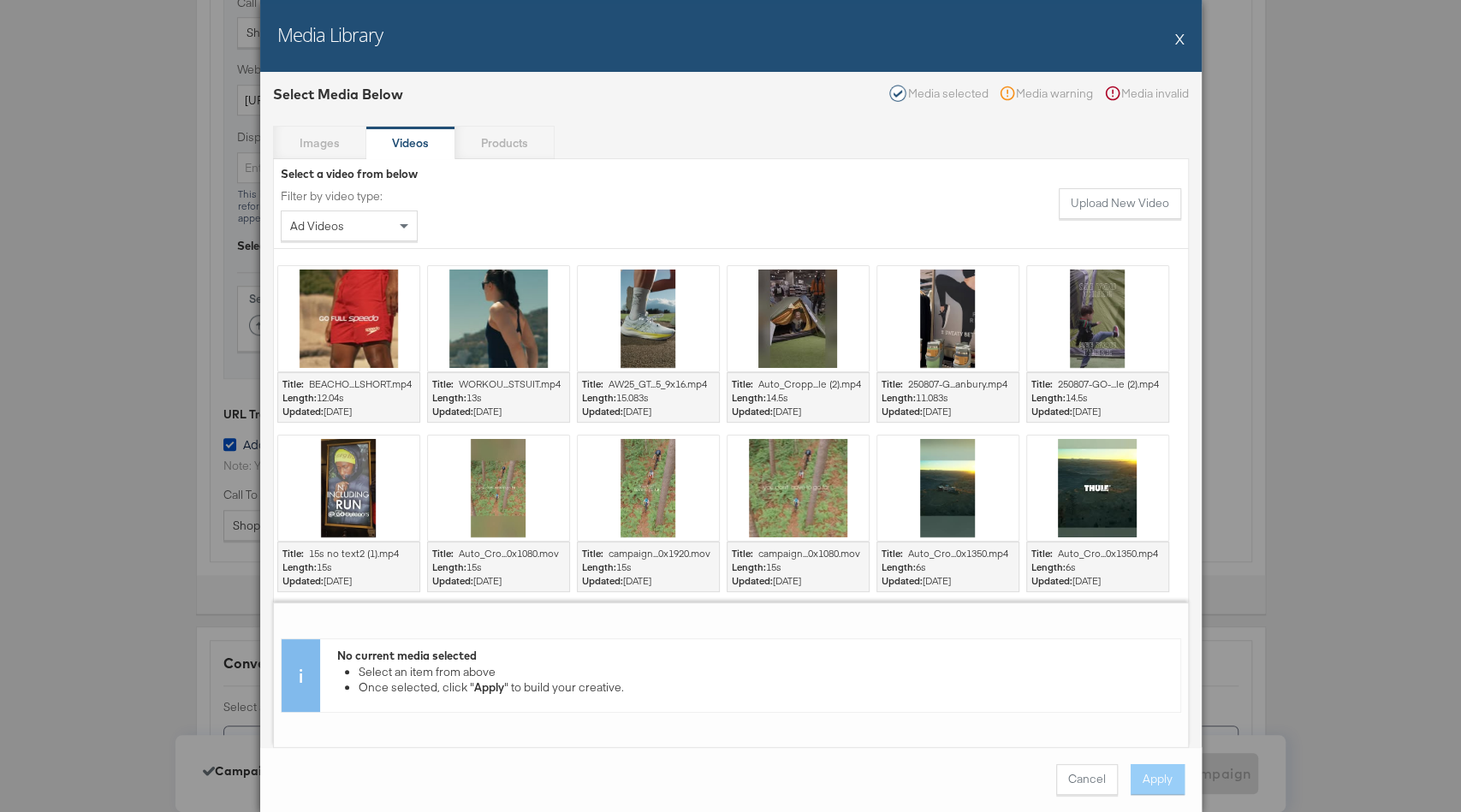
click at [353, 344] on div at bounding box center [349, 319] width 141 height 105
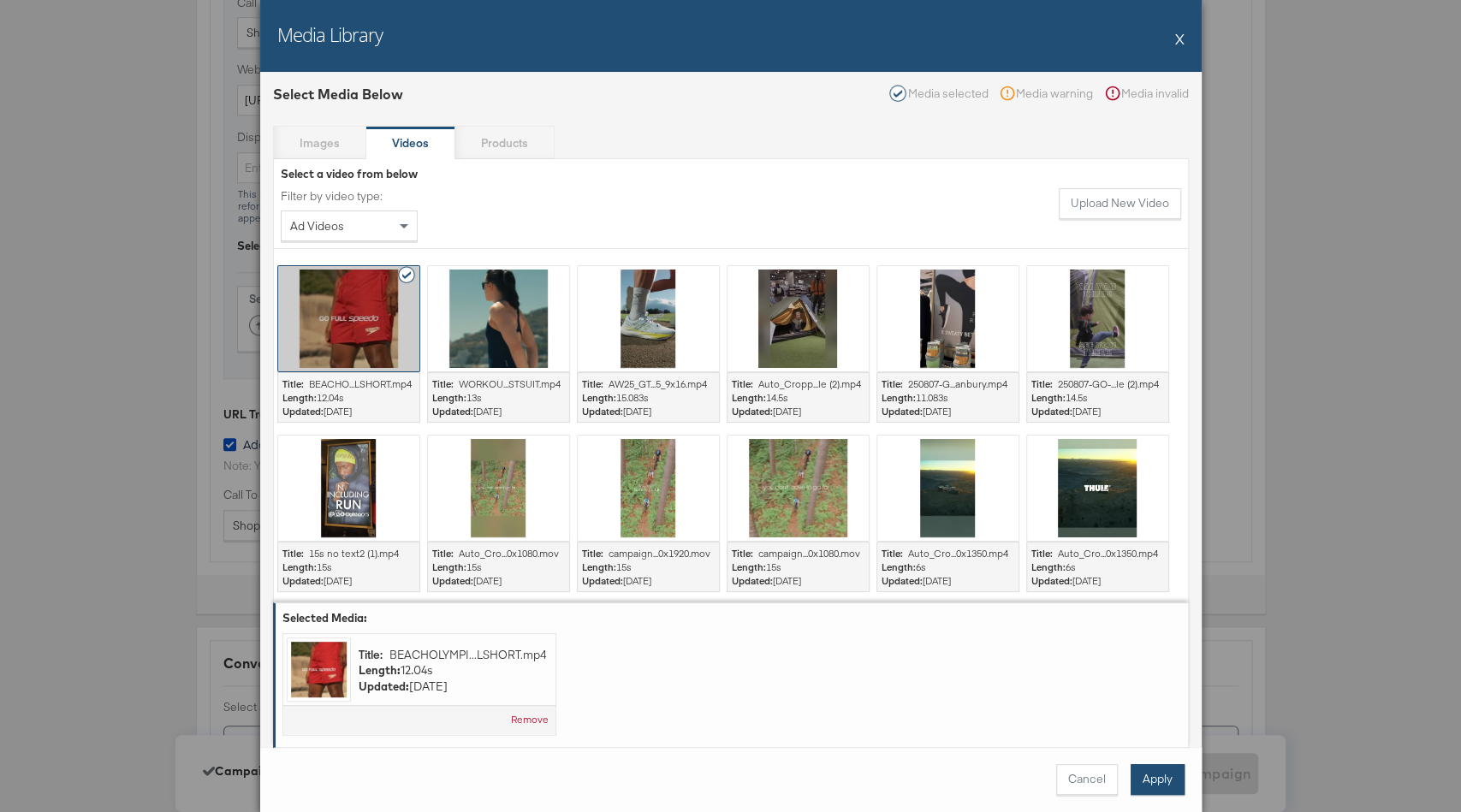
click at [1162, 783] on button "Apply" at bounding box center [1158, 780] width 54 height 31
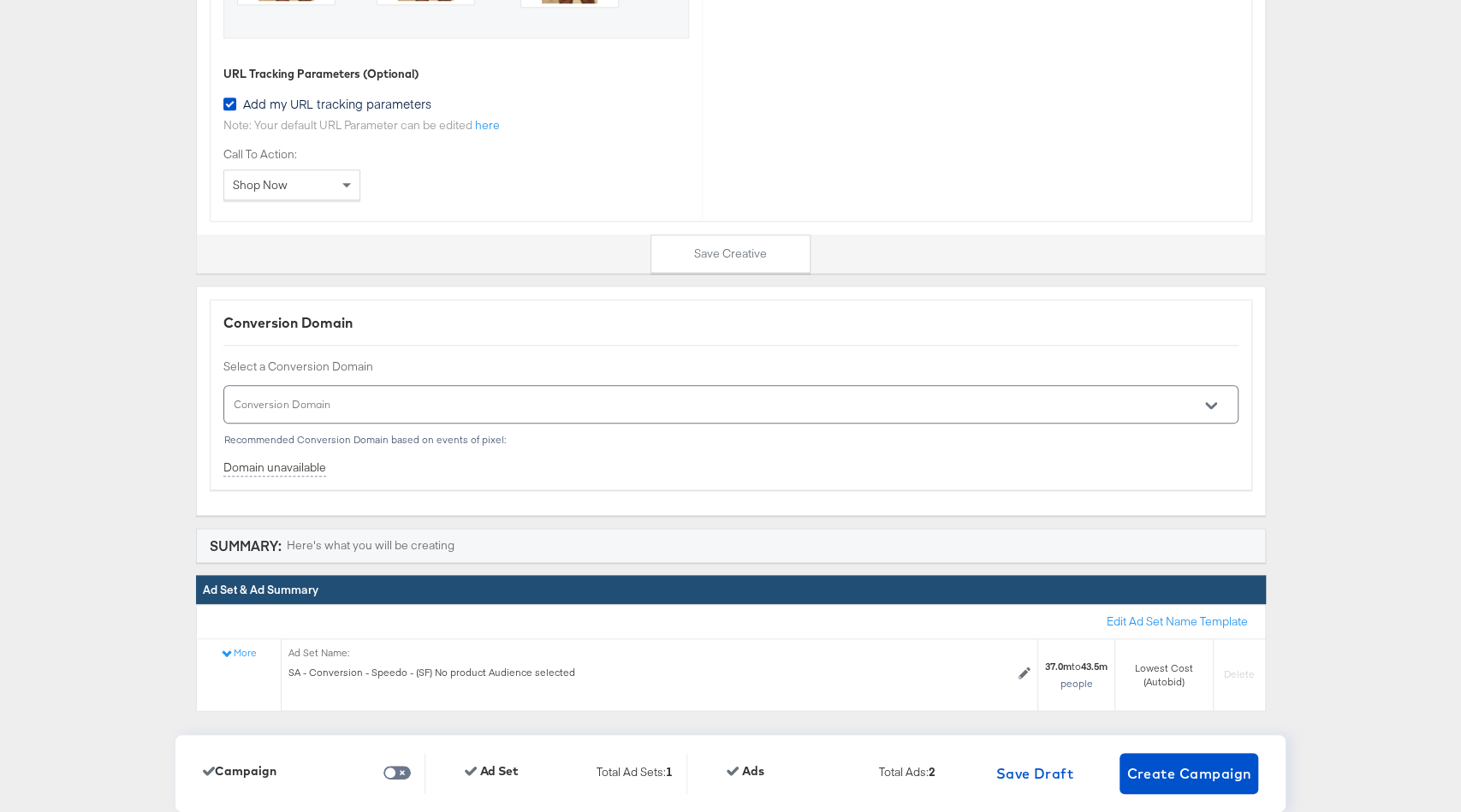
scroll to position [5655, 0]
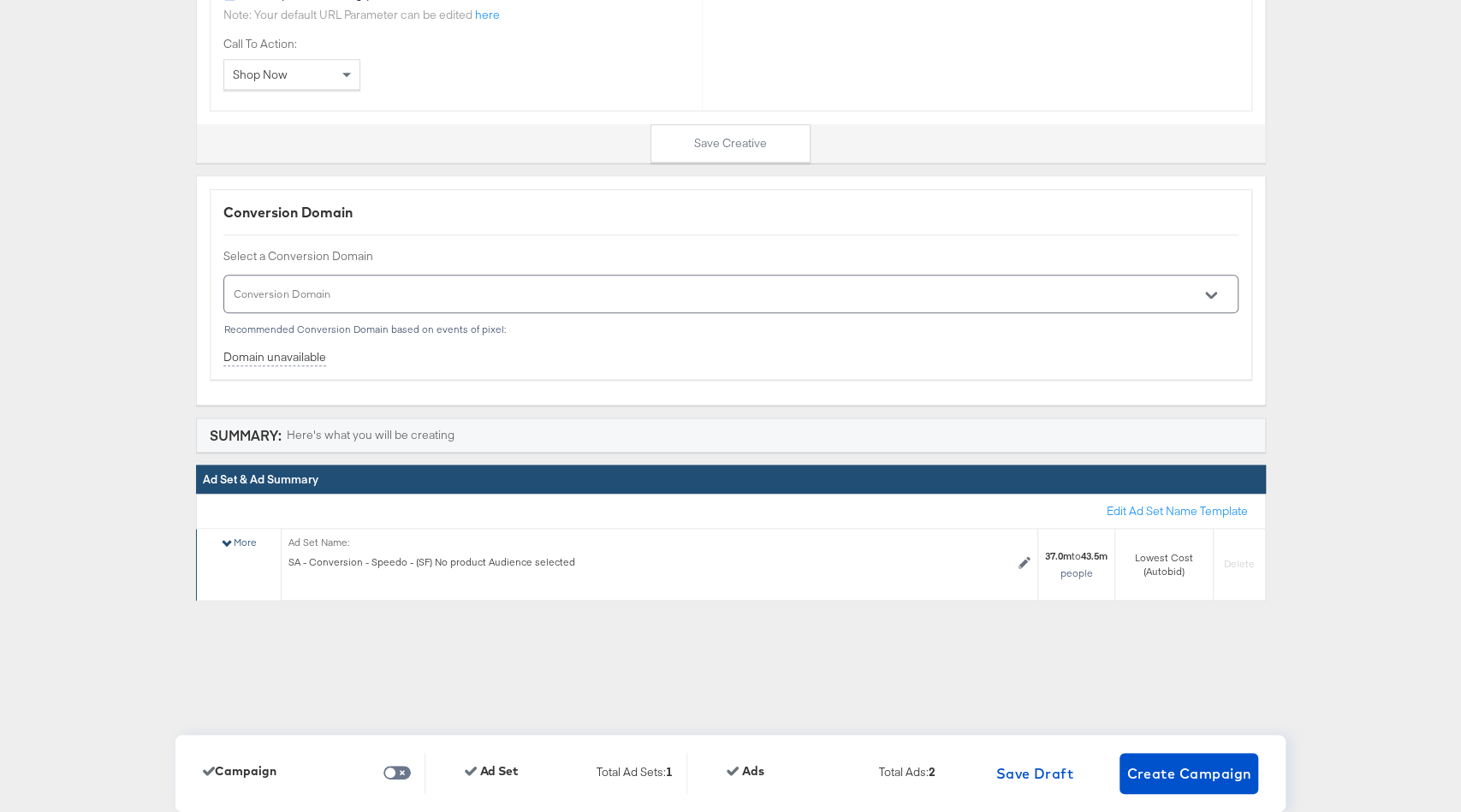
click at [232, 536] on div "More" at bounding box center [238, 542] width 37 height 13
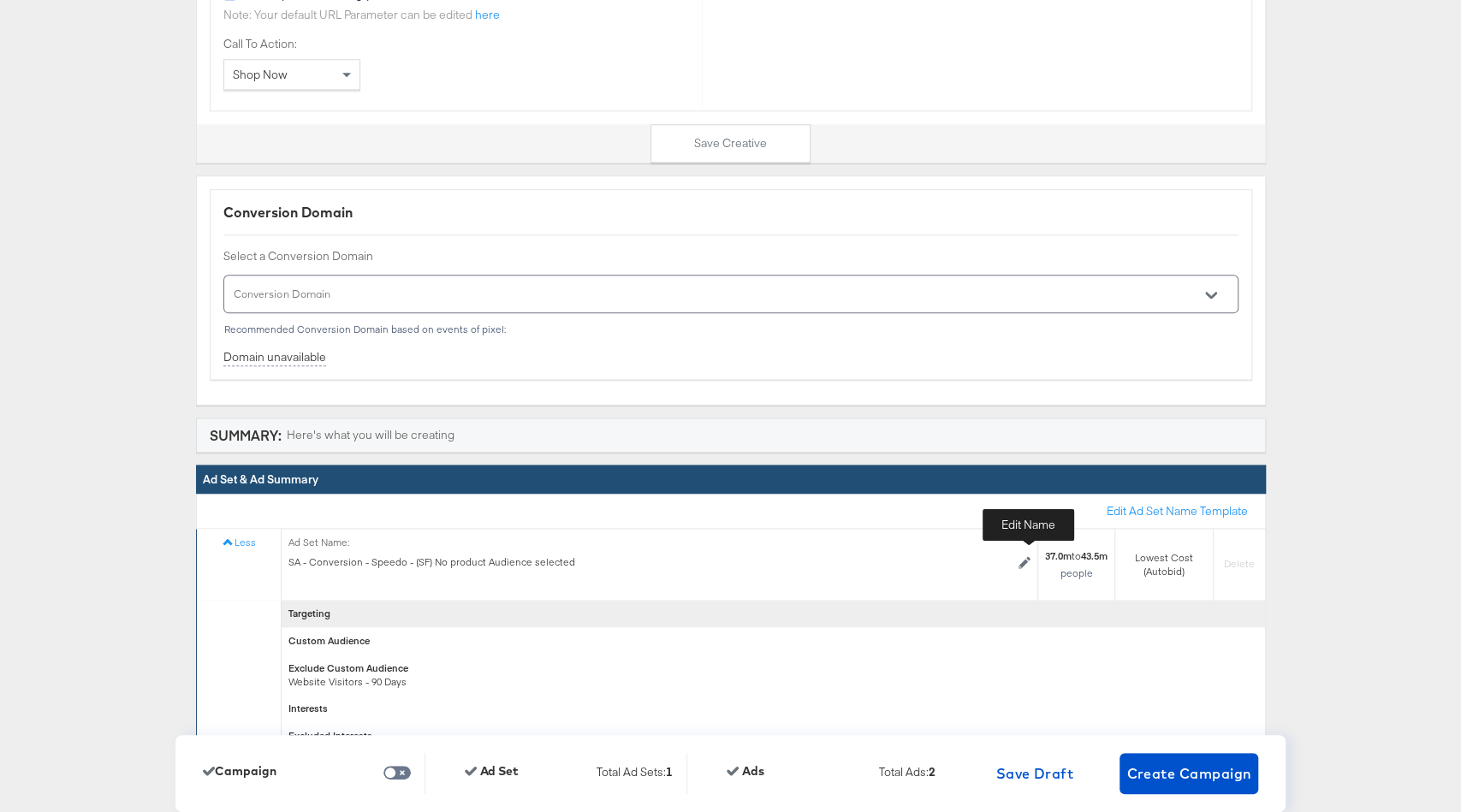
click at [1022, 556] on icon at bounding box center [1024, 562] width 12 height 12
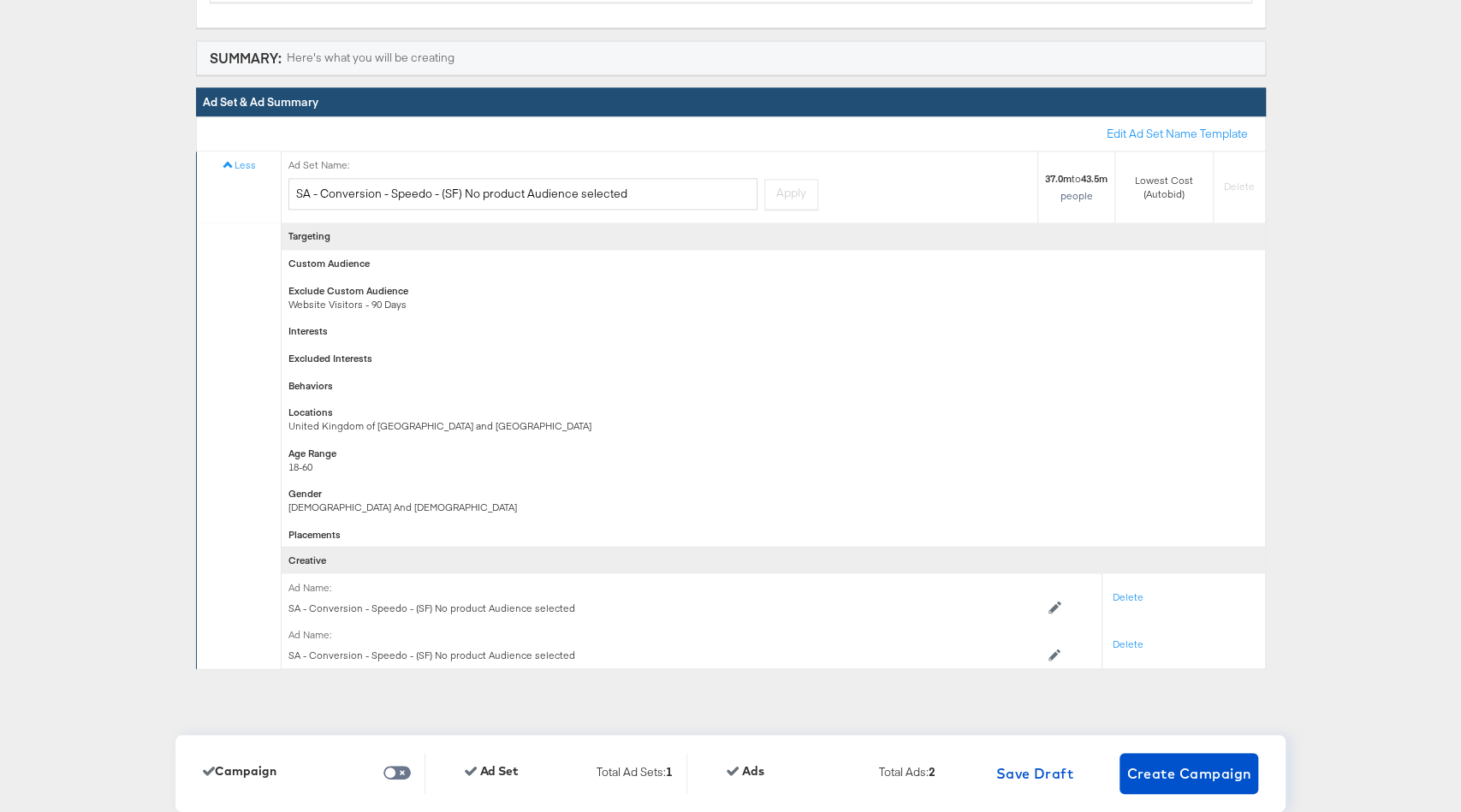
scroll to position [6082, 0]
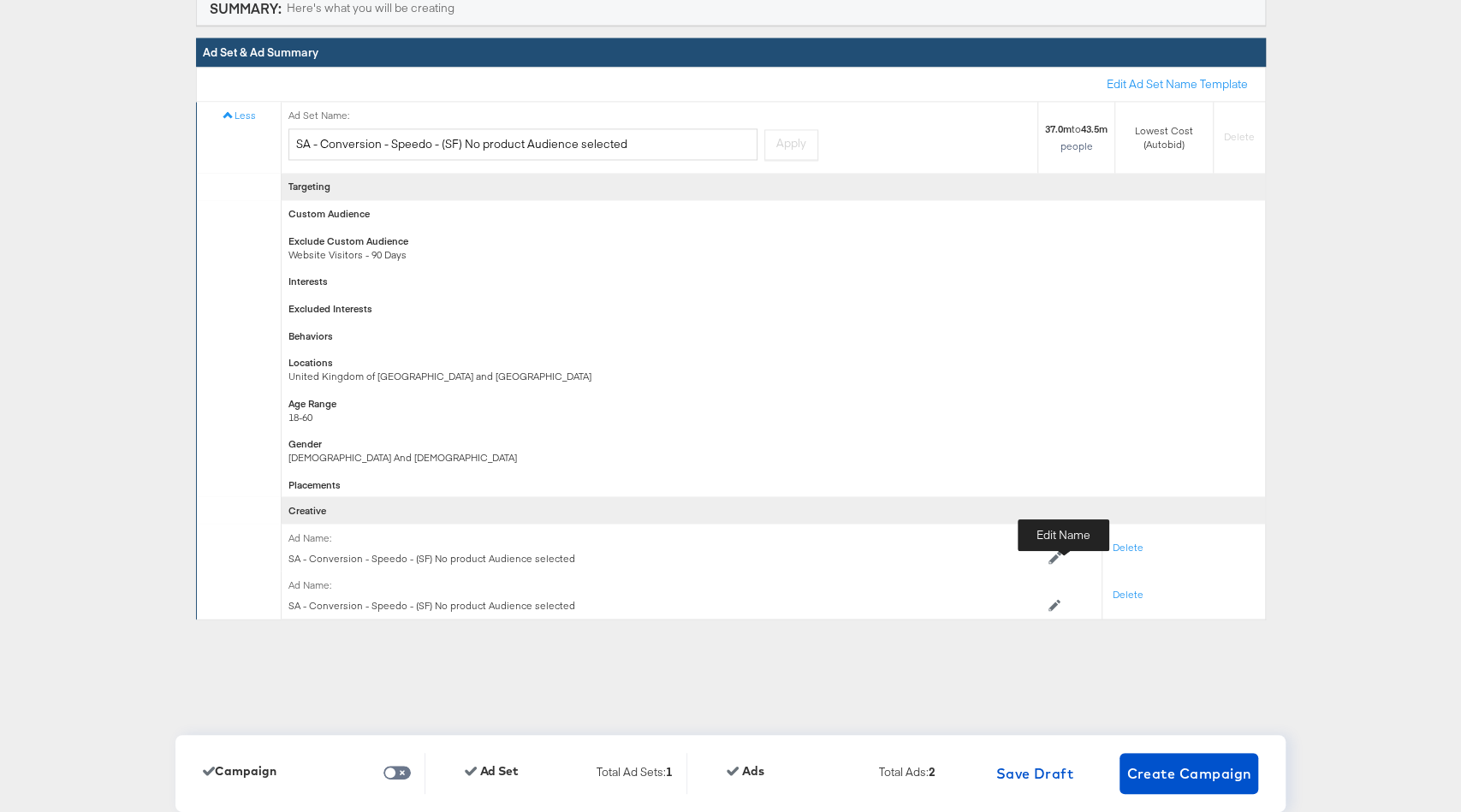
click at [1065, 554] on div at bounding box center [1055, 557] width 78 height 12
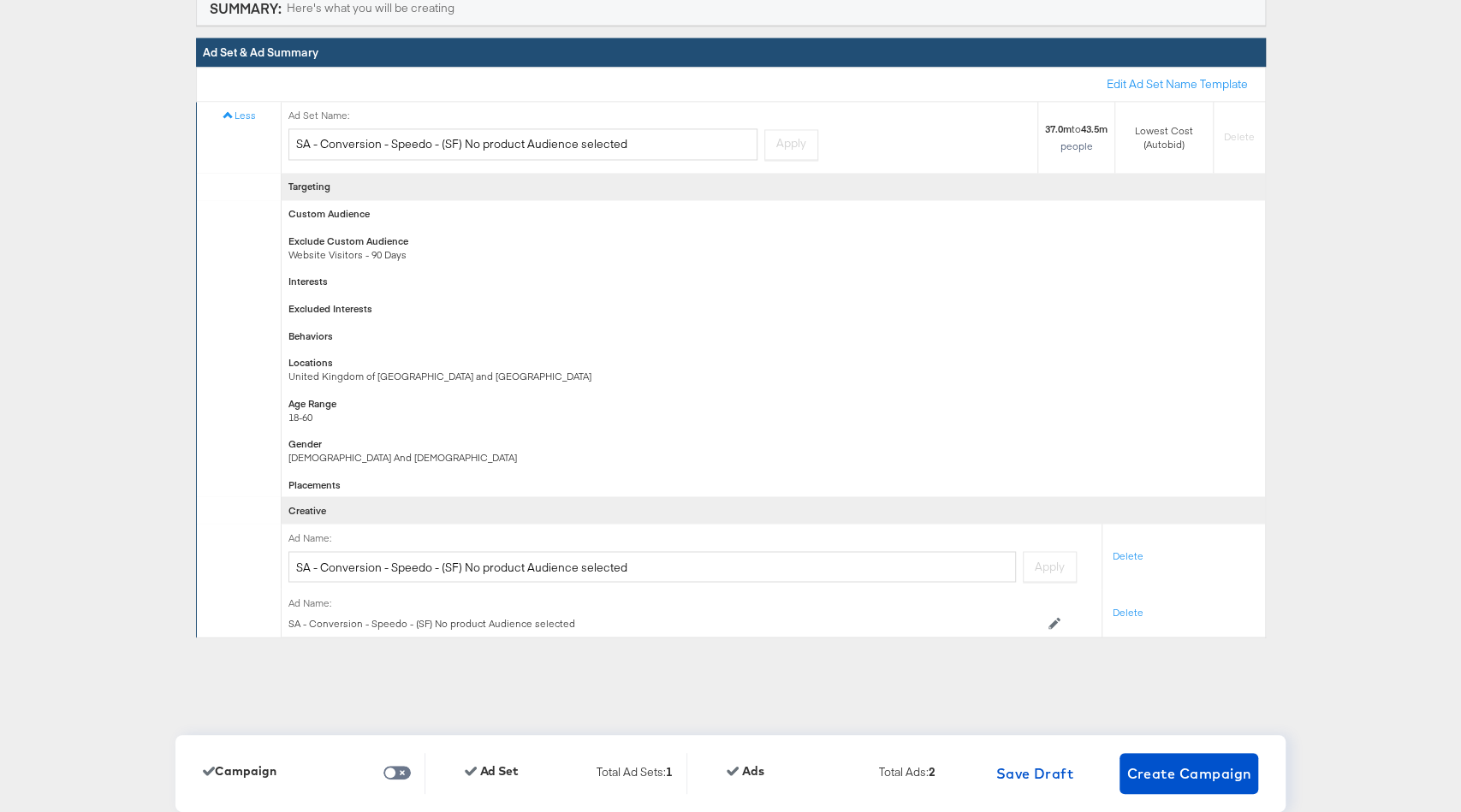
click at [1058, 628] on div "Ad Name: SA - Conversion - Speedo - (SF) No product Audience selected Edit Name" at bounding box center [692, 612] width 821 height 47
click at [1058, 624] on icon at bounding box center [1055, 622] width 12 height 12
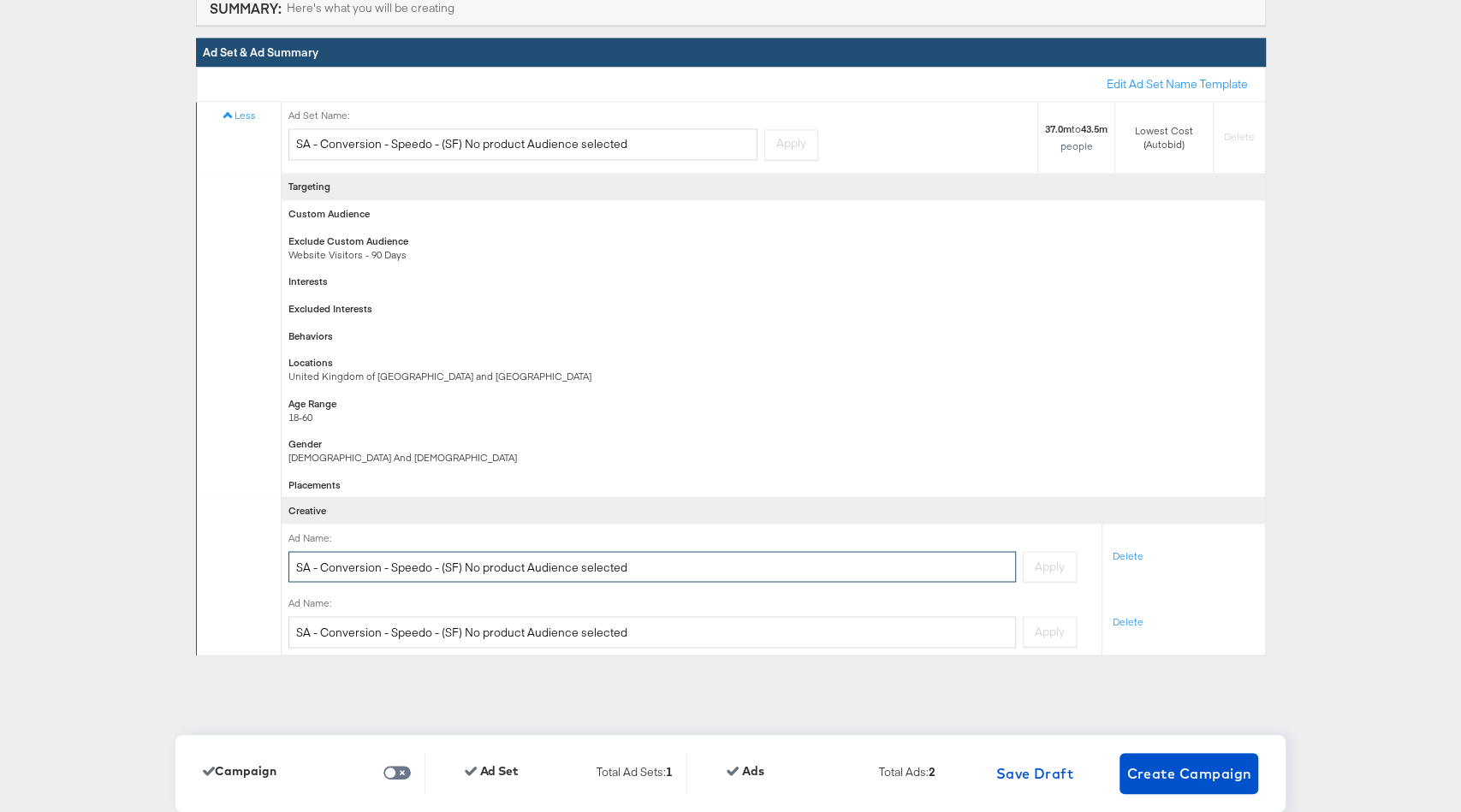
click at [923, 563] on input "SA - Conversion - Speedo - (SF) No product Audience selected" at bounding box center [653, 568] width 728 height 32
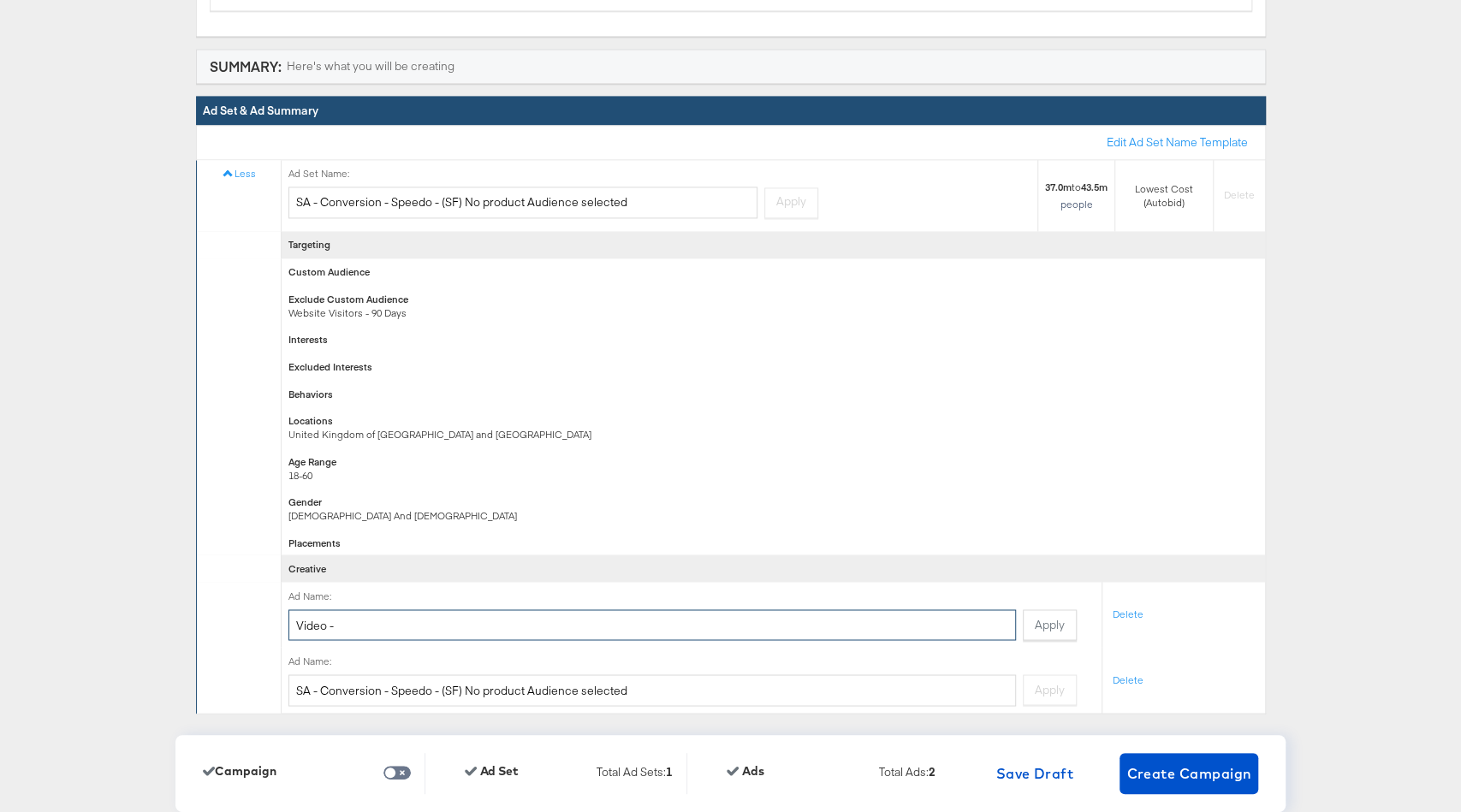
scroll to position [6135, 0]
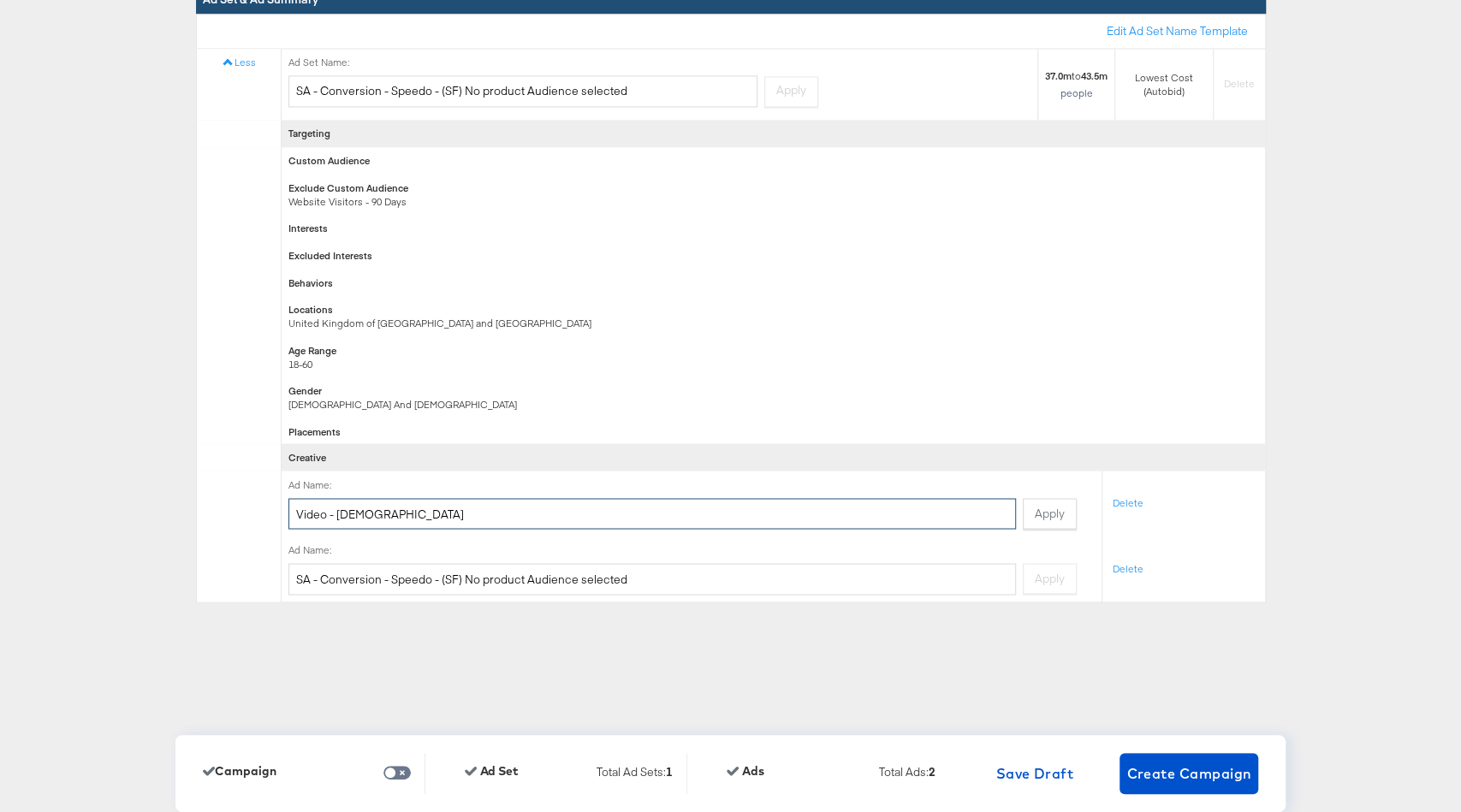
type input "Video - Female"
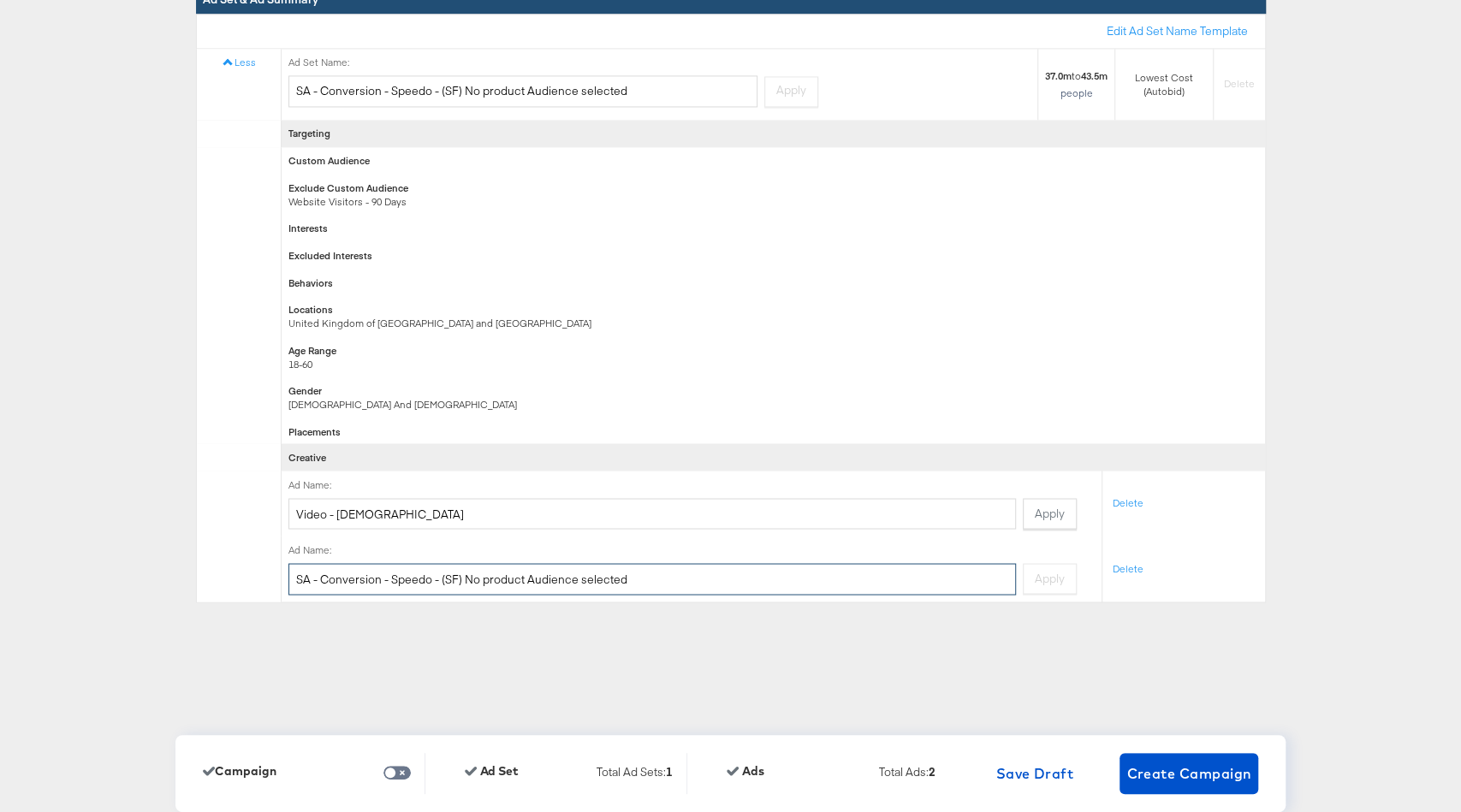
click at [949, 579] on input "SA - Conversion - Speedo - (SF) No product Audience selected" at bounding box center [653, 579] width 728 height 32
type input "Video - Male"
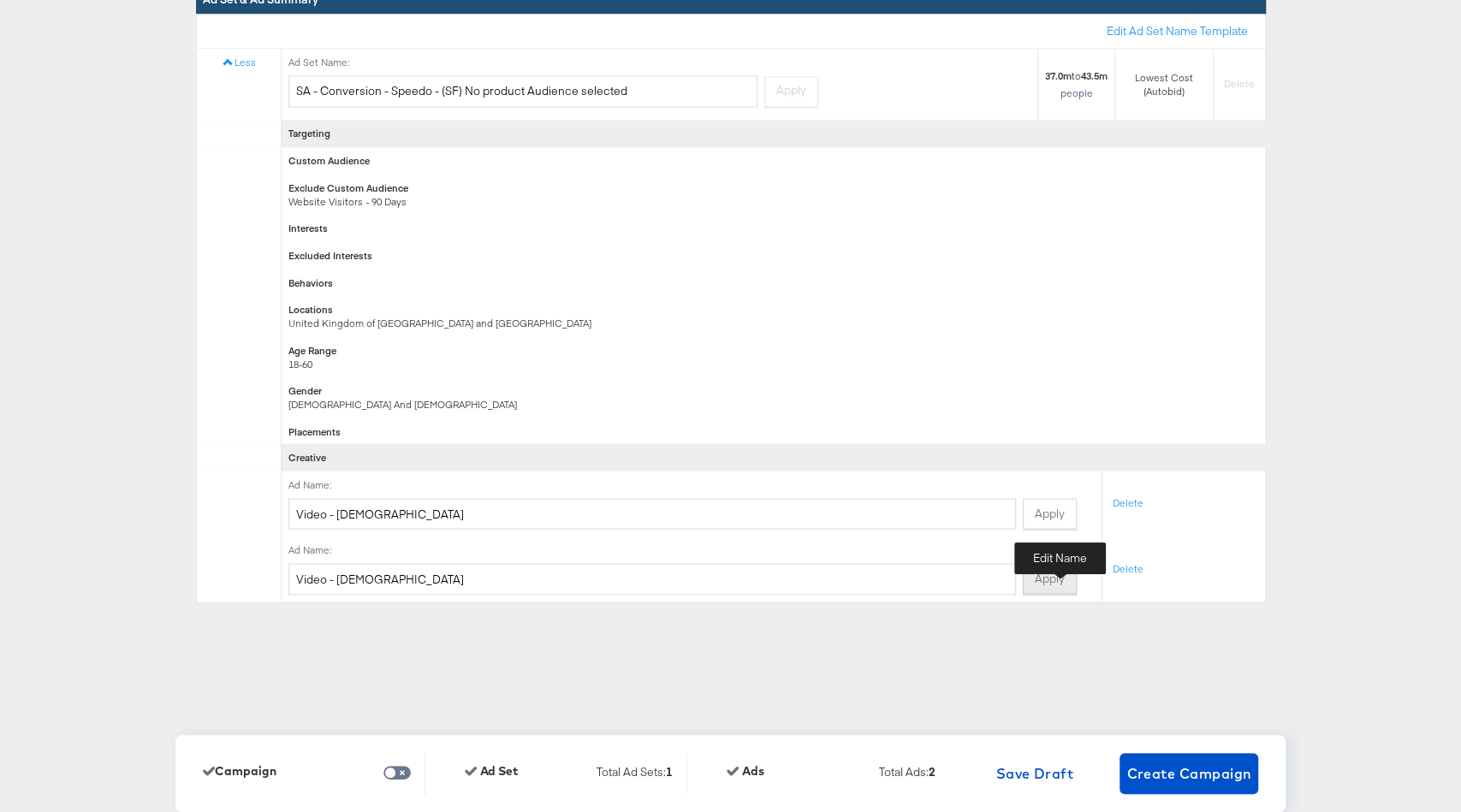
click at [1060, 577] on button "Apply" at bounding box center [1050, 578] width 54 height 31
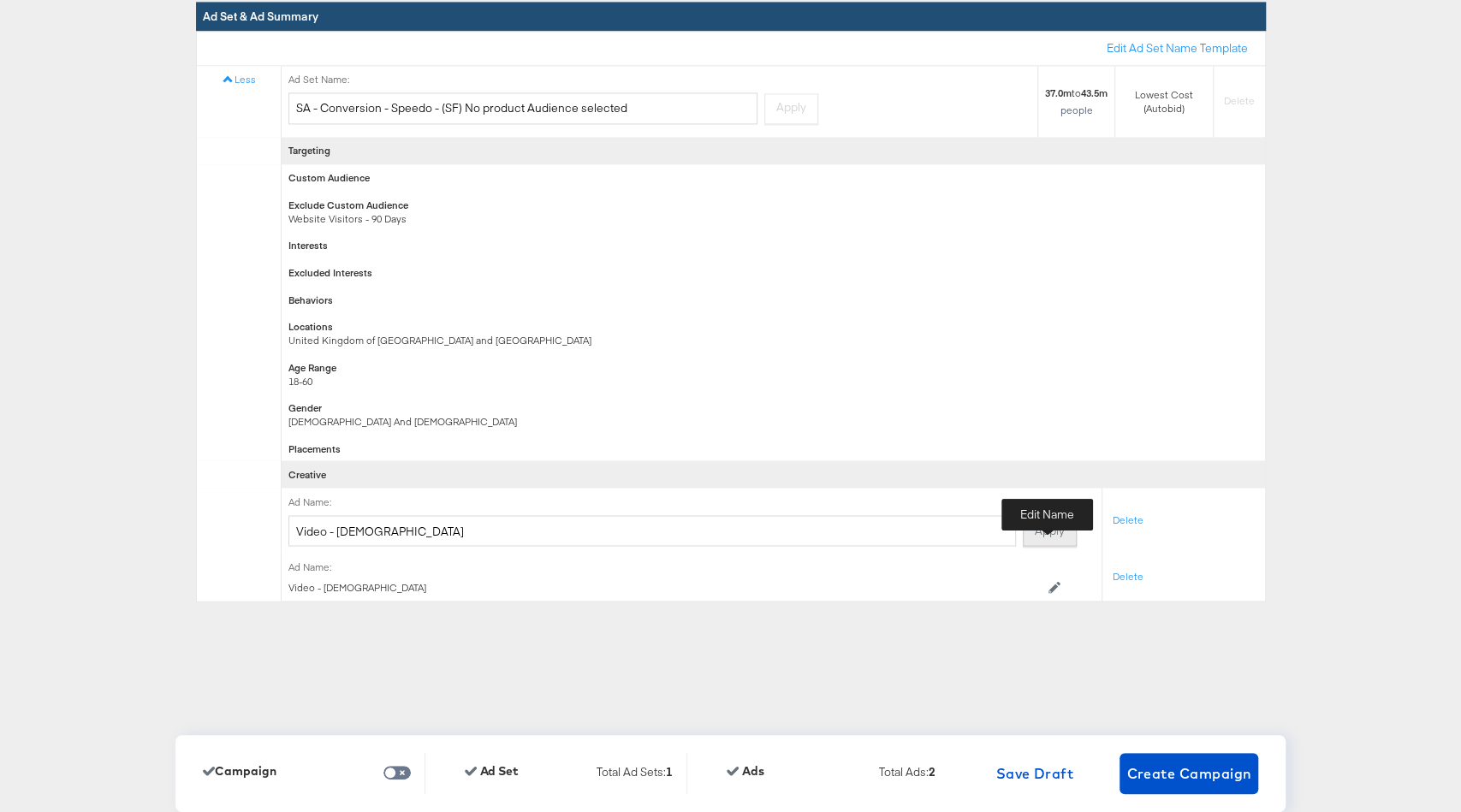
click at [1048, 533] on button "Apply" at bounding box center [1050, 530] width 54 height 31
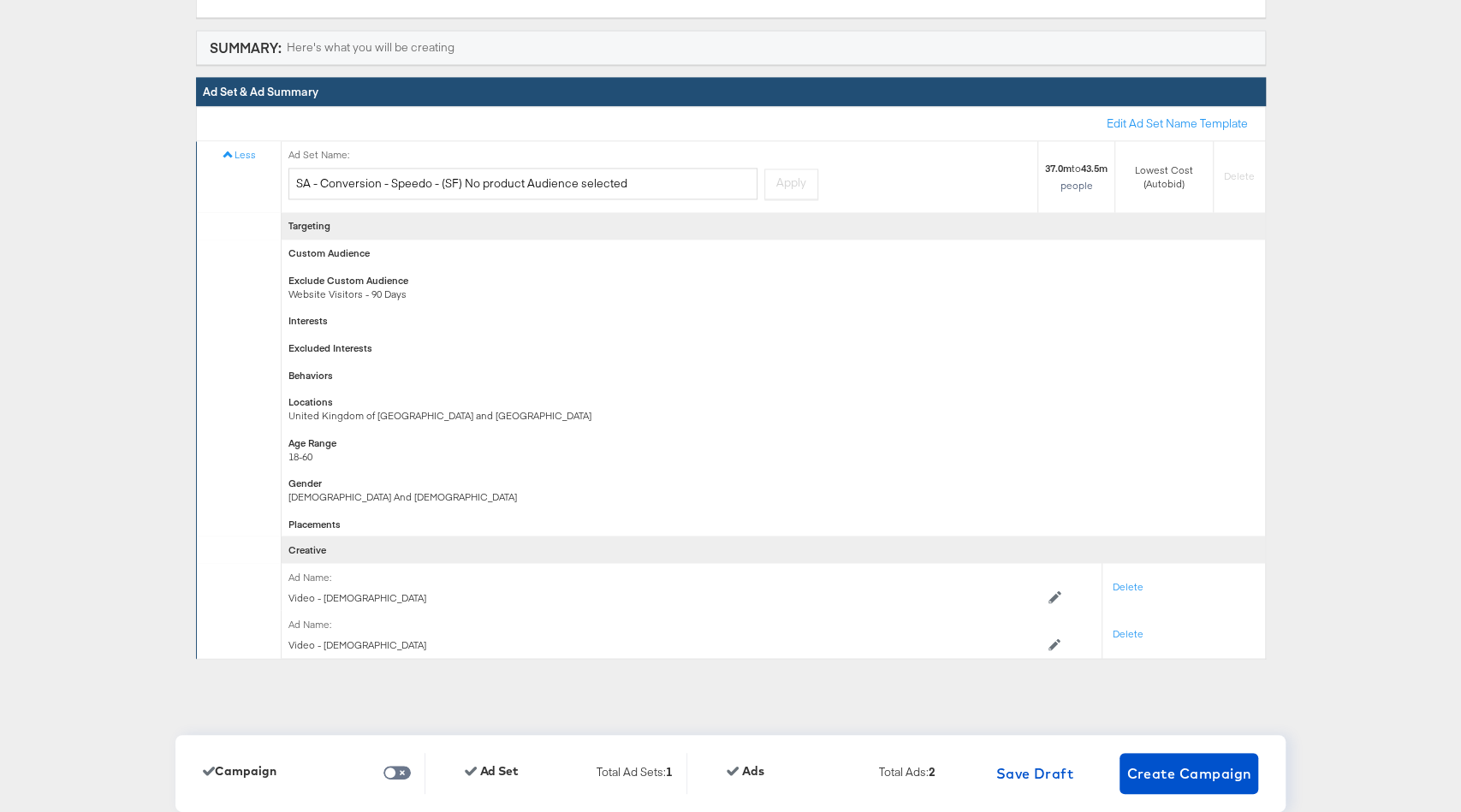
scroll to position [6008, 0]
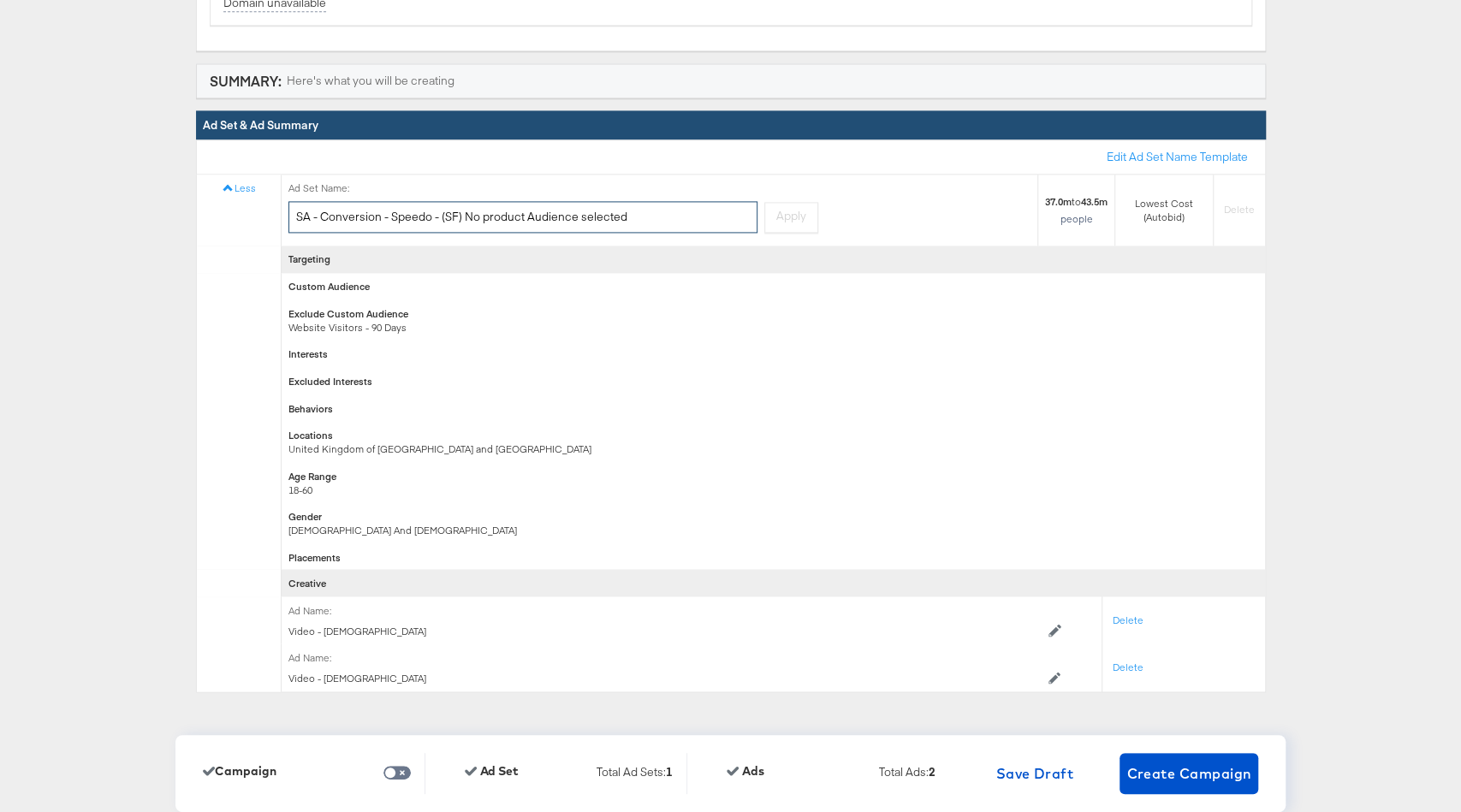
click at [527, 201] on input "SA - Conversion - Speedo - (SF) No product Audience selected" at bounding box center [523, 217] width 469 height 32
type input "A"
type input "FB+IG - All 18-60 - Interests"
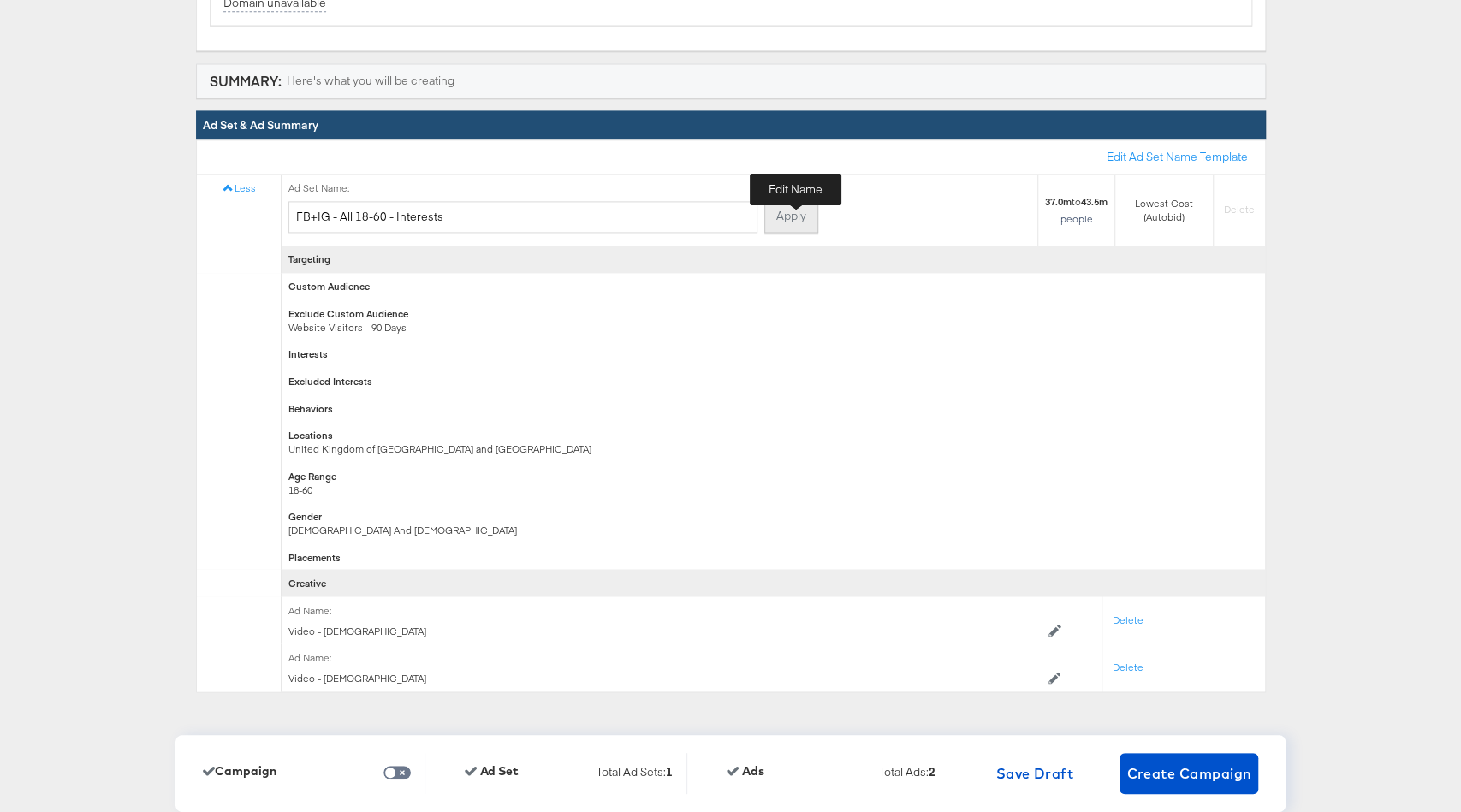
click at [796, 208] on button "Apply" at bounding box center [792, 217] width 54 height 31
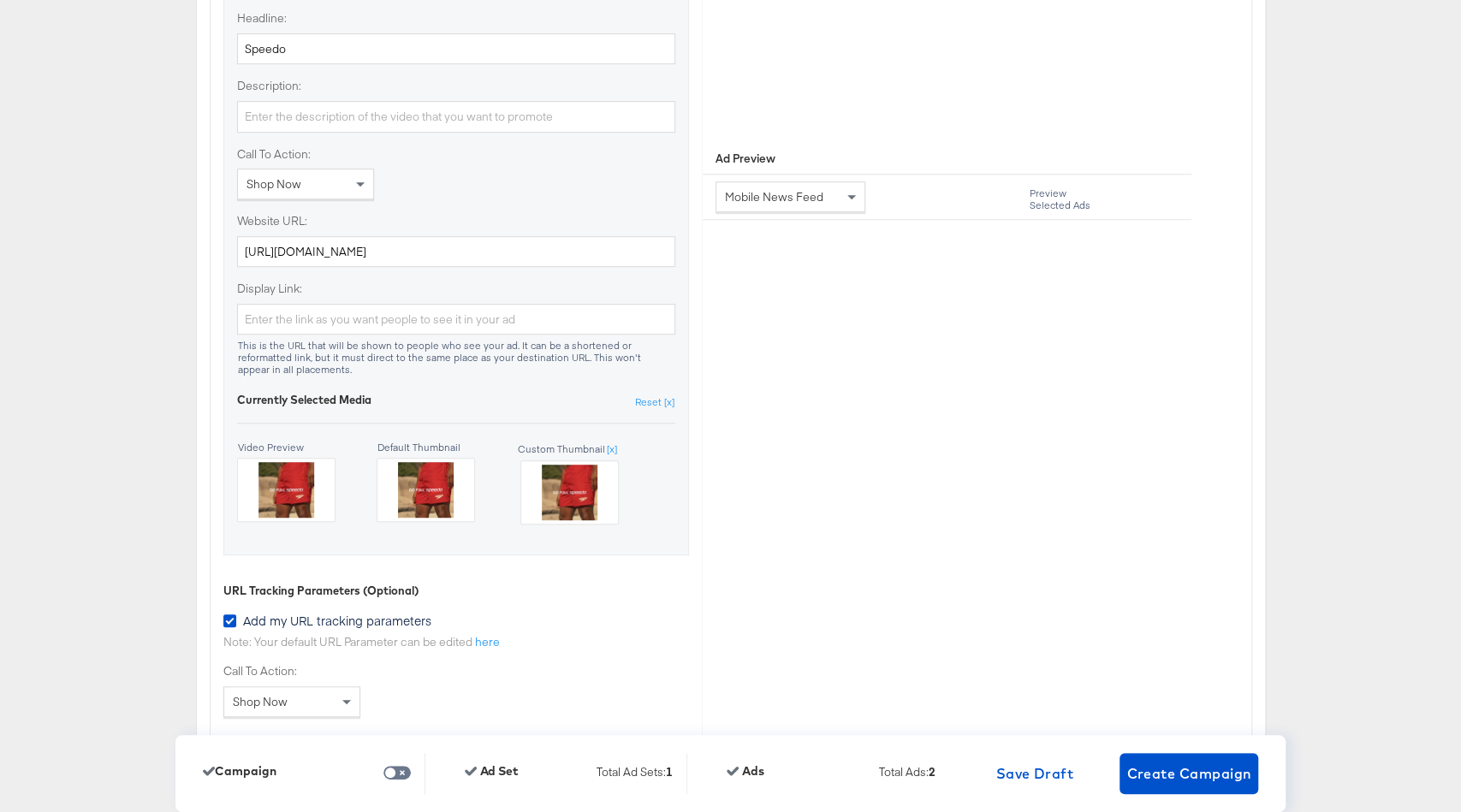
scroll to position [5386, 0]
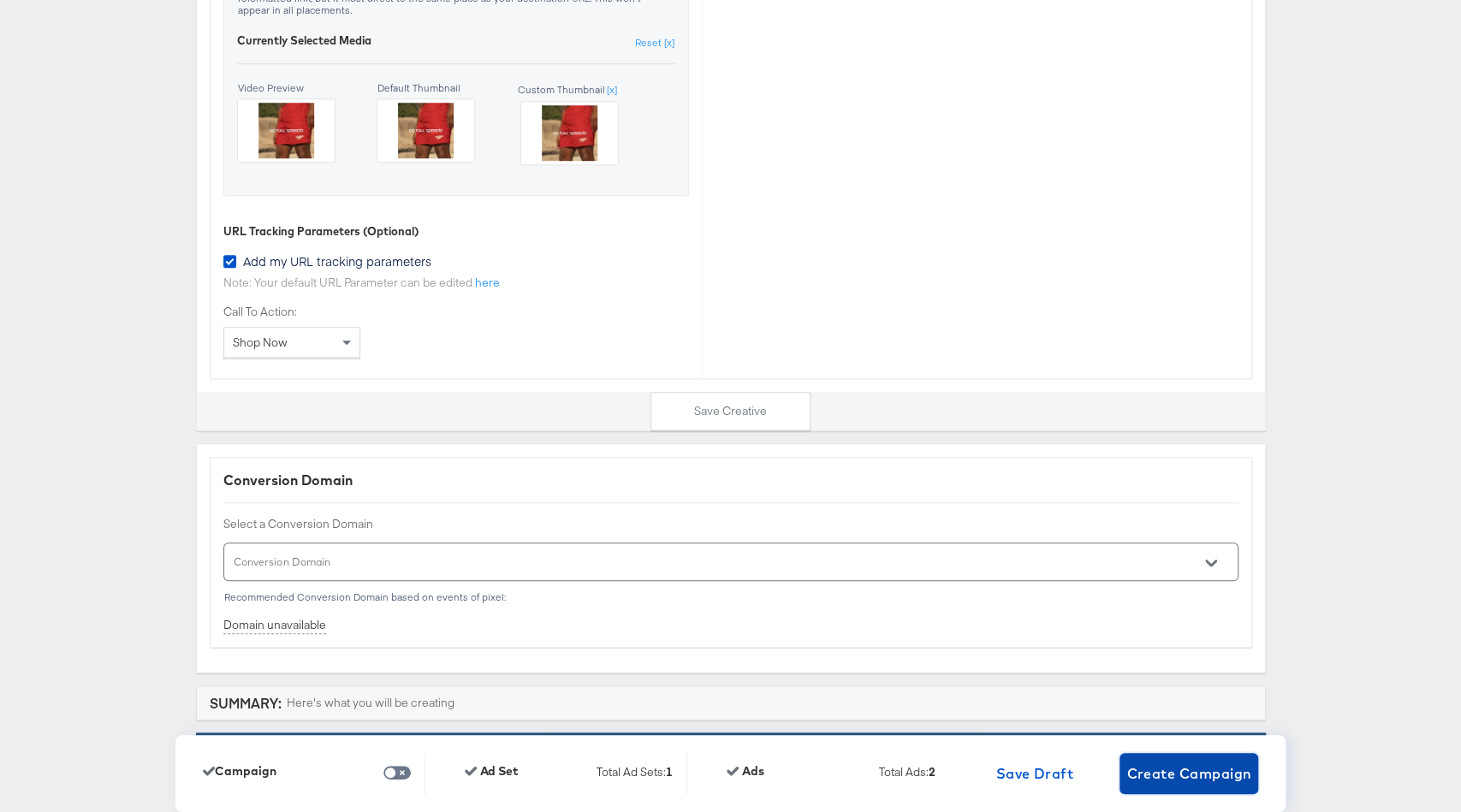
click at [1176, 777] on span "Create Campaign" at bounding box center [1189, 774] width 125 height 24
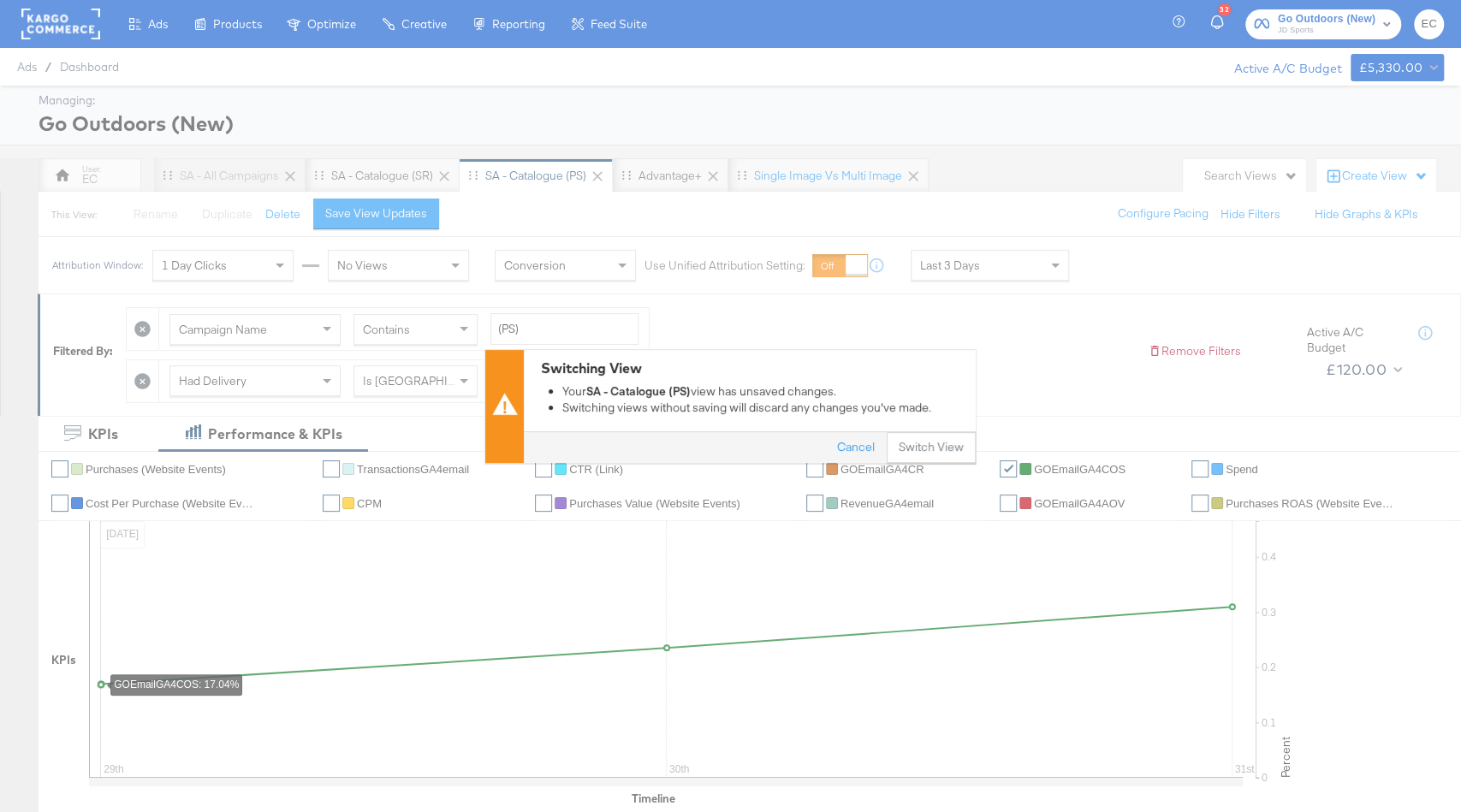
click at [341, 177] on div "Switching View Your SA - Catalogue (PS) view has unsaved changes. Switching vie…" at bounding box center [730, 406] width 1461 height 812
click at [857, 444] on button "Cancel" at bounding box center [856, 447] width 62 height 31
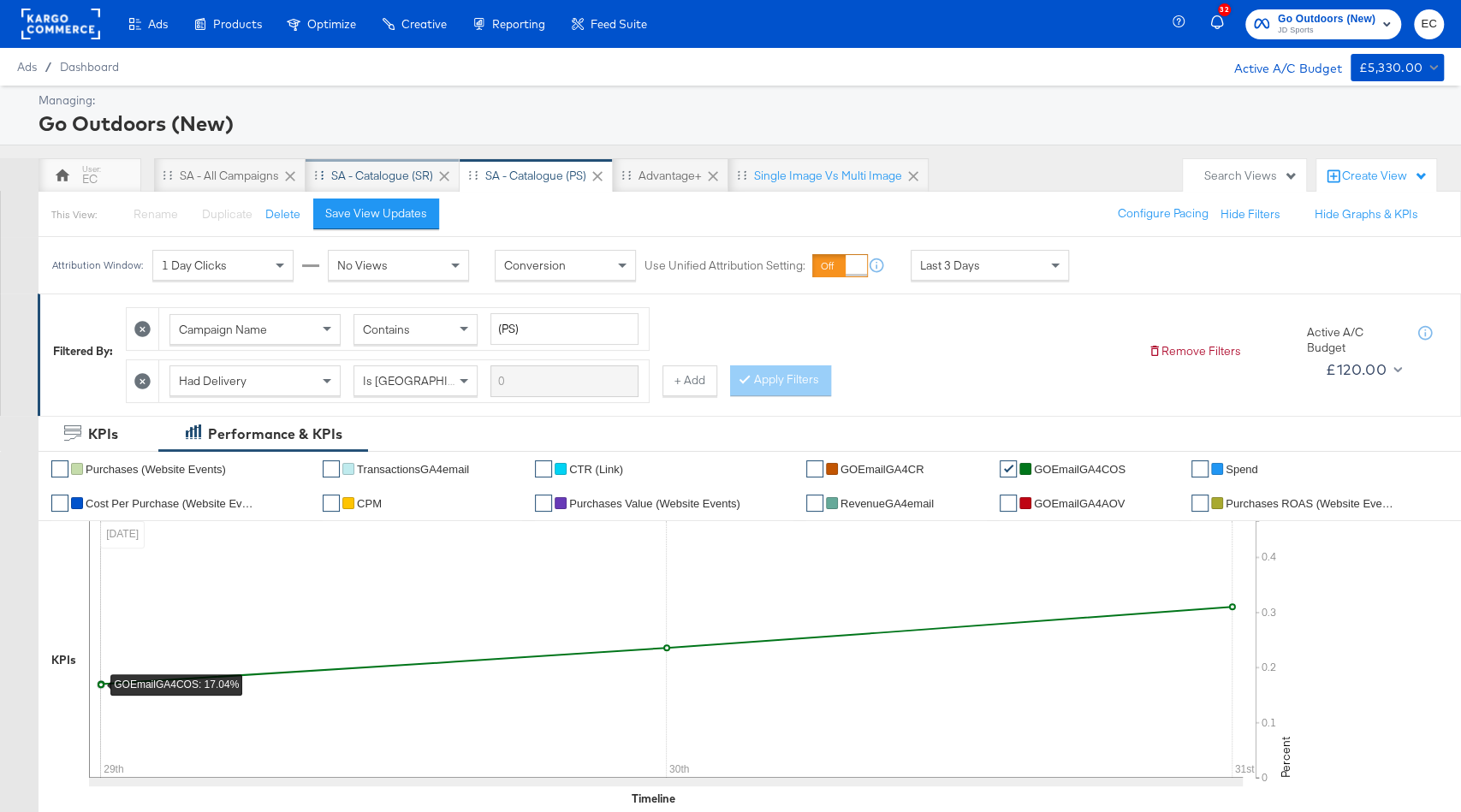
click at [408, 179] on div "SA - Catalogue (SR)" at bounding box center [382, 176] width 102 height 16
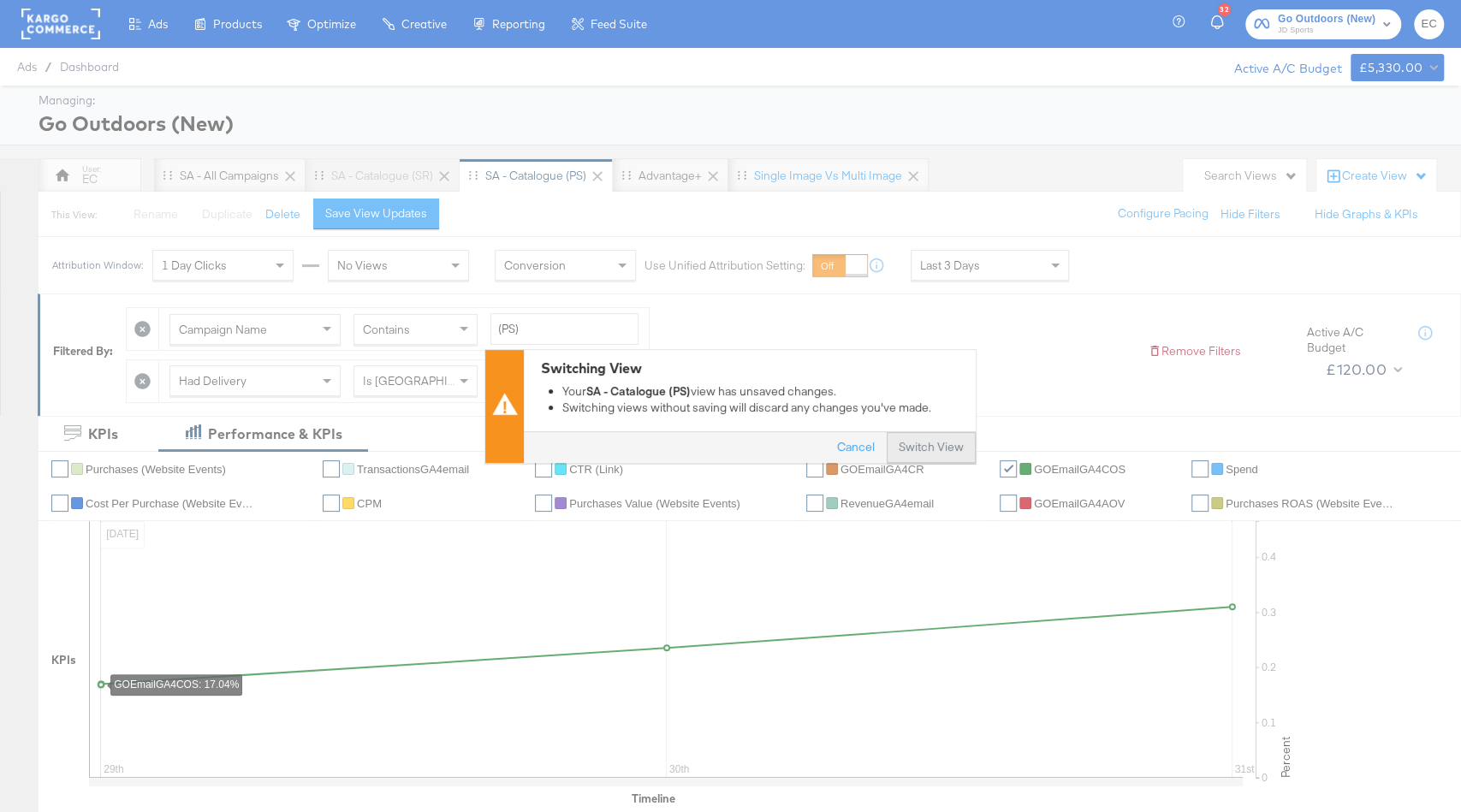
click at [928, 432] on div "Cancel Switch View" at bounding box center [750, 447] width 452 height 31
click at [949, 458] on button "Switch View" at bounding box center [932, 447] width 89 height 31
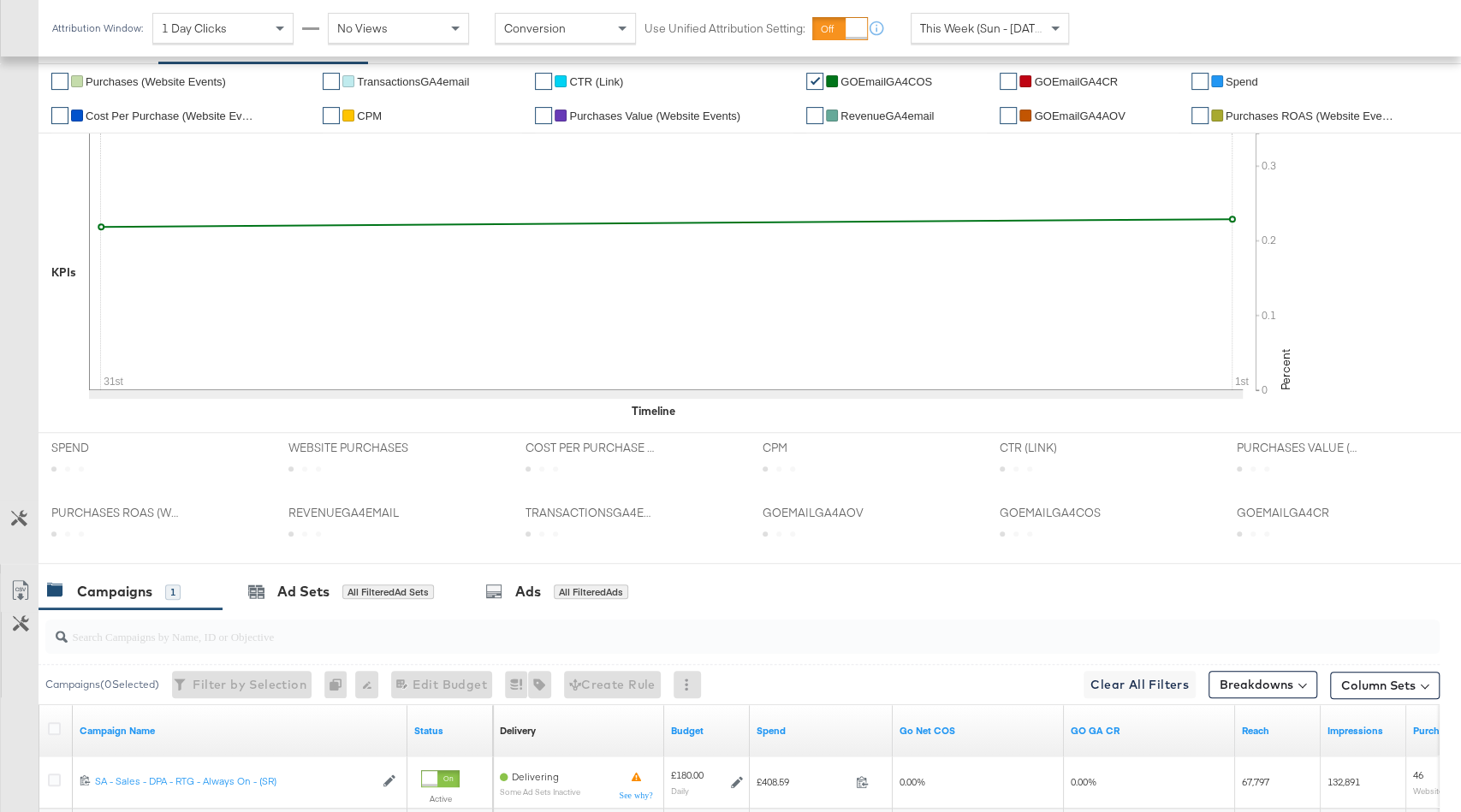
scroll to position [439, 0]
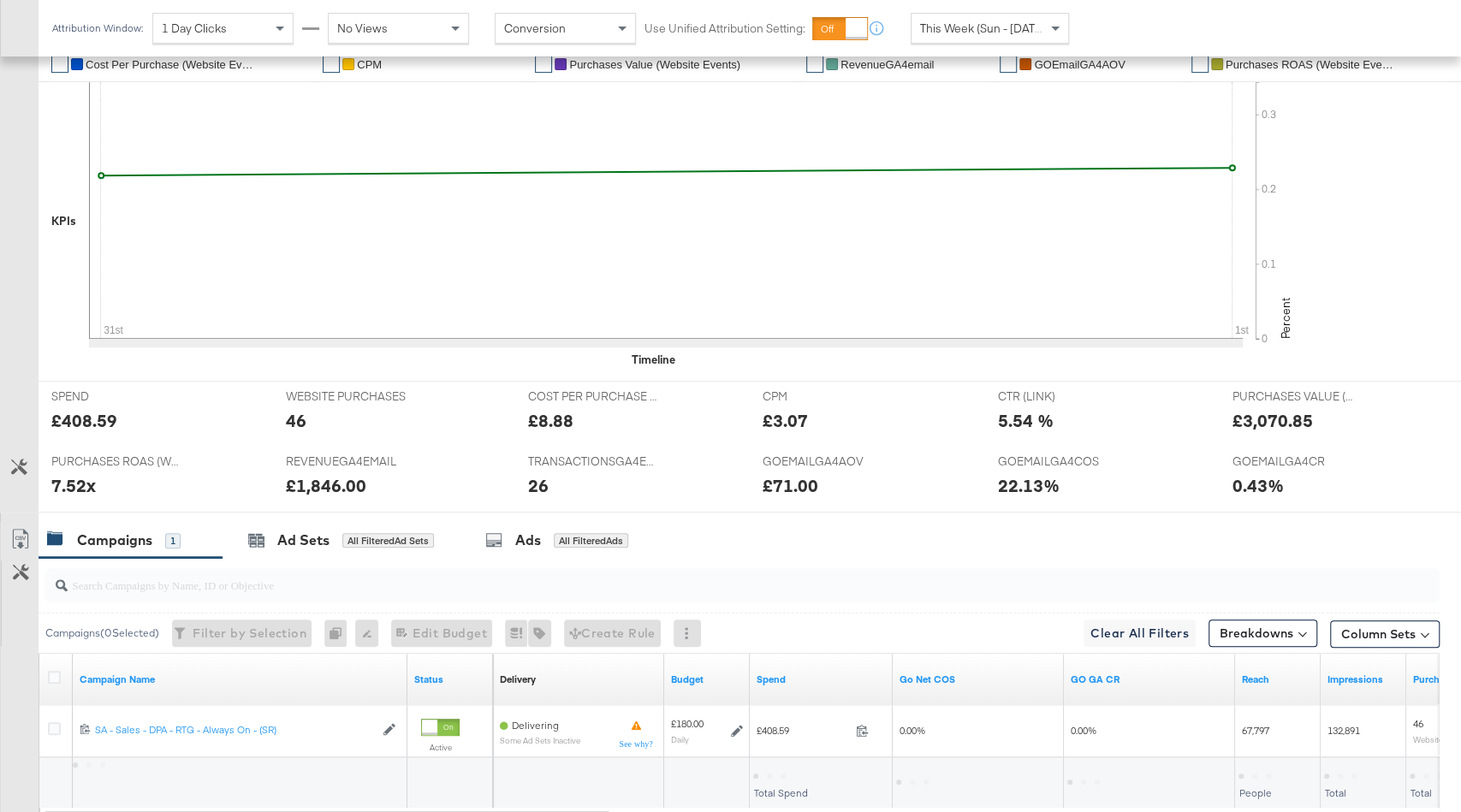
click at [333, 421] on div at bounding box center [336, 424] width 52 height 18
click at [349, 530] on div "Ad Sets All Filtered Ad Sets" at bounding box center [341, 540] width 185 height 20
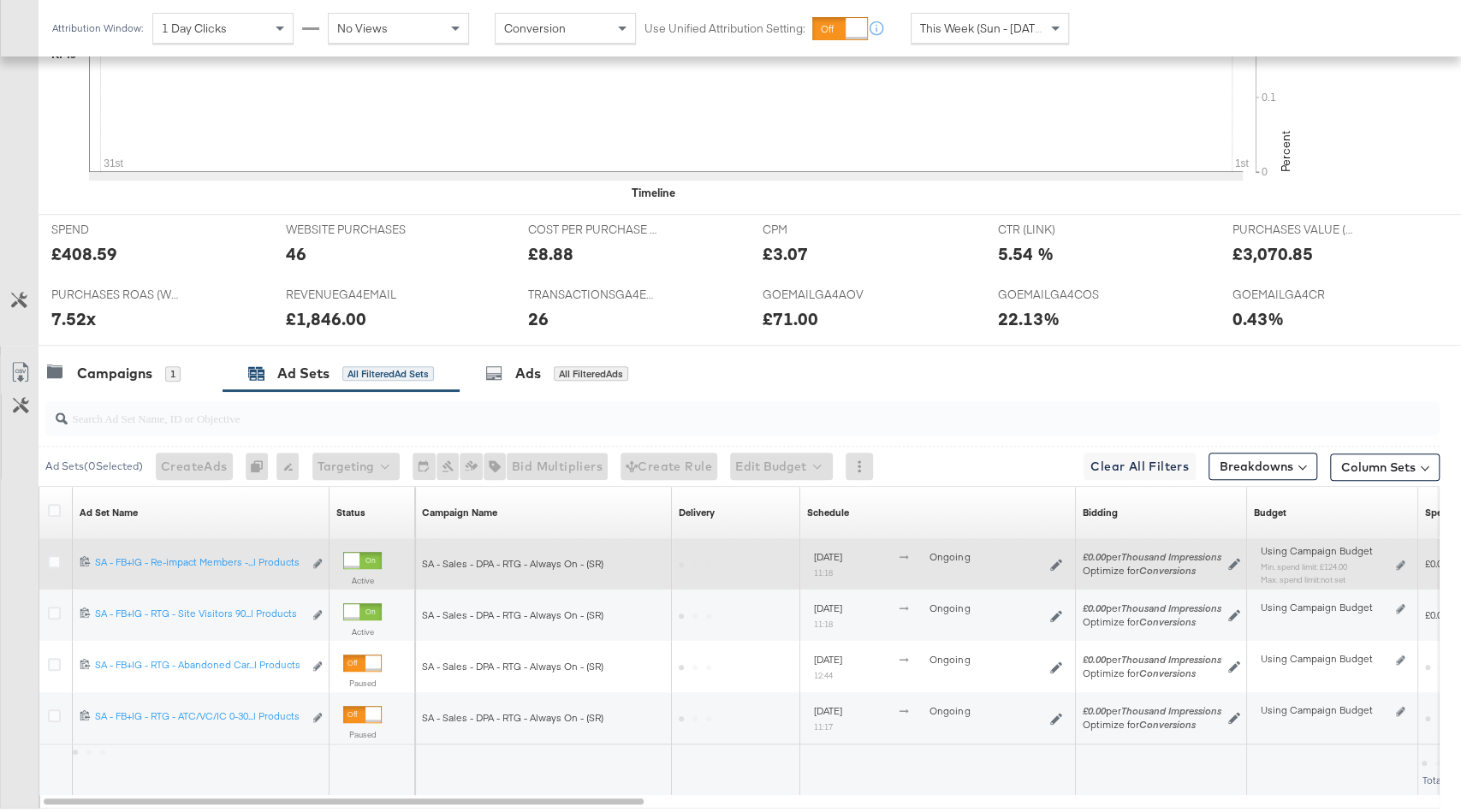
scroll to position [709, 0]
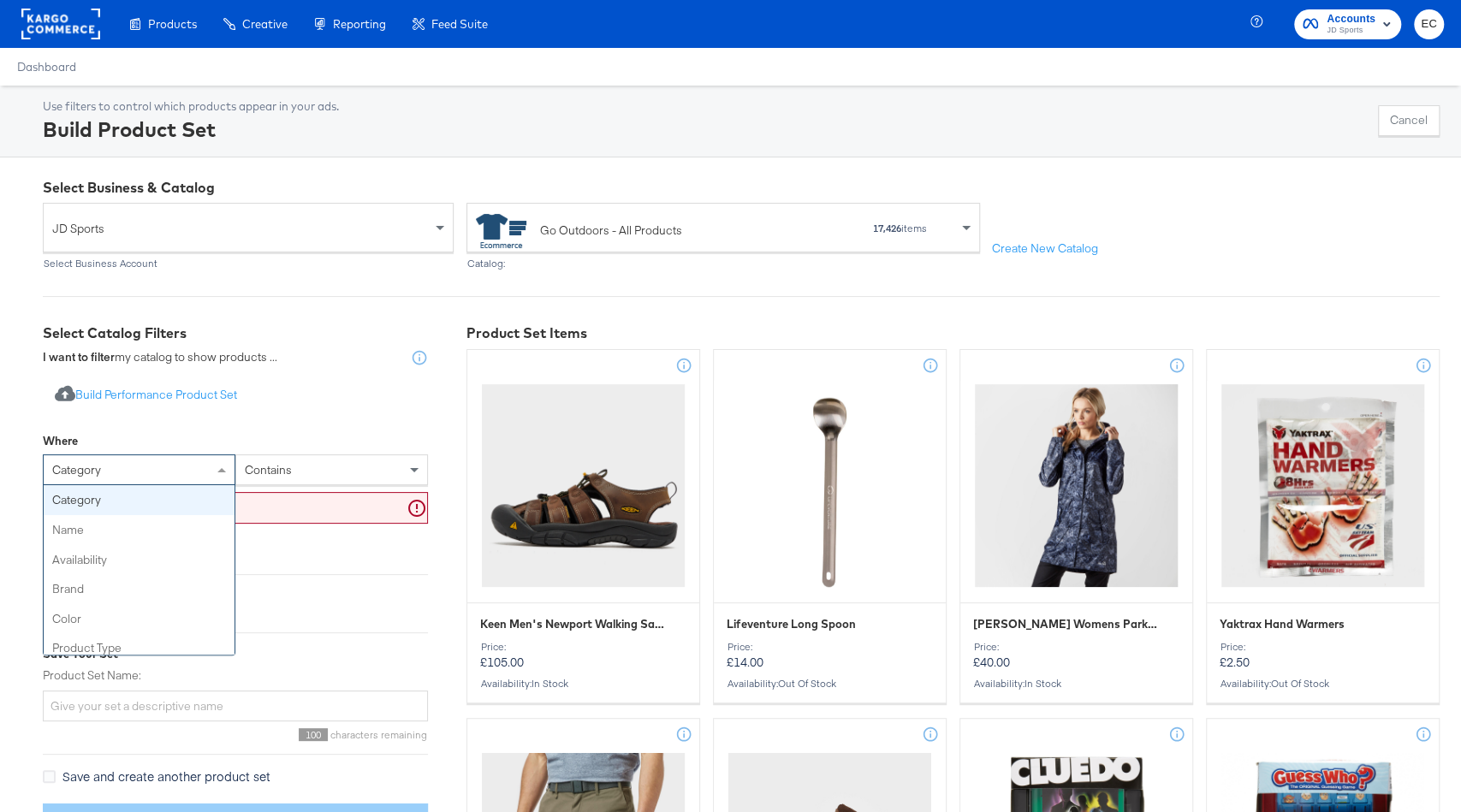
click at [170, 481] on div "category" at bounding box center [139, 470] width 191 height 29
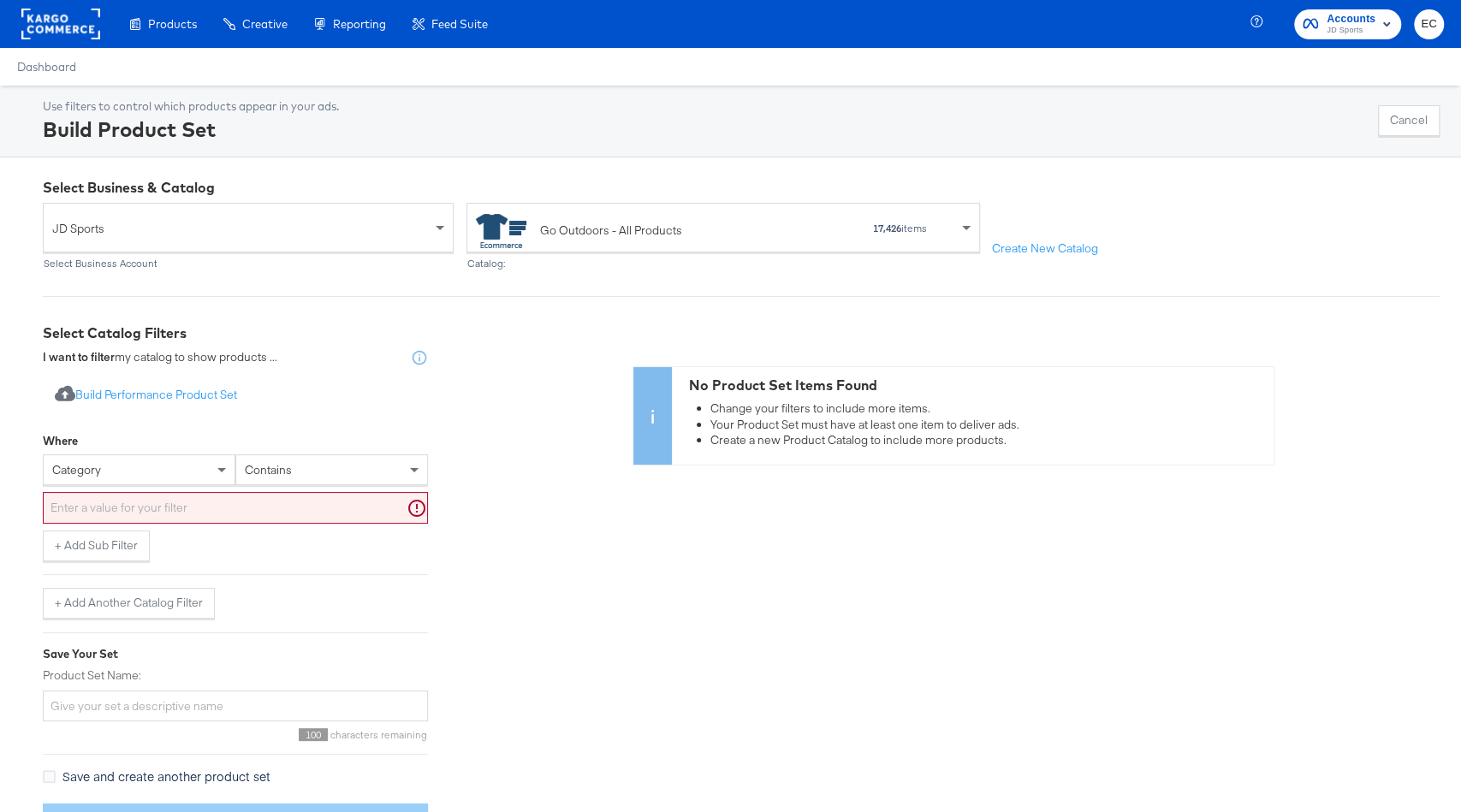
click at [141, 472] on div "category" at bounding box center [139, 470] width 191 height 29
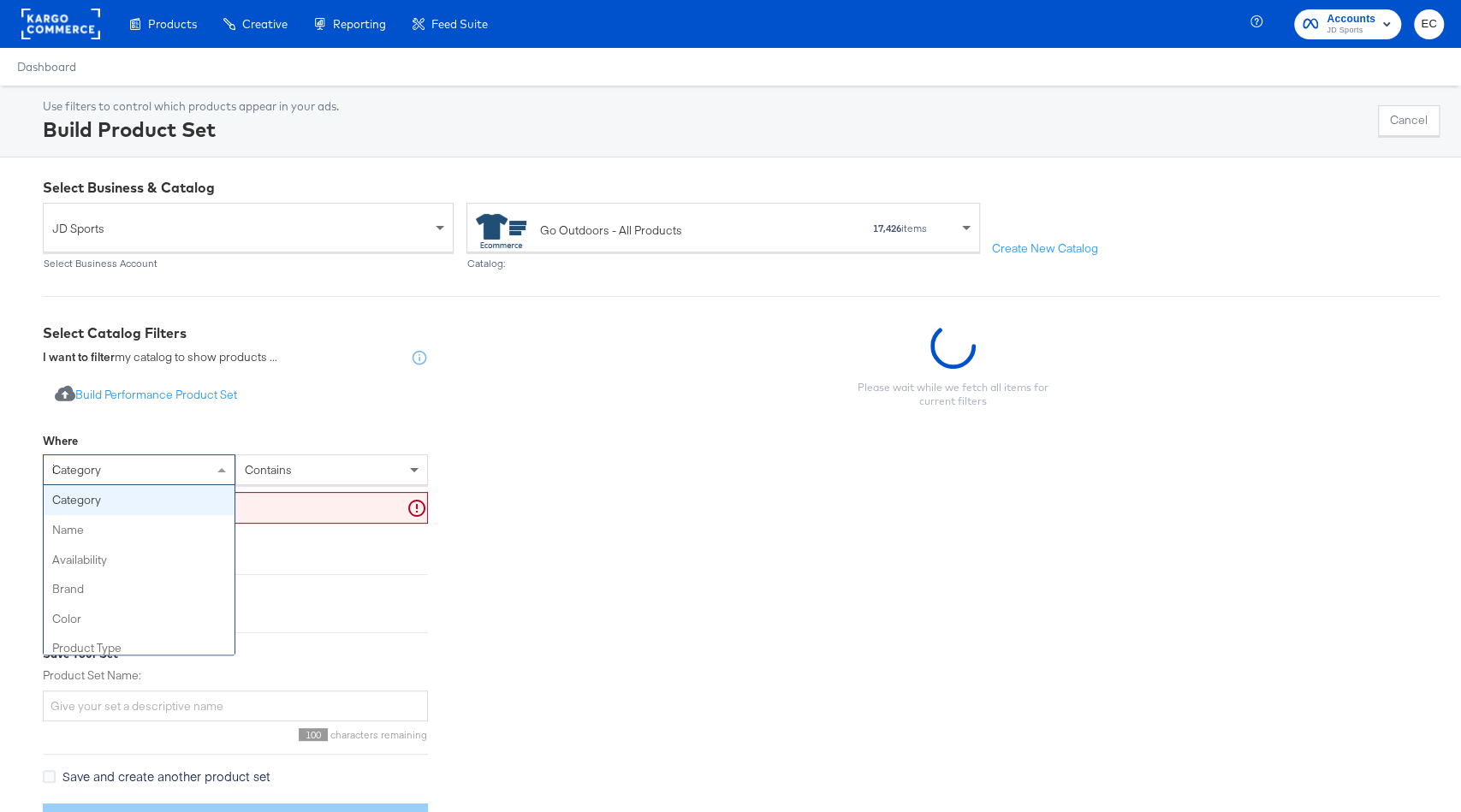
type input "id"
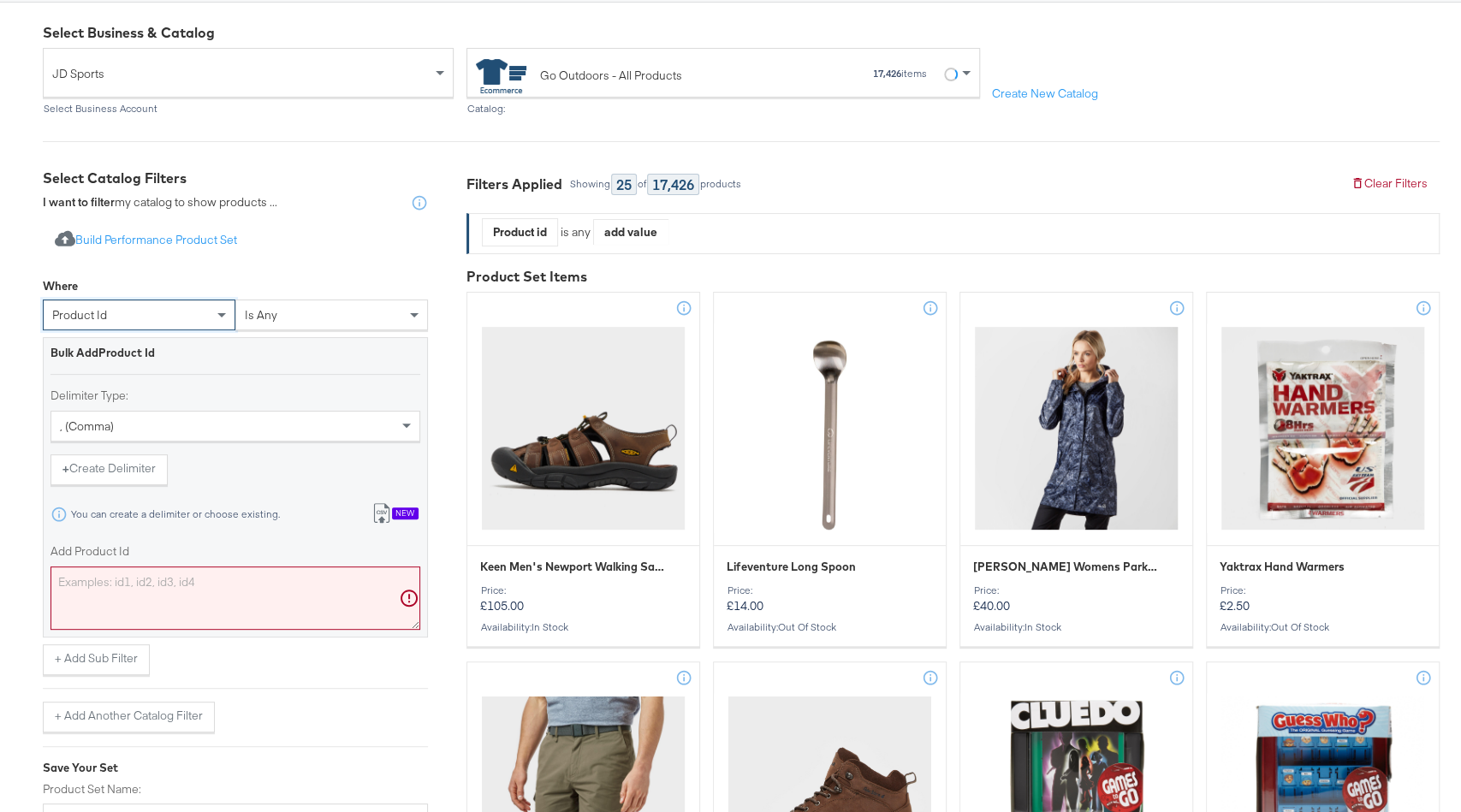
scroll to position [258, 0]
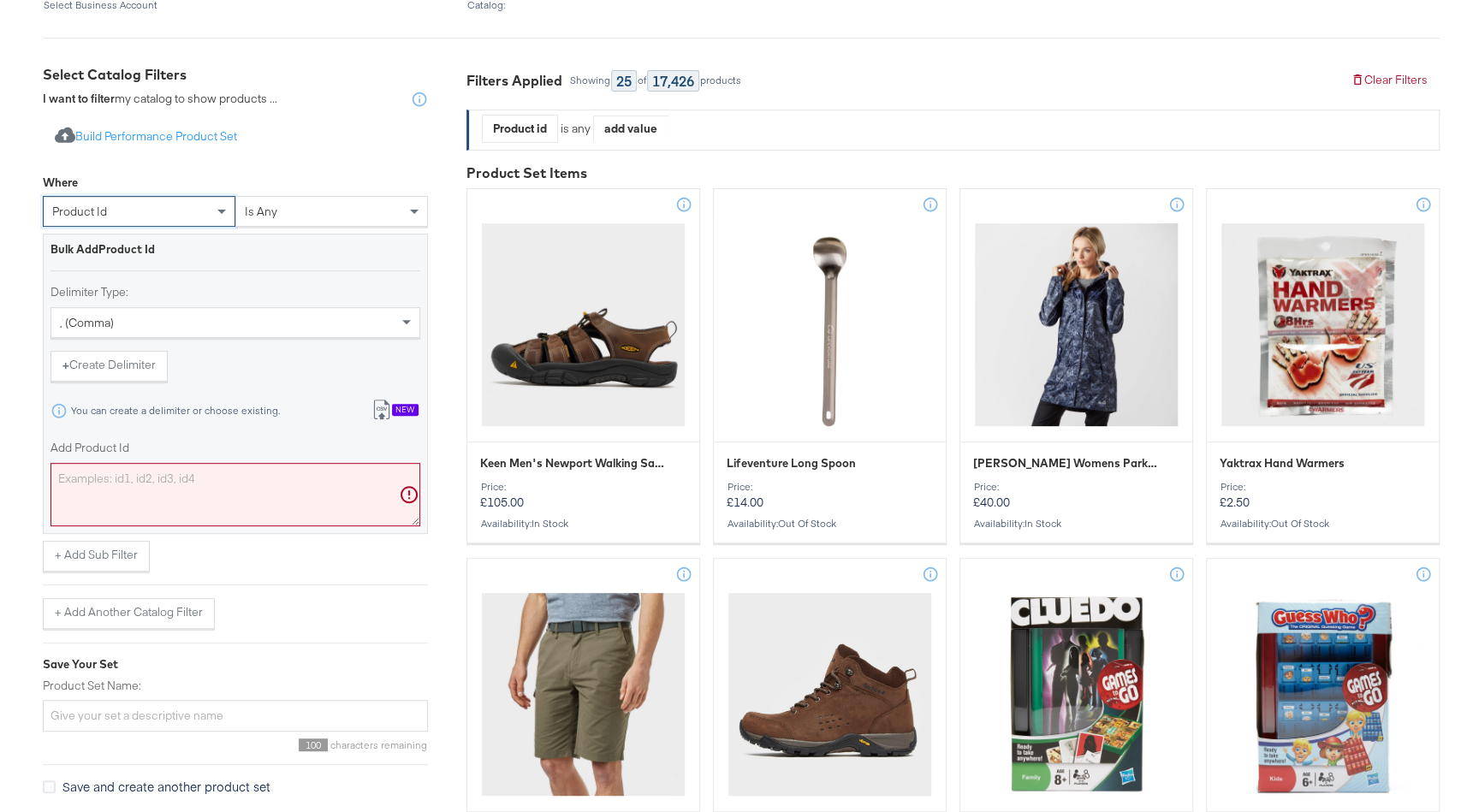
click at [226, 467] on textarea "Add Product Id" at bounding box center [235, 495] width 370 height 63
paste textarea "19651293,19686981,16491447,16456184"
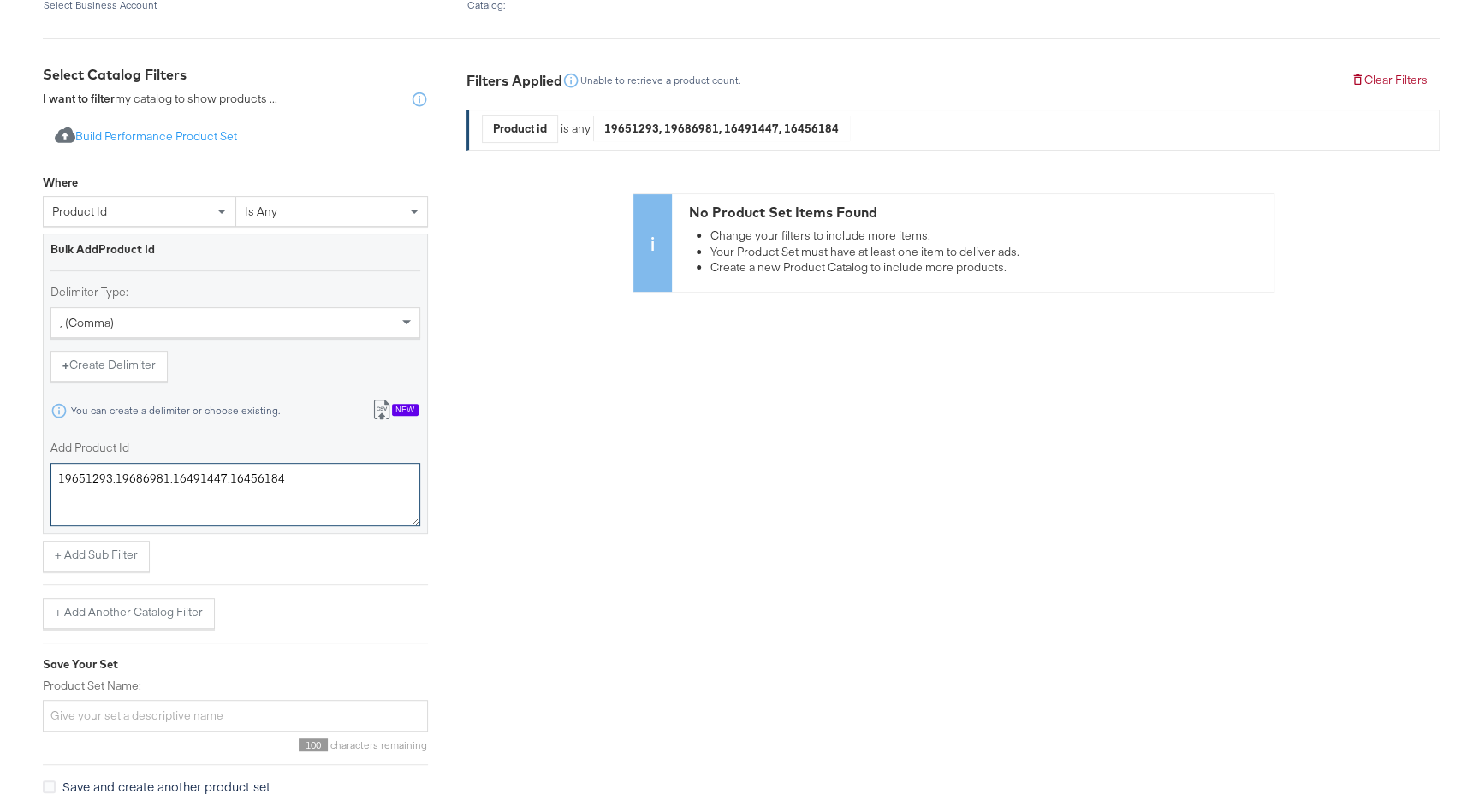
scroll to position [314, 0]
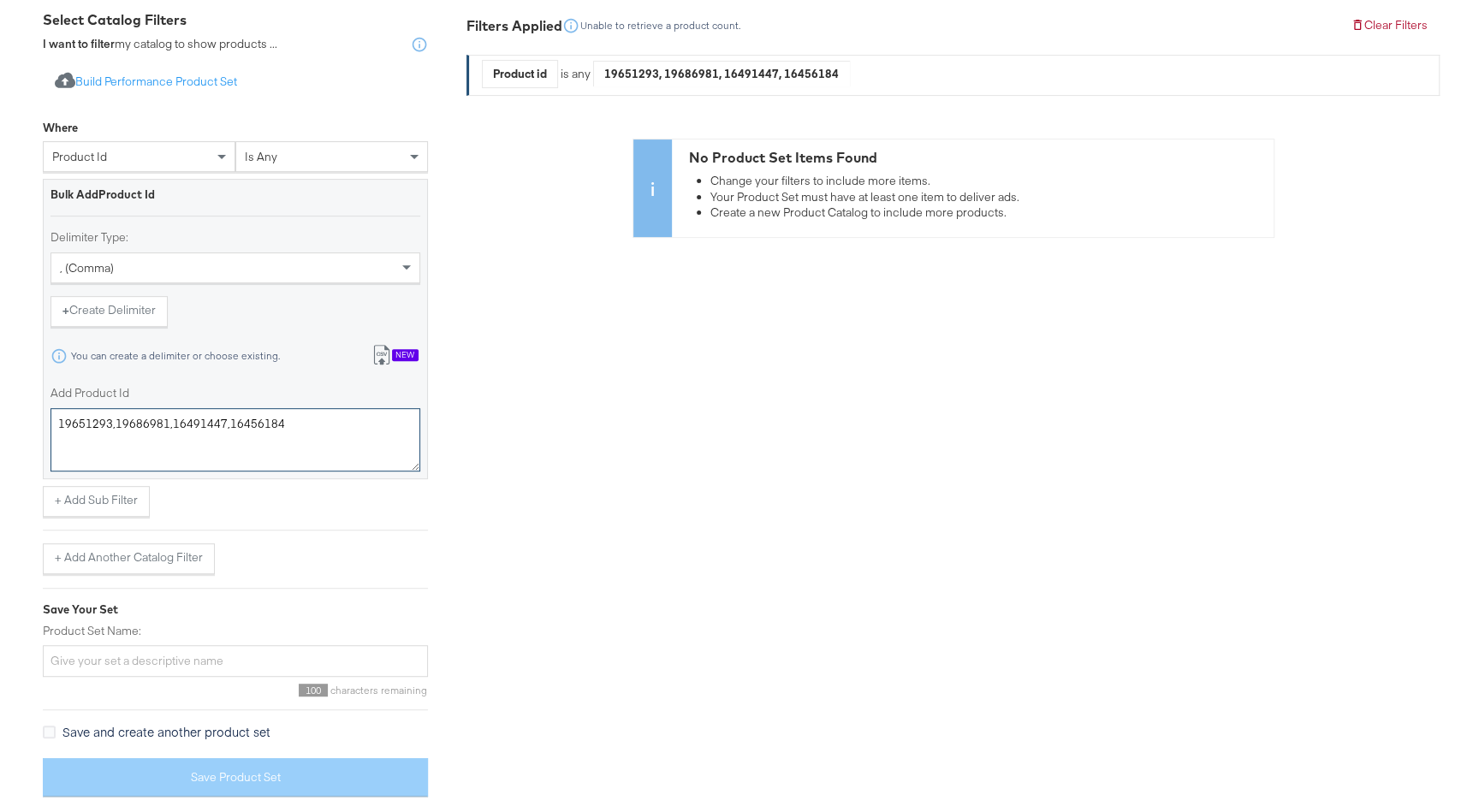
type textarea "19651293,19686981,16491447,16456184"
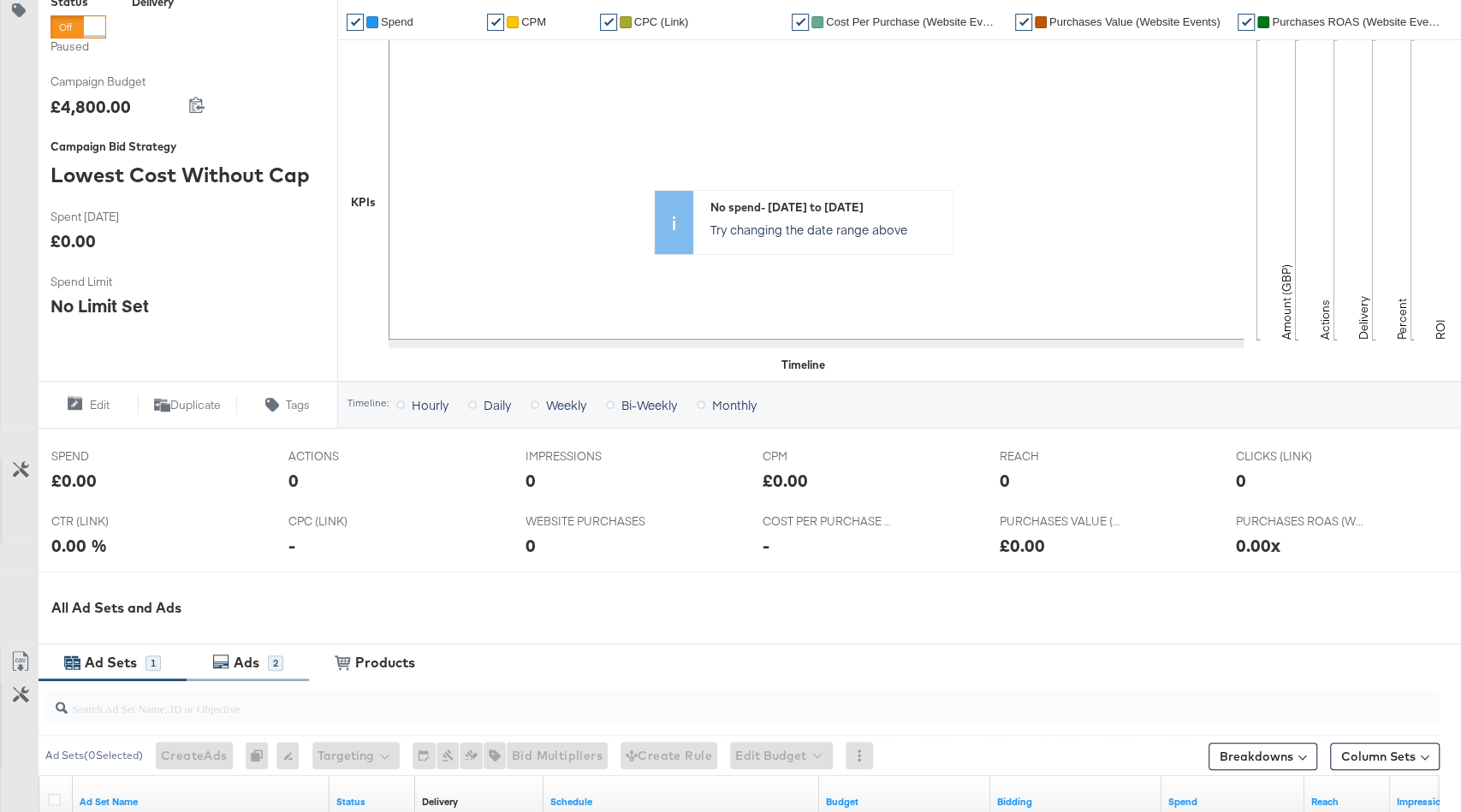
scroll to position [581, 0]
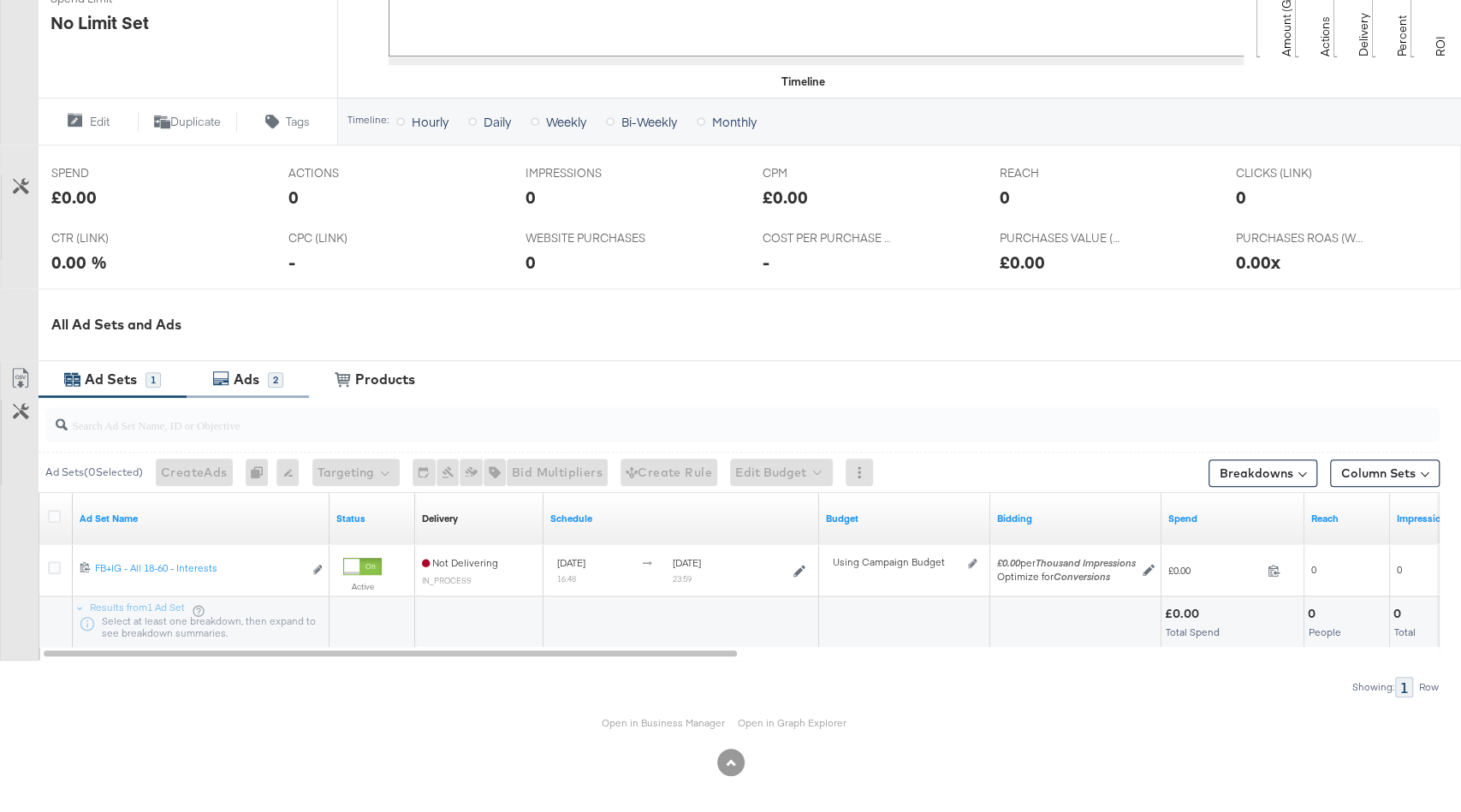
click at [242, 384] on div "Ads" at bounding box center [246, 380] width 26 height 20
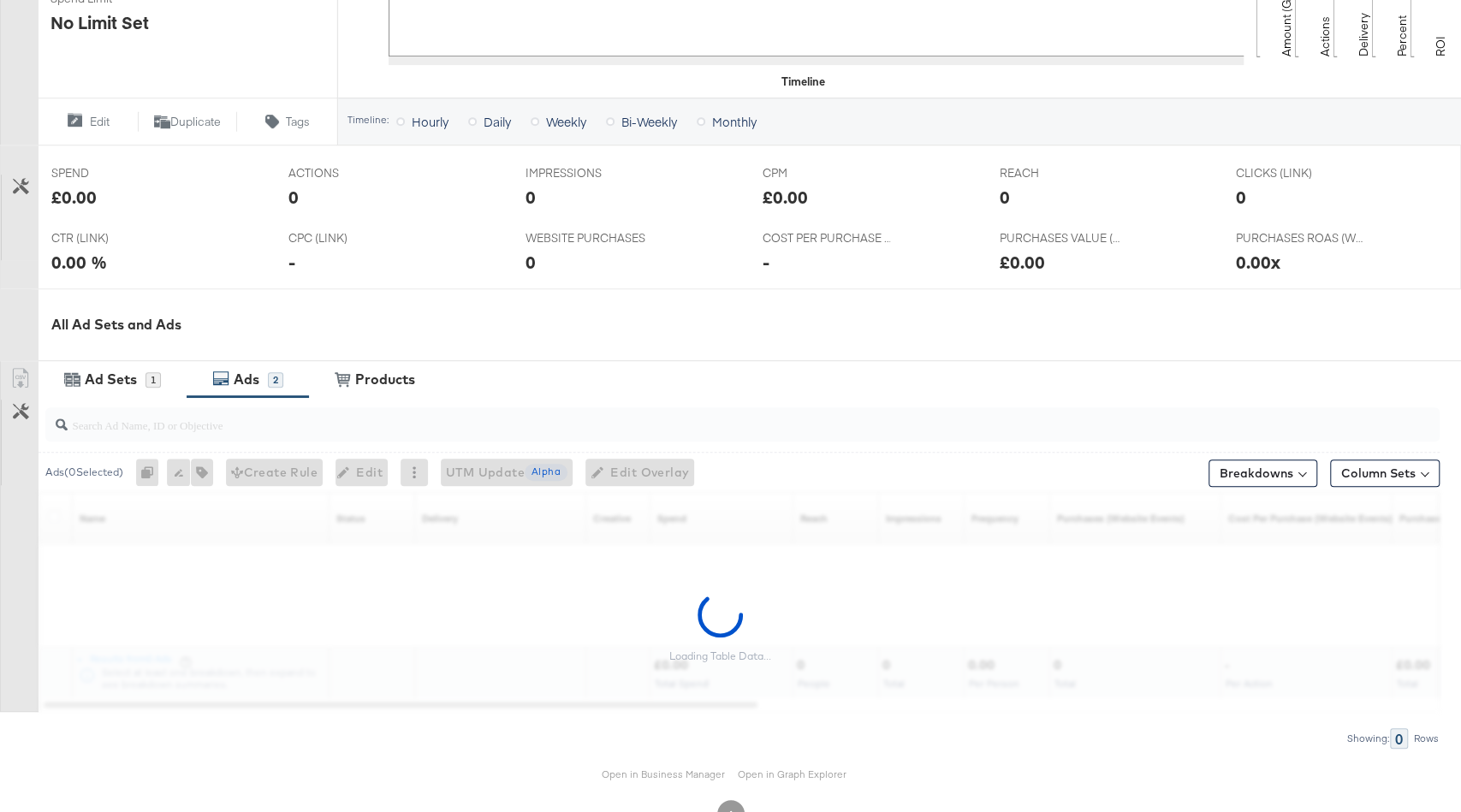
scroll to position [633, 0]
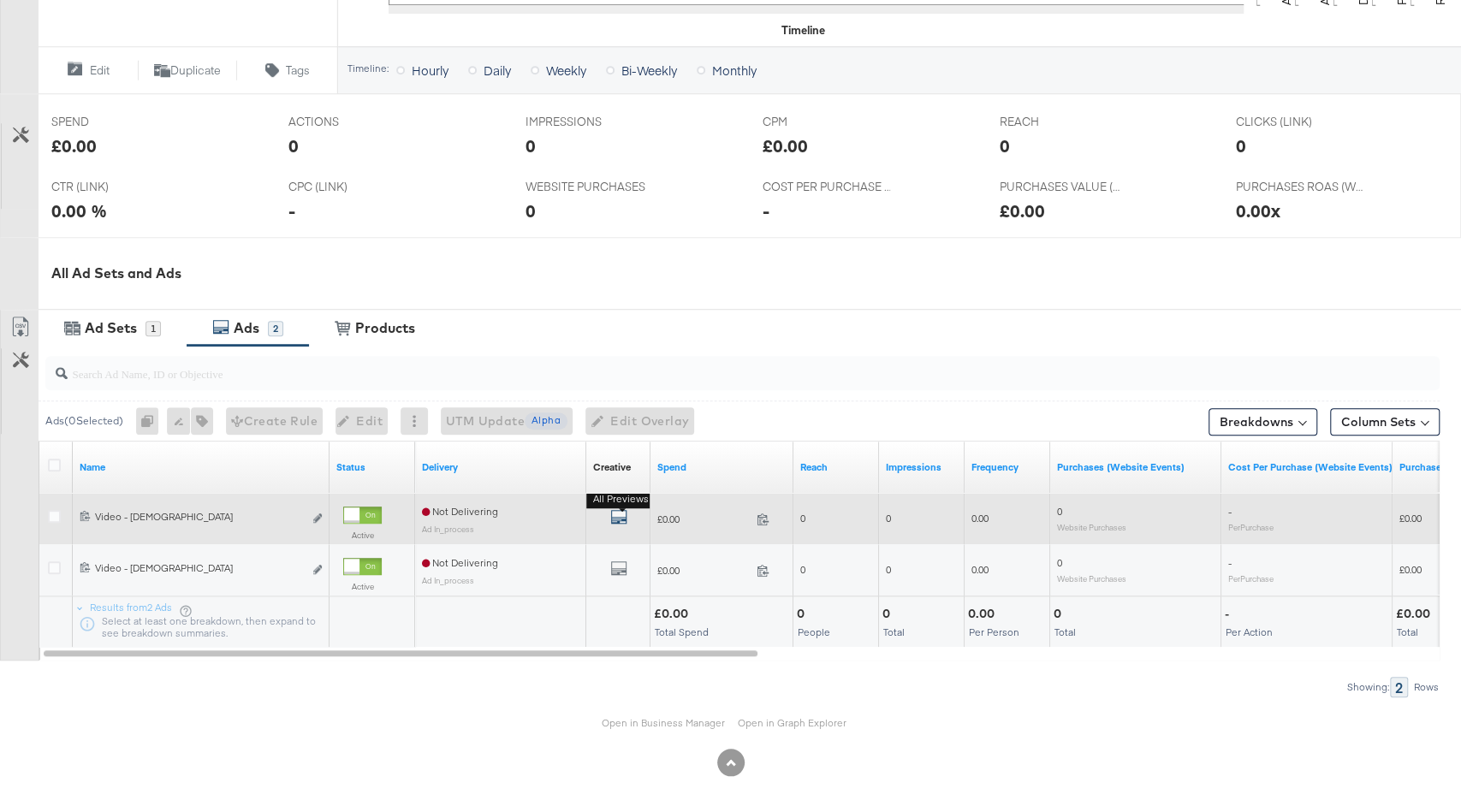
click at [619, 519] on icon "default" at bounding box center [619, 517] width 17 height 17
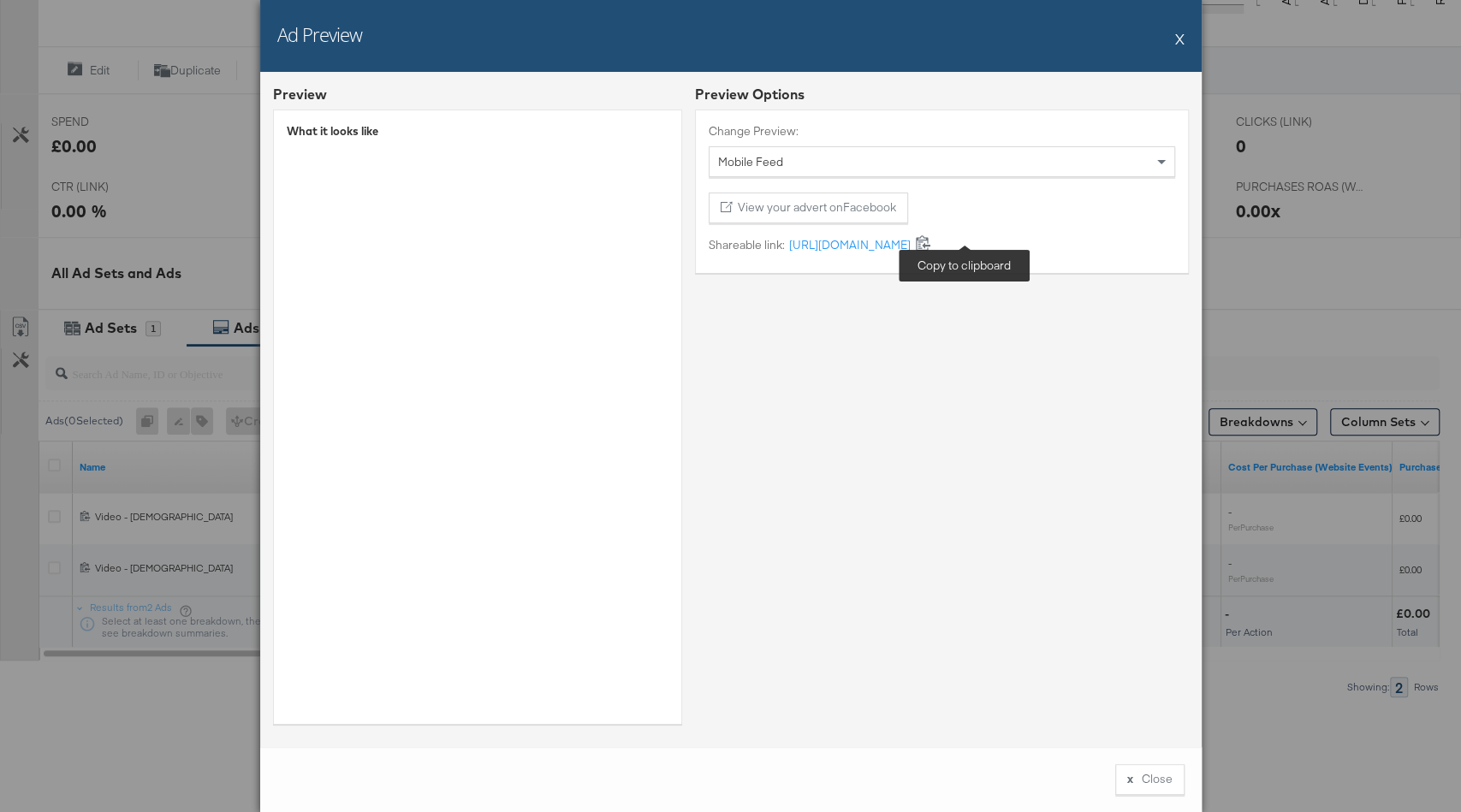
click at [932, 243] on icon at bounding box center [923, 242] width 16 height 16
click at [1177, 34] on button "X" at bounding box center [1180, 38] width 10 height 34
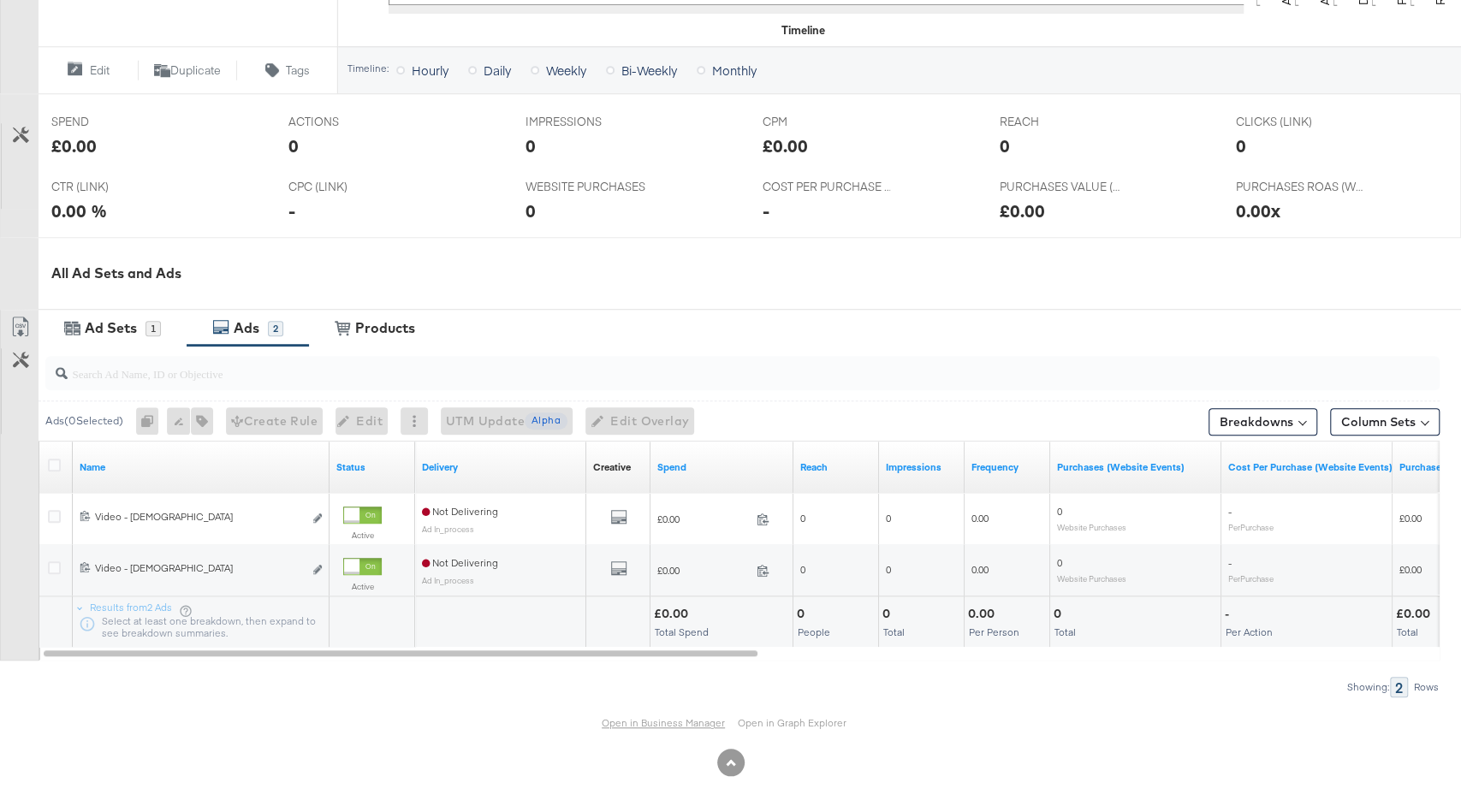
click at [641, 721] on link "Open in Business Manager" at bounding box center [663, 723] width 123 height 12
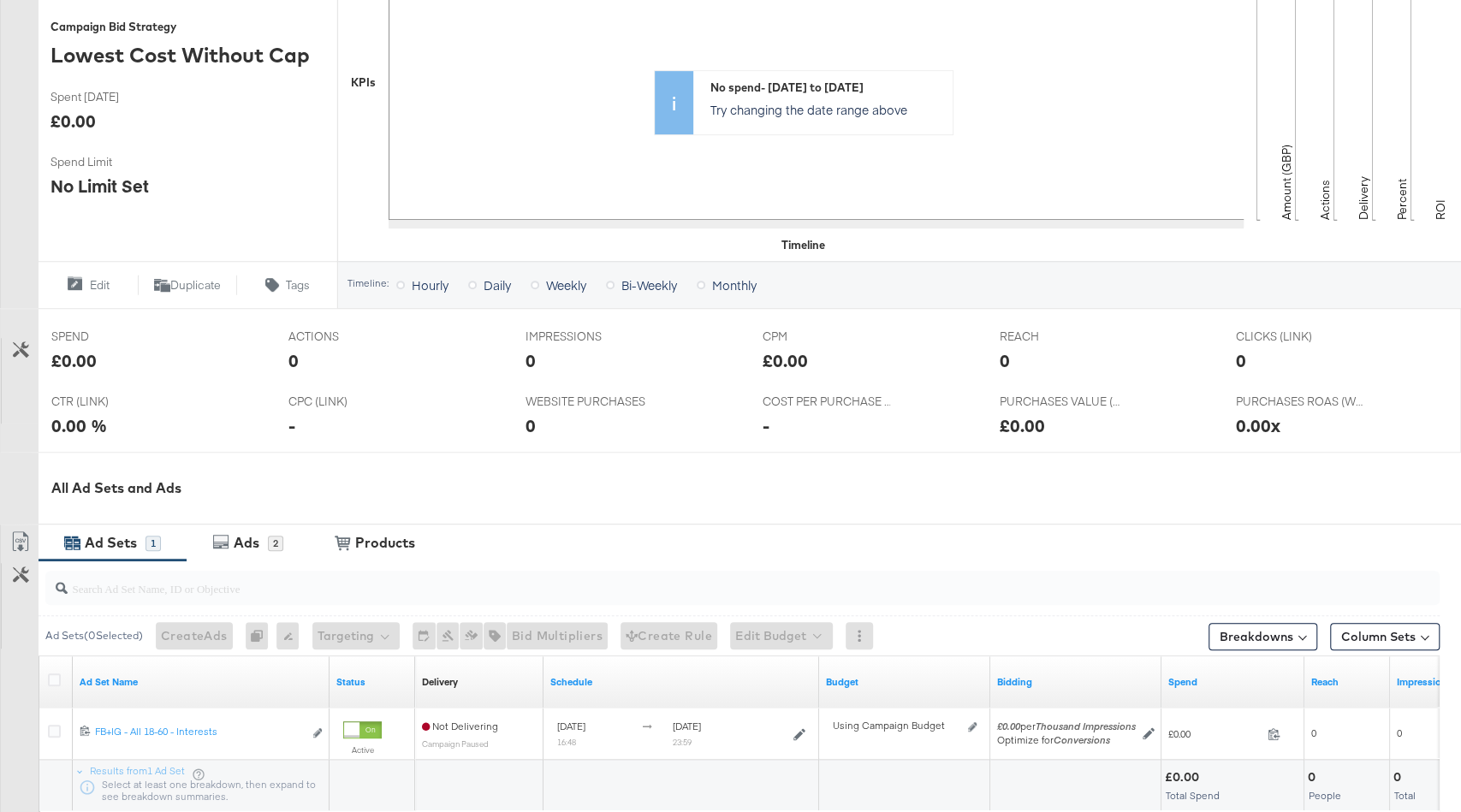
scroll to position [581, 0]
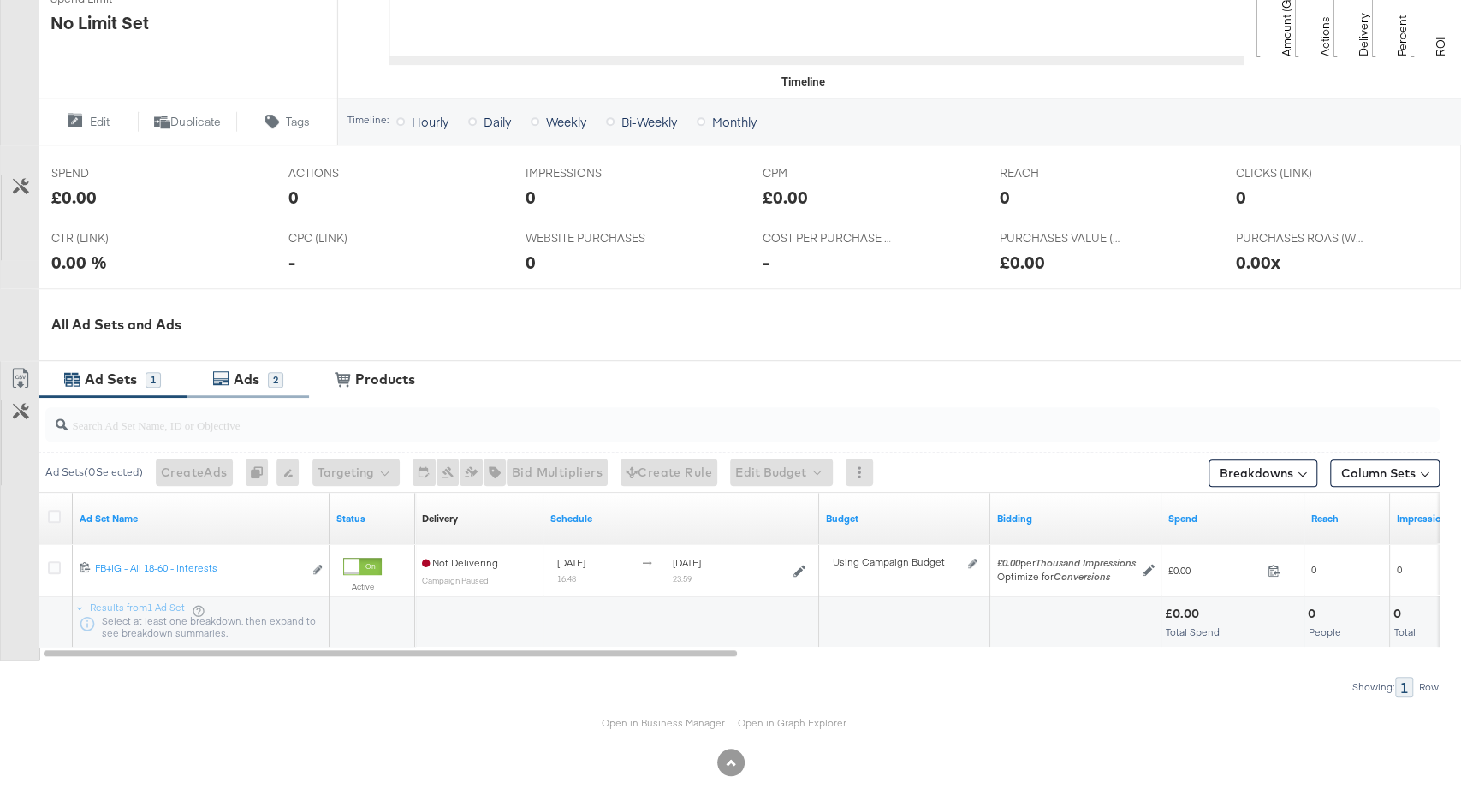
click at [249, 365] on div "Ads 2" at bounding box center [247, 379] width 122 height 37
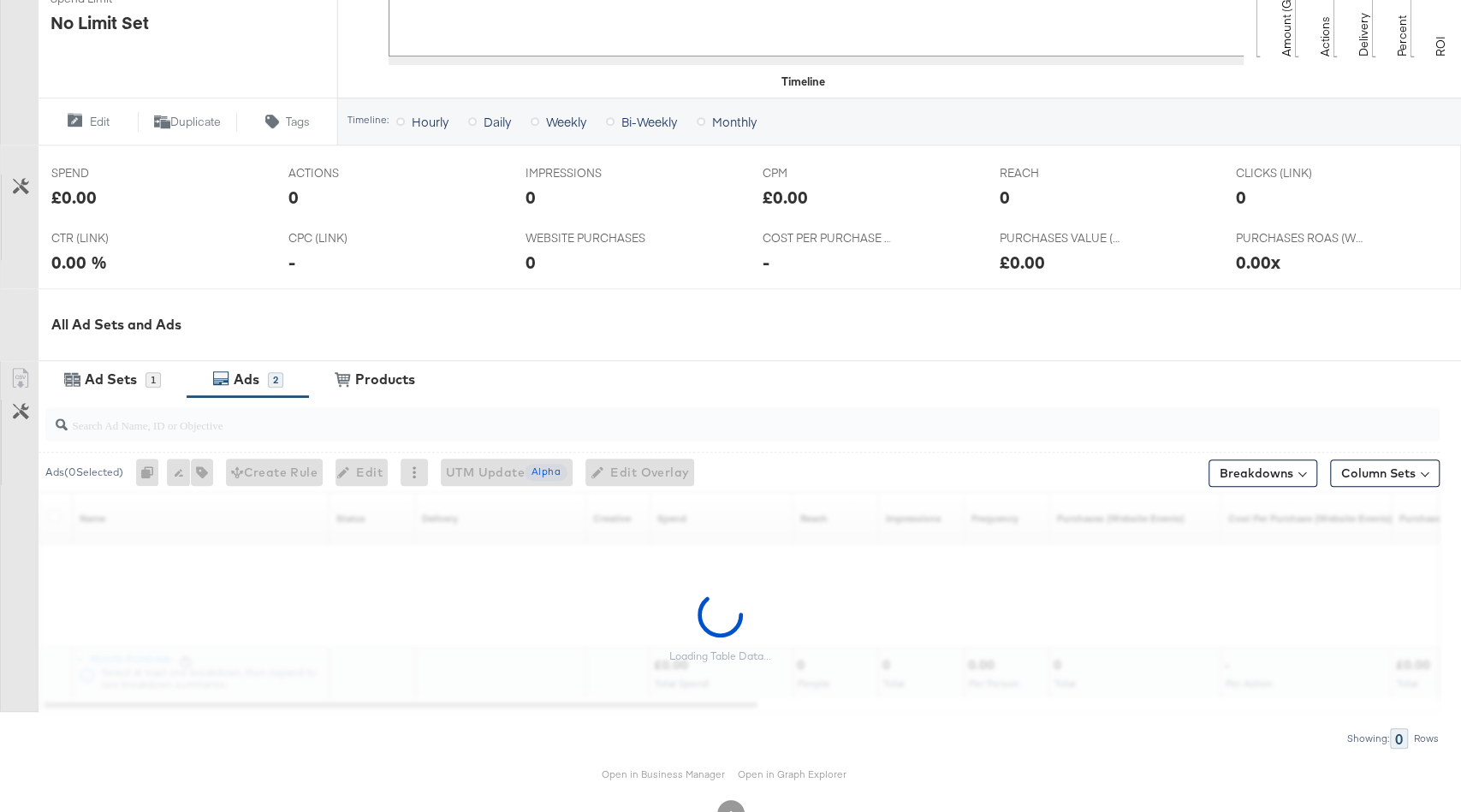
scroll to position [633, 0]
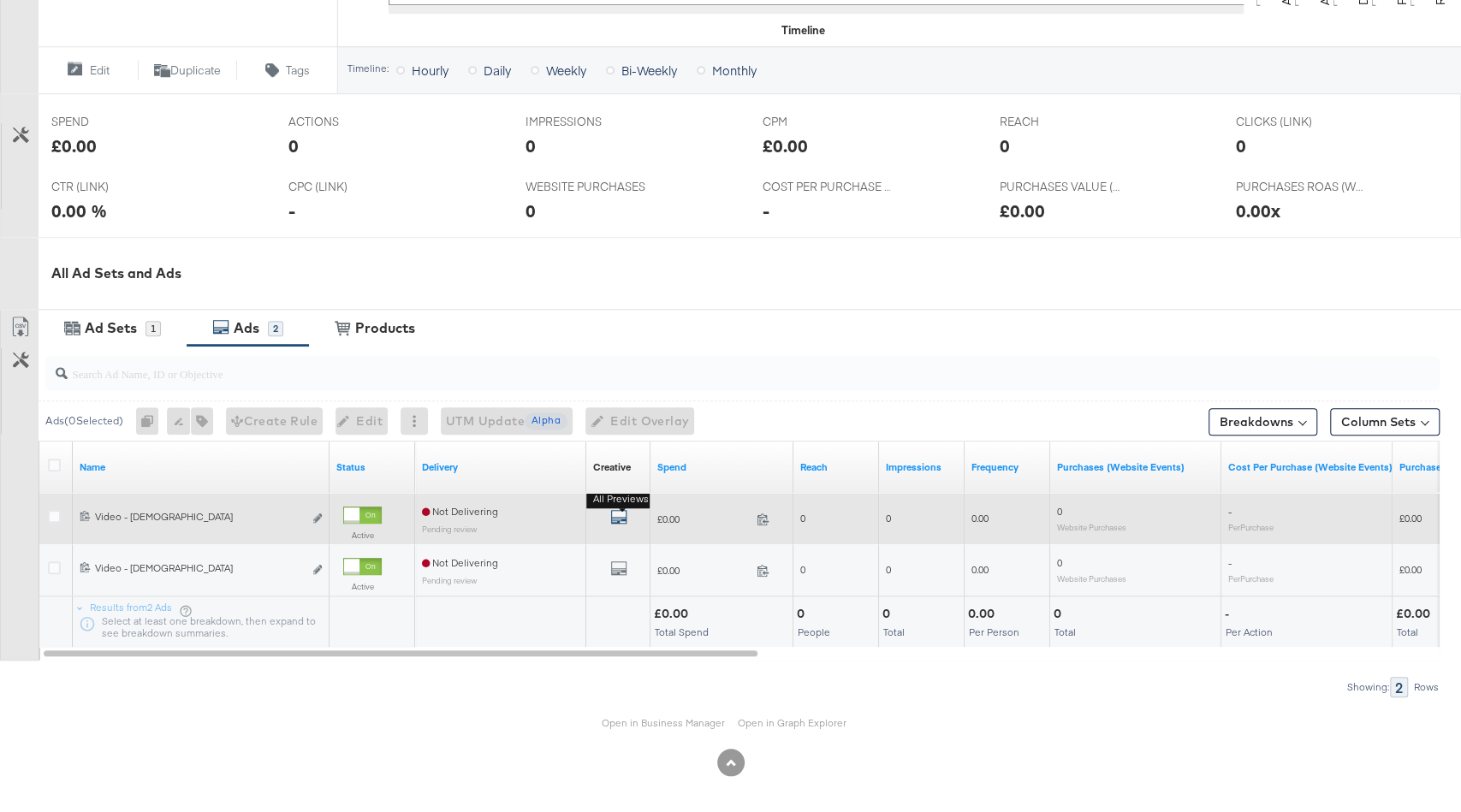
click at [626, 522] on icon "default" at bounding box center [619, 517] width 17 height 17
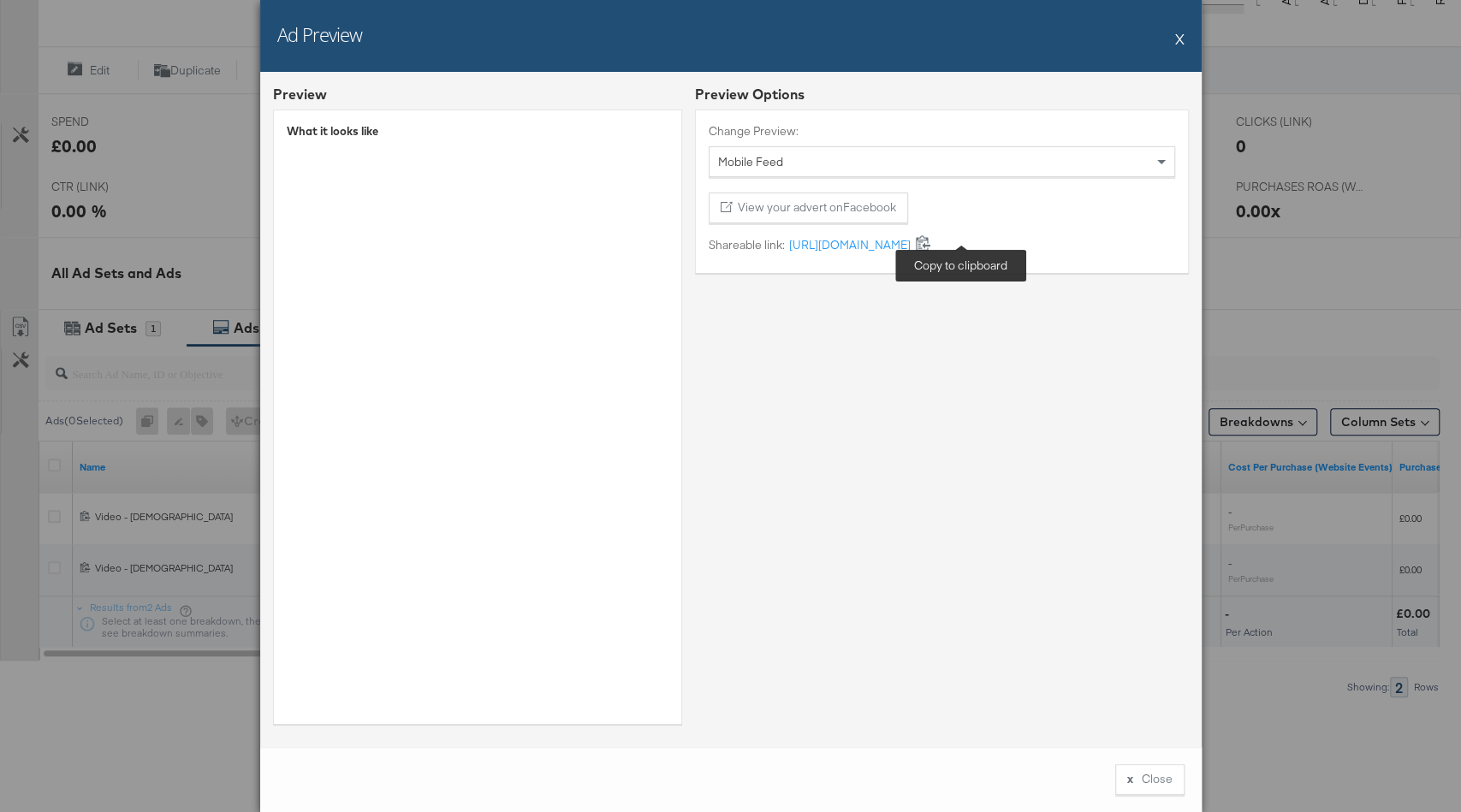
click at [932, 248] on icon at bounding box center [923, 242] width 16 height 16
click at [1181, 32] on button "X" at bounding box center [1180, 38] width 10 height 34
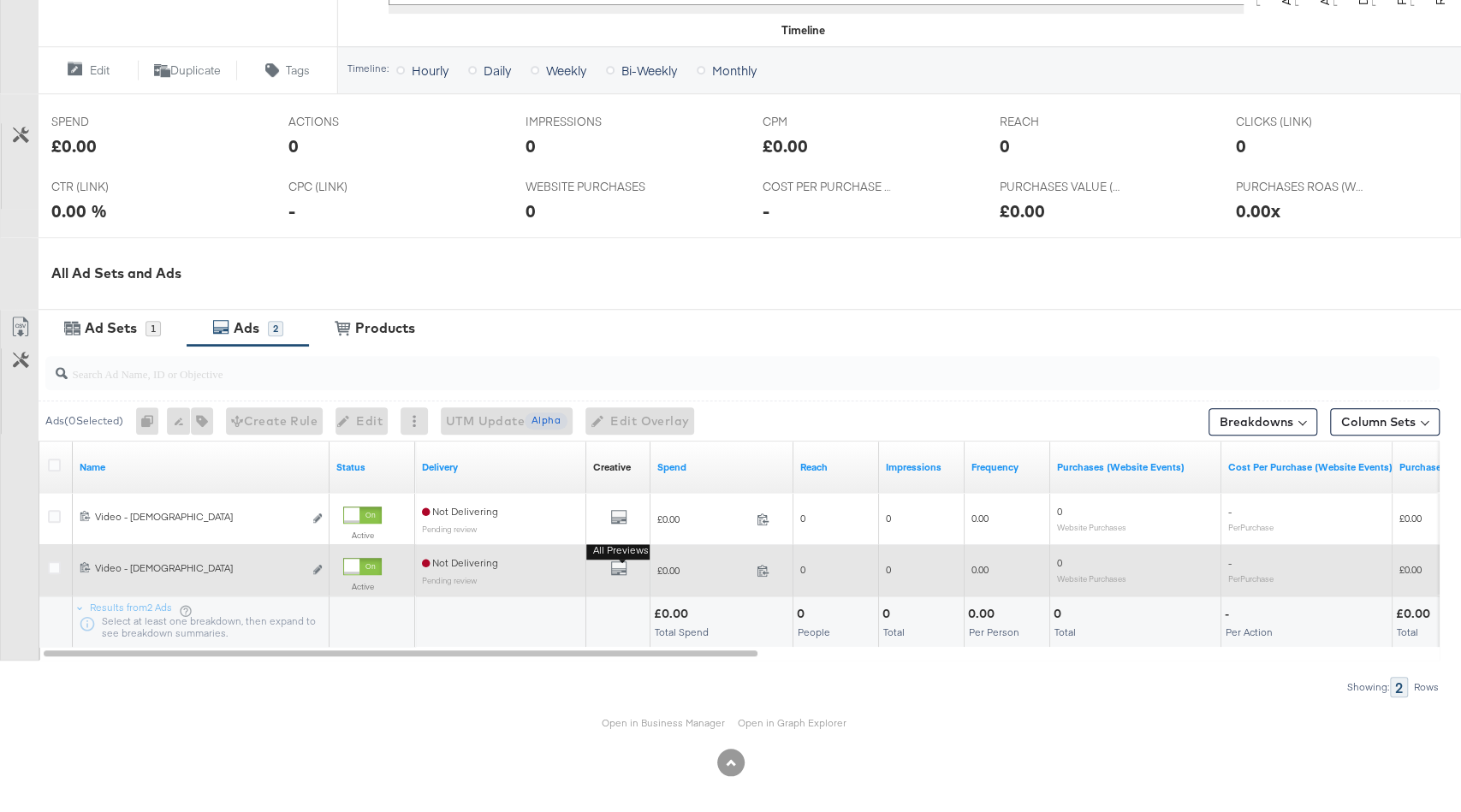
click at [622, 560] on button "All Previews" at bounding box center [619, 570] width 17 height 21
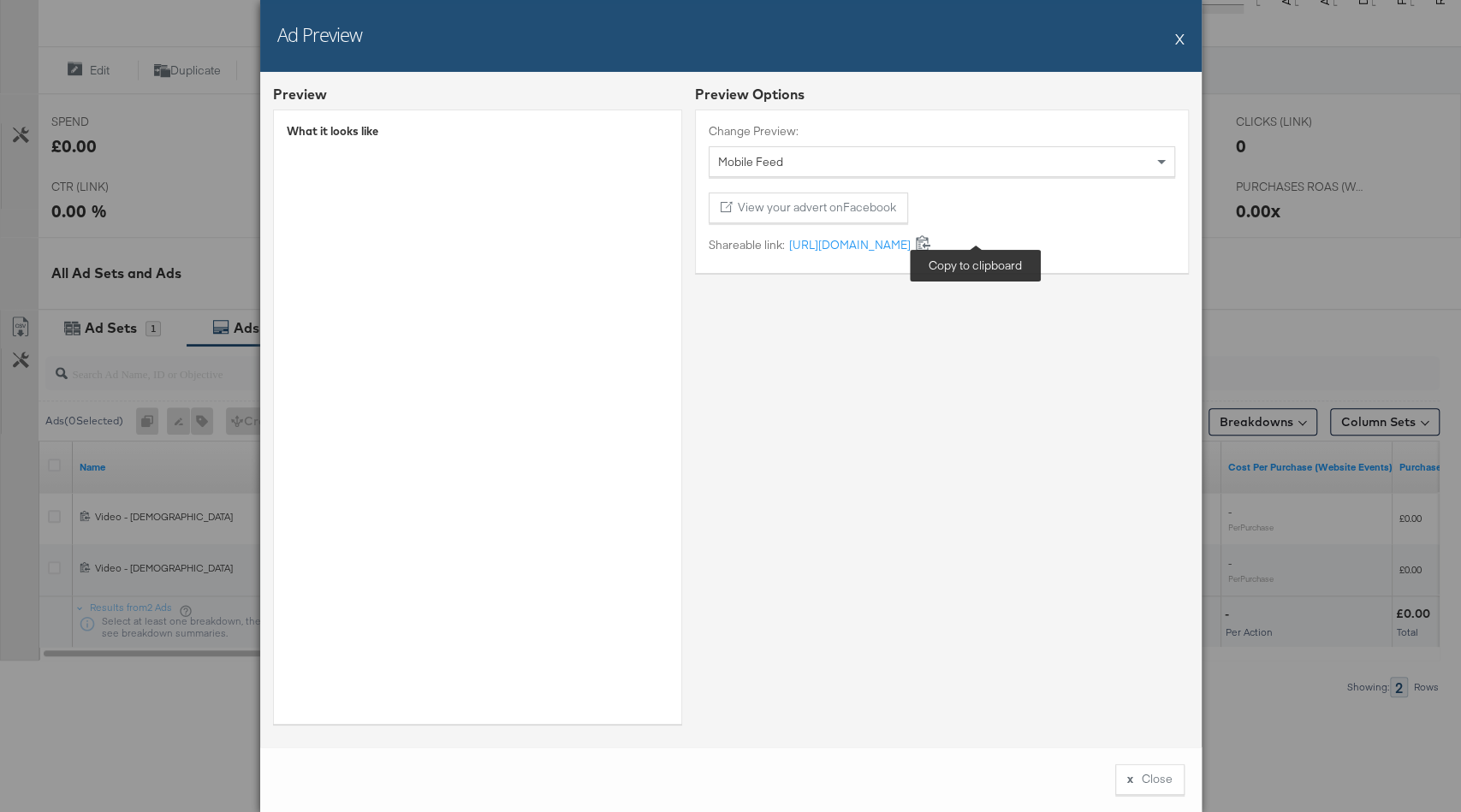
click at [931, 247] on icon at bounding box center [923, 243] width 14 height 15
click at [1183, 39] on button "X" at bounding box center [1180, 38] width 10 height 34
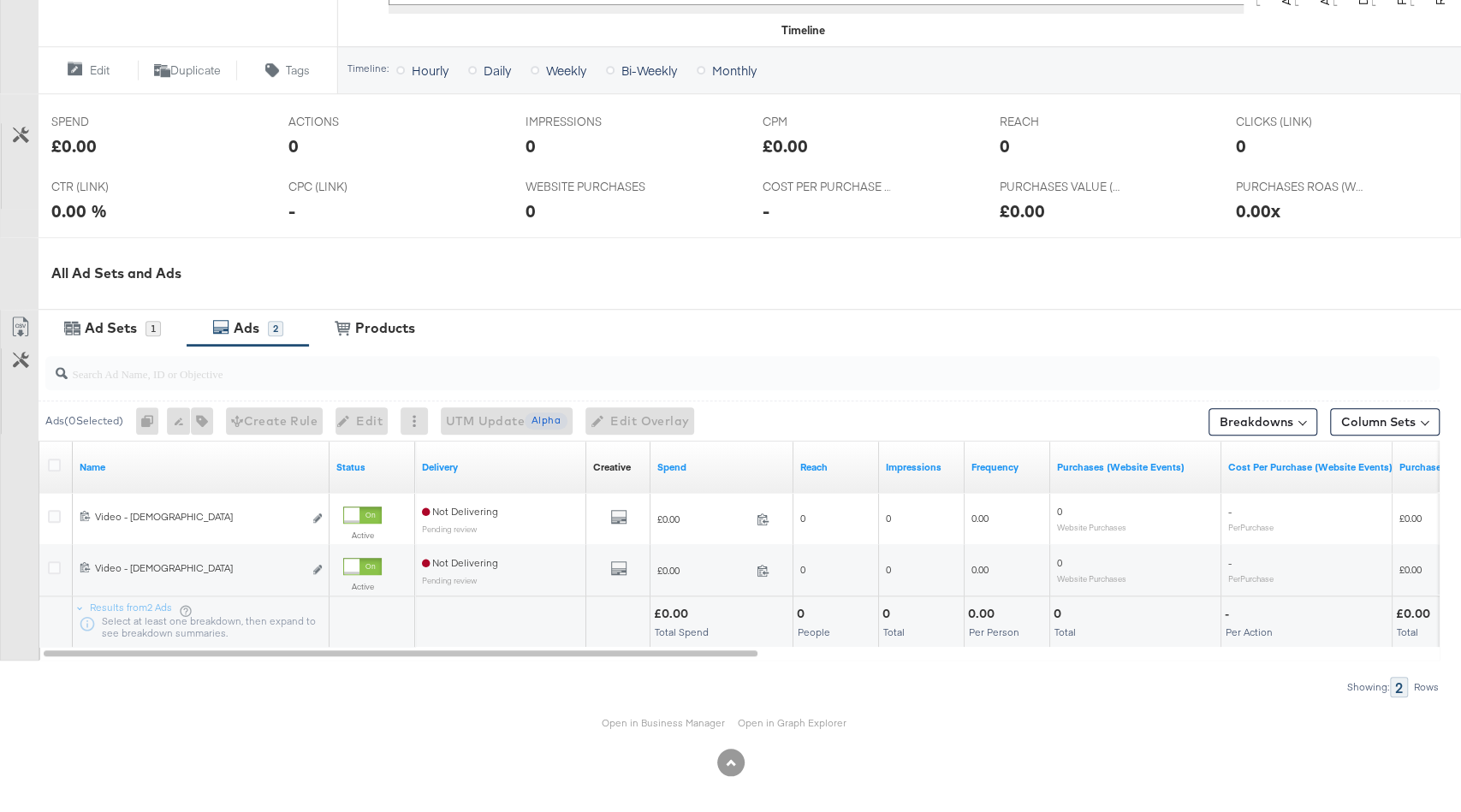
scroll to position [0, 0]
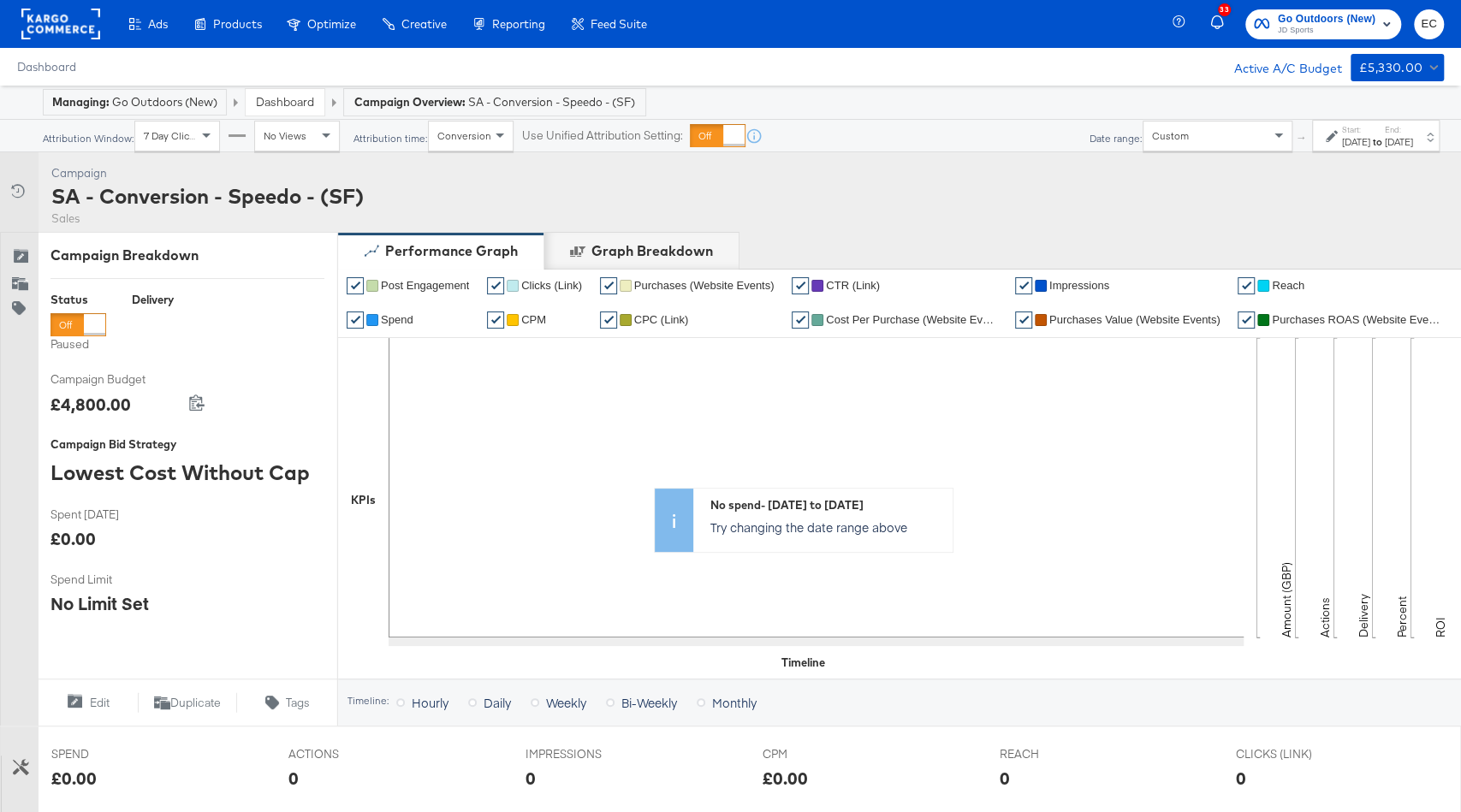
click at [284, 183] on div "SA - Conversion - Speedo - (SF)" at bounding box center [208, 196] width 313 height 29
click at [23, 256] on icon at bounding box center [20, 257] width 17 height 17
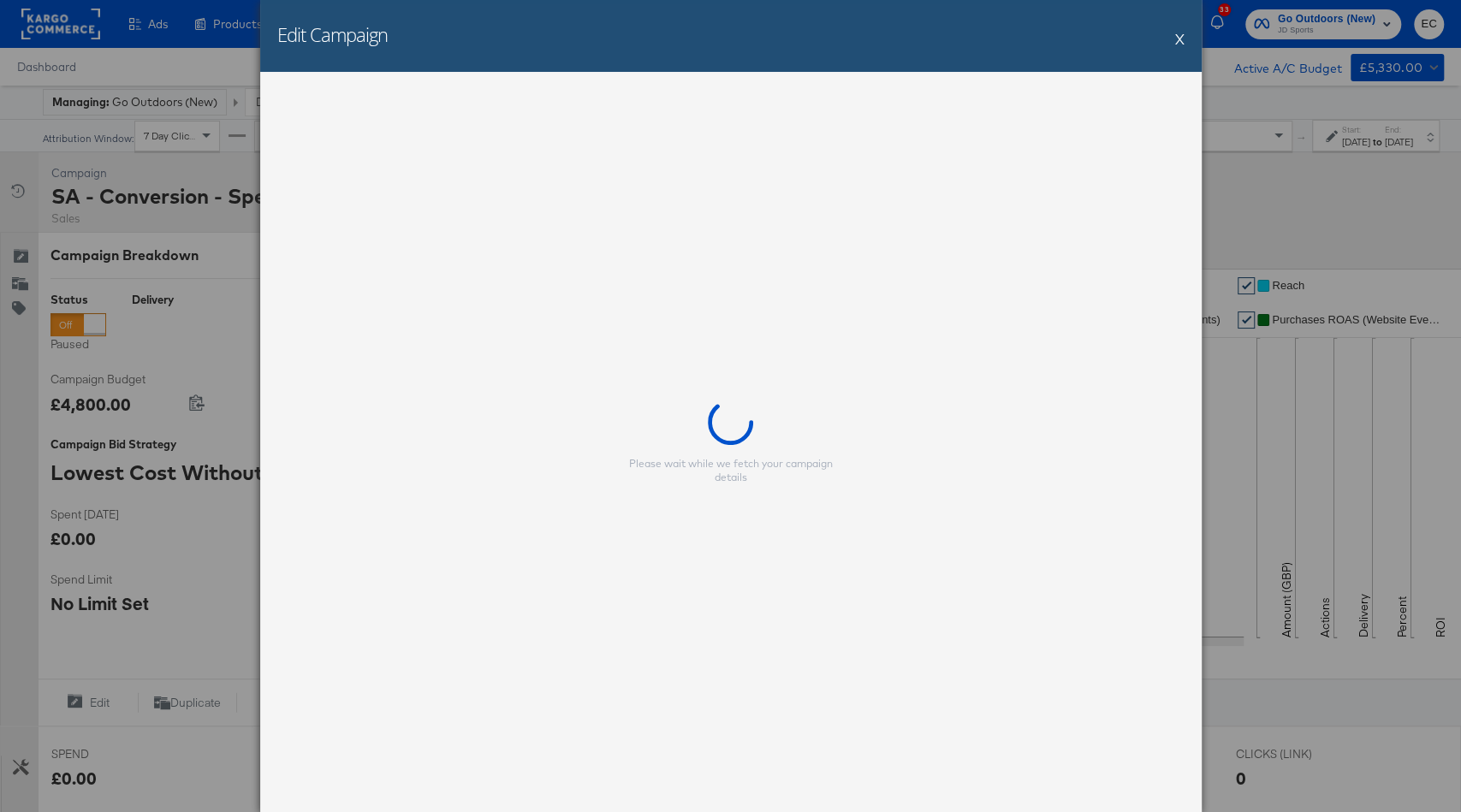
click at [1179, 35] on button "X" at bounding box center [1180, 38] width 10 height 34
